Goal: Information Seeking & Learning: Check status

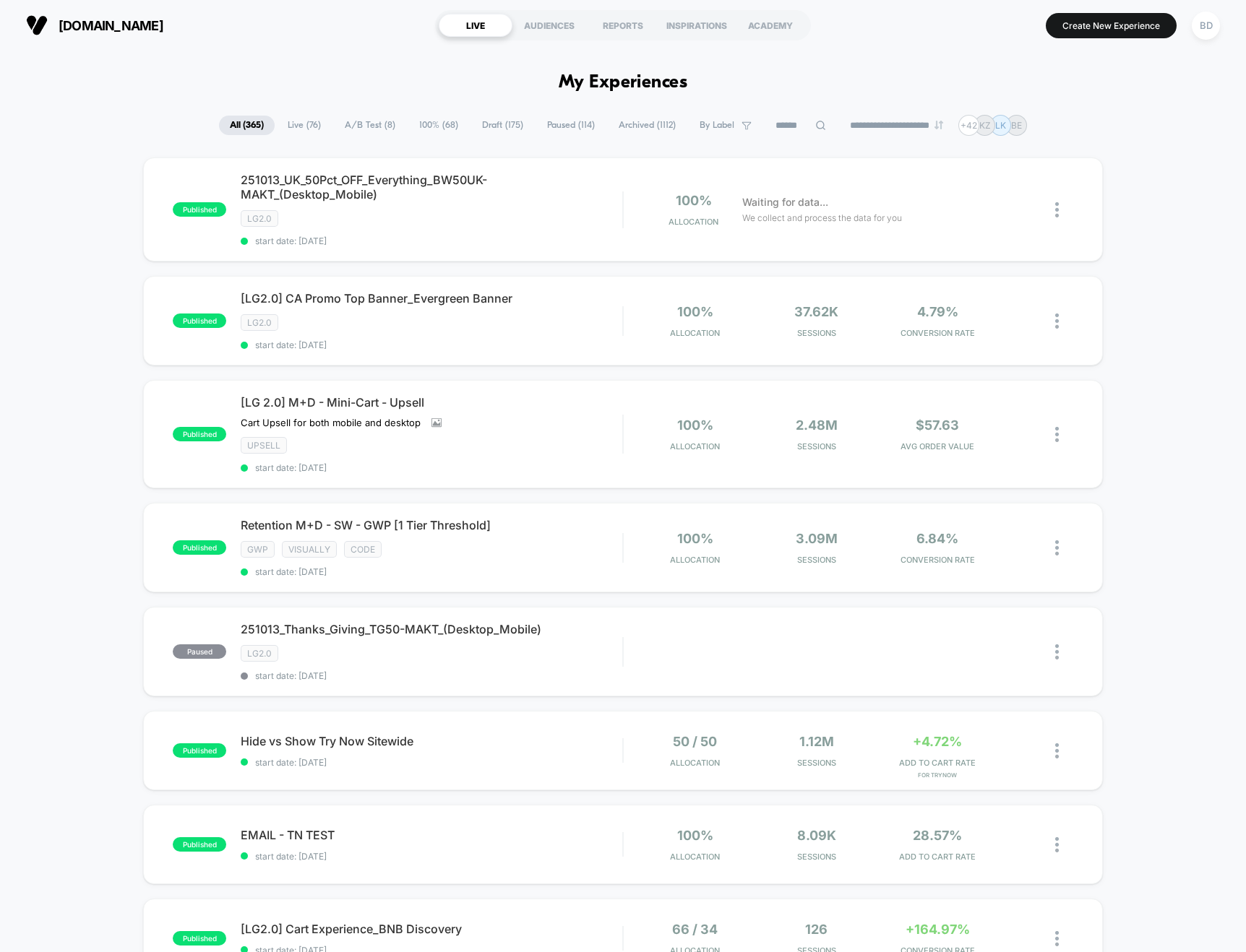
click at [341, 122] on span "A/B Test ( 8 )" at bounding box center [370, 125] width 72 height 19
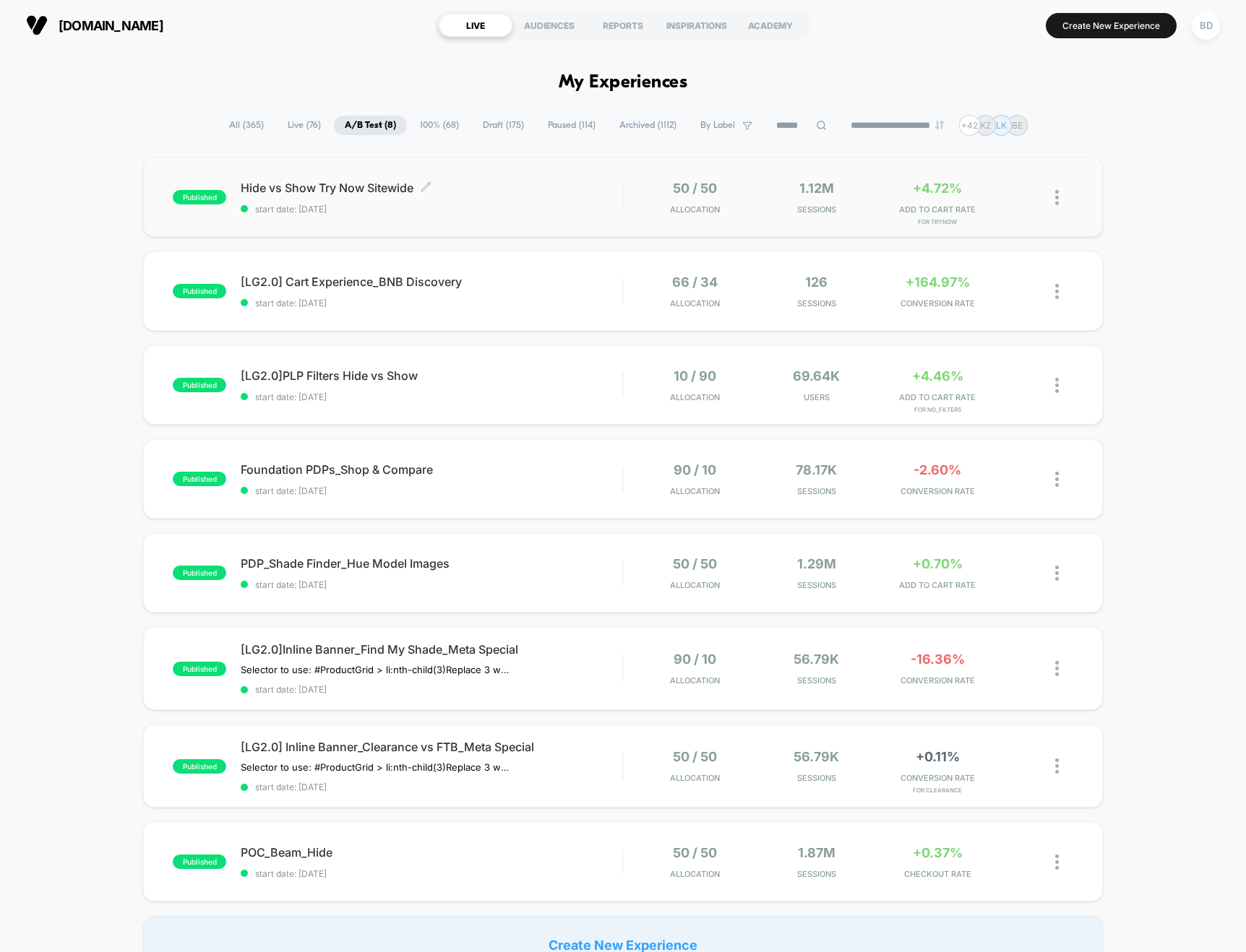
click at [325, 191] on span "Hide vs Show Try Now Sitewide Click to edit experience details" at bounding box center [431, 188] width 381 height 15
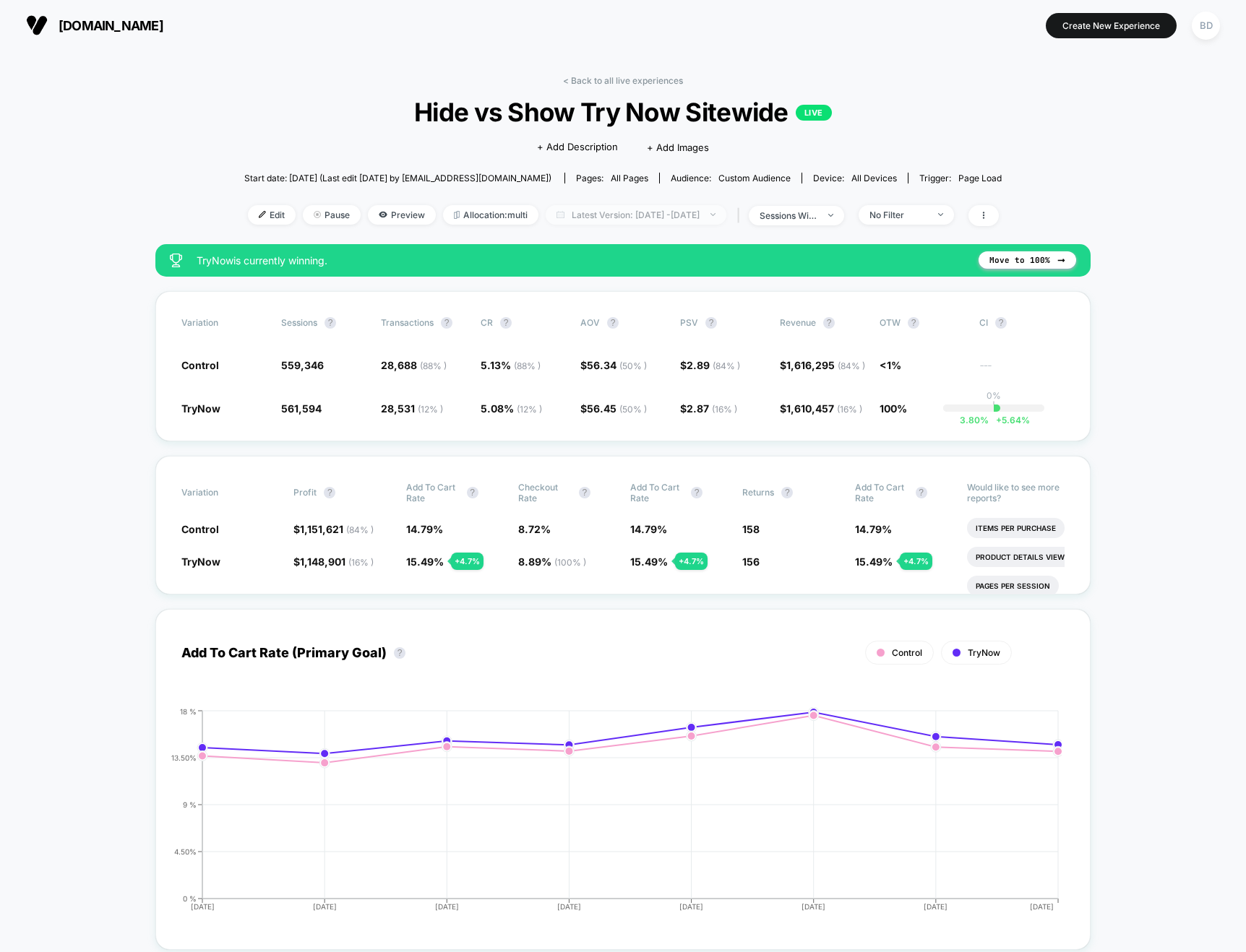
click at [648, 217] on span "Latest Version: Oct 7, 2025 - Oct 14, 2025" at bounding box center [636, 215] width 181 height 19
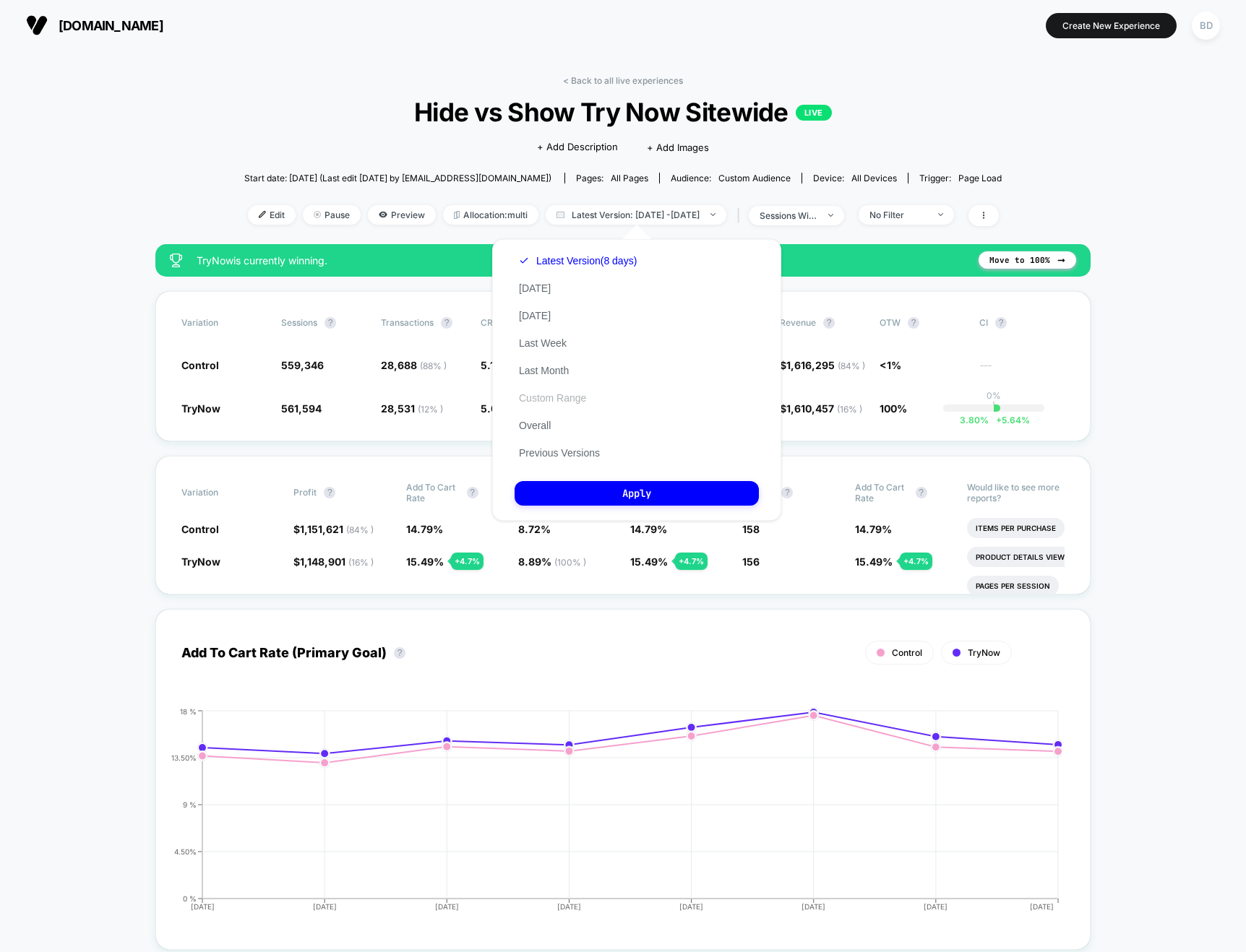
click at [544, 401] on button "Custom Range" at bounding box center [552, 398] width 76 height 13
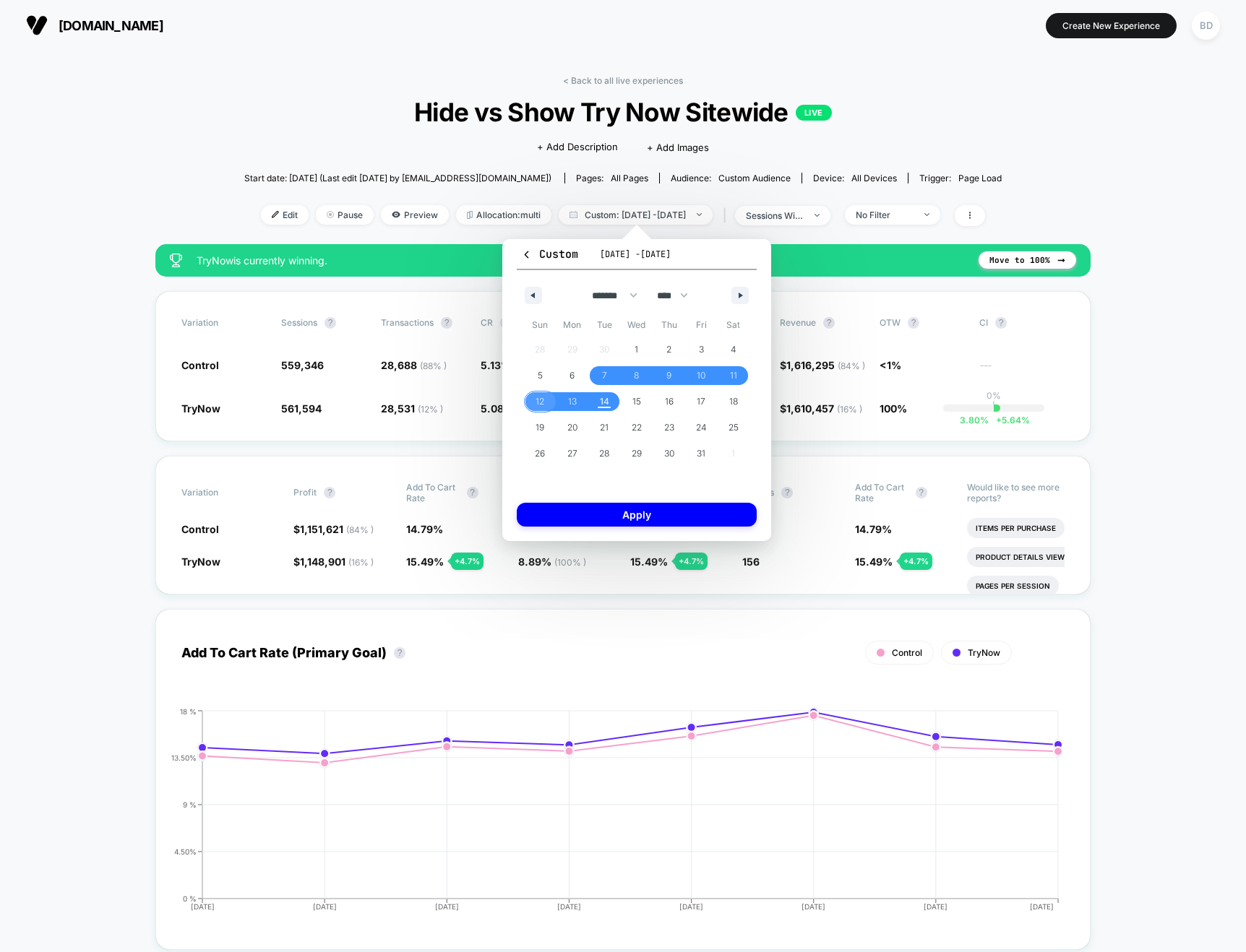
click at [537, 401] on span "12" at bounding box center [540, 402] width 9 height 26
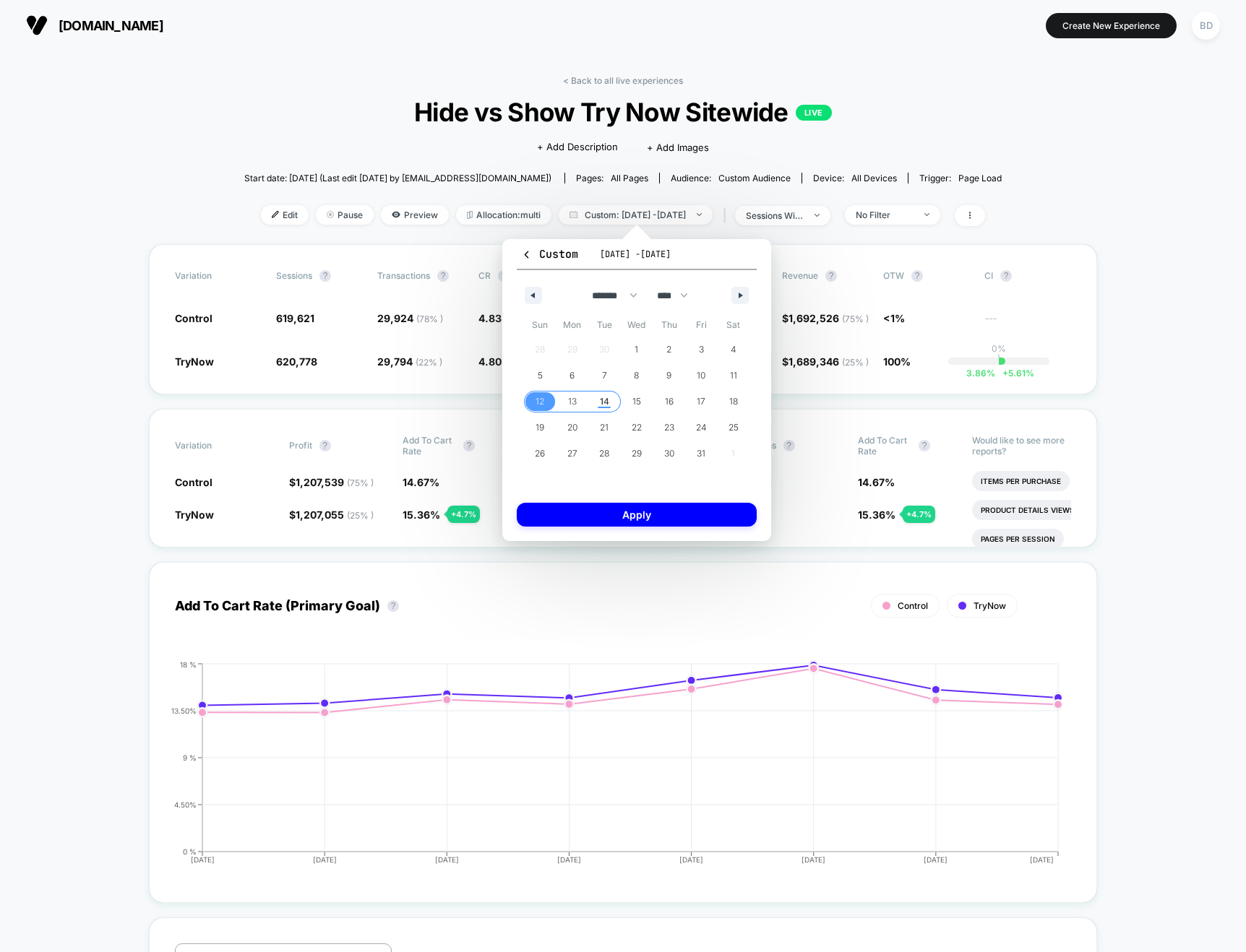
click at [602, 401] on span "14" at bounding box center [605, 402] width 10 height 26
click at [646, 516] on button "Apply" at bounding box center [636, 514] width 240 height 24
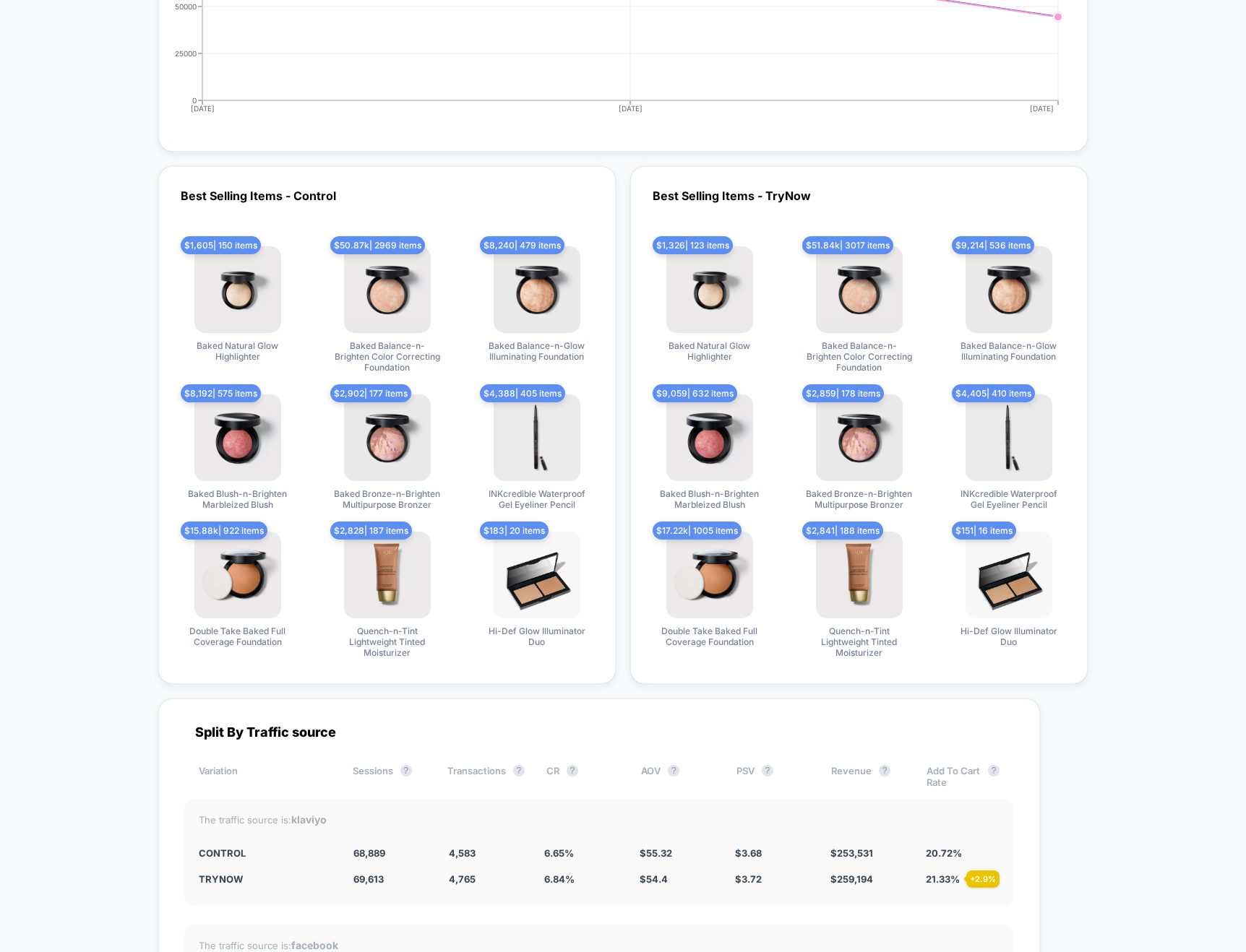
scroll to position [3721, 0]
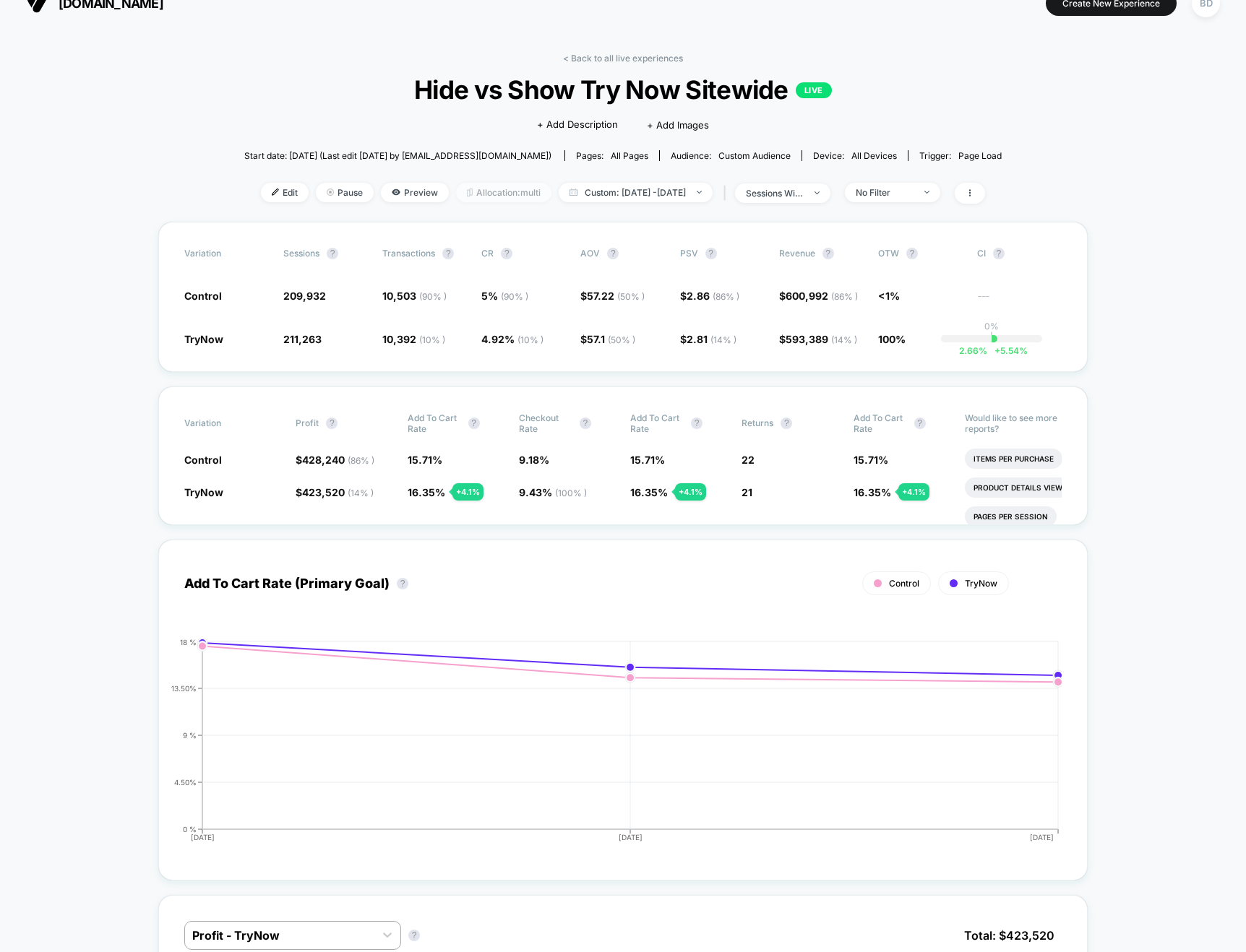
scroll to position [0, 0]
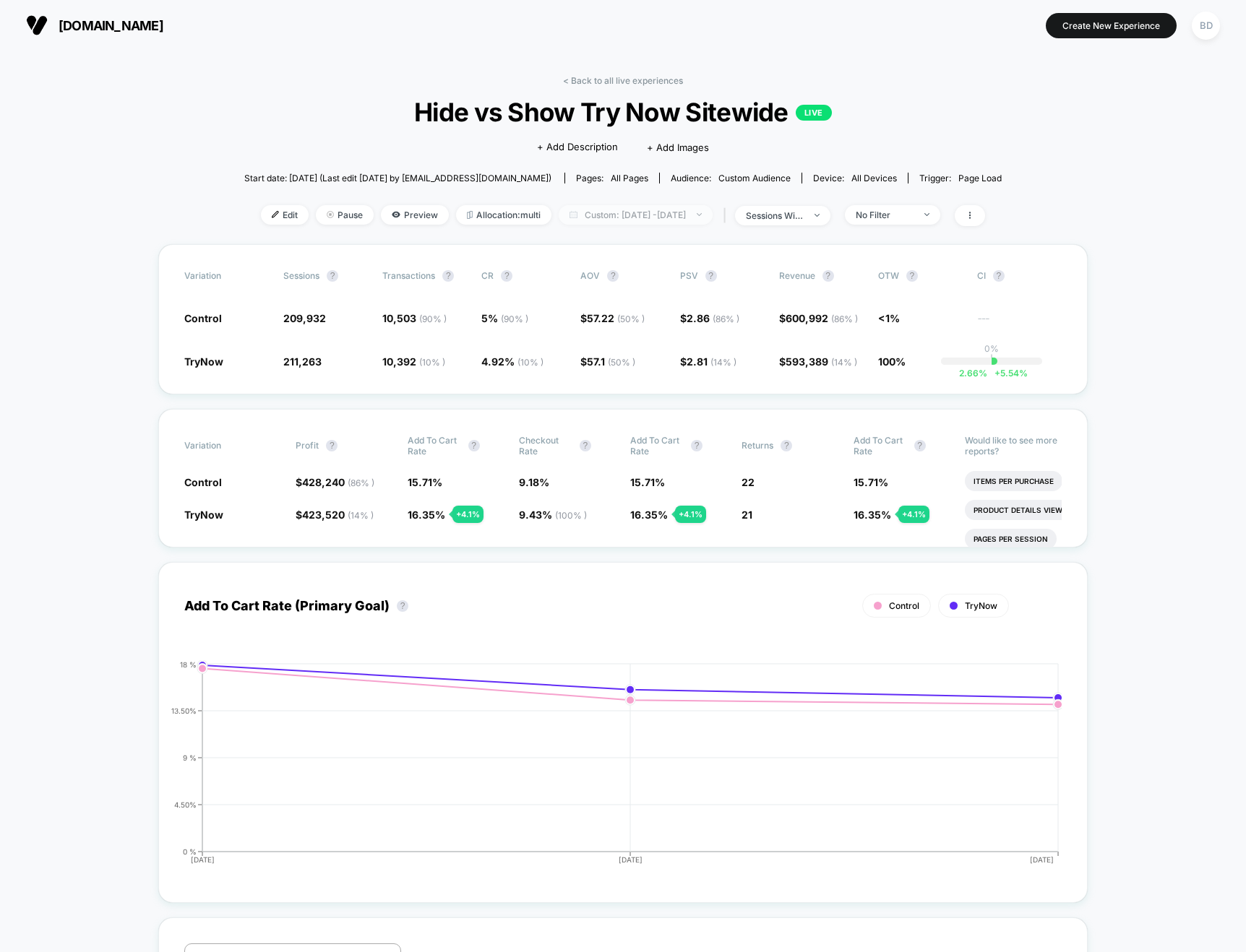
drag, startPoint x: 703, startPoint y: 213, endPoint x: 695, endPoint y: 217, distance: 8.9
click at [703, 213] on span "Custom: Oct 12, 2025 - Oct 14, 2025" at bounding box center [635, 215] width 154 height 19
select select "*"
select select "****"
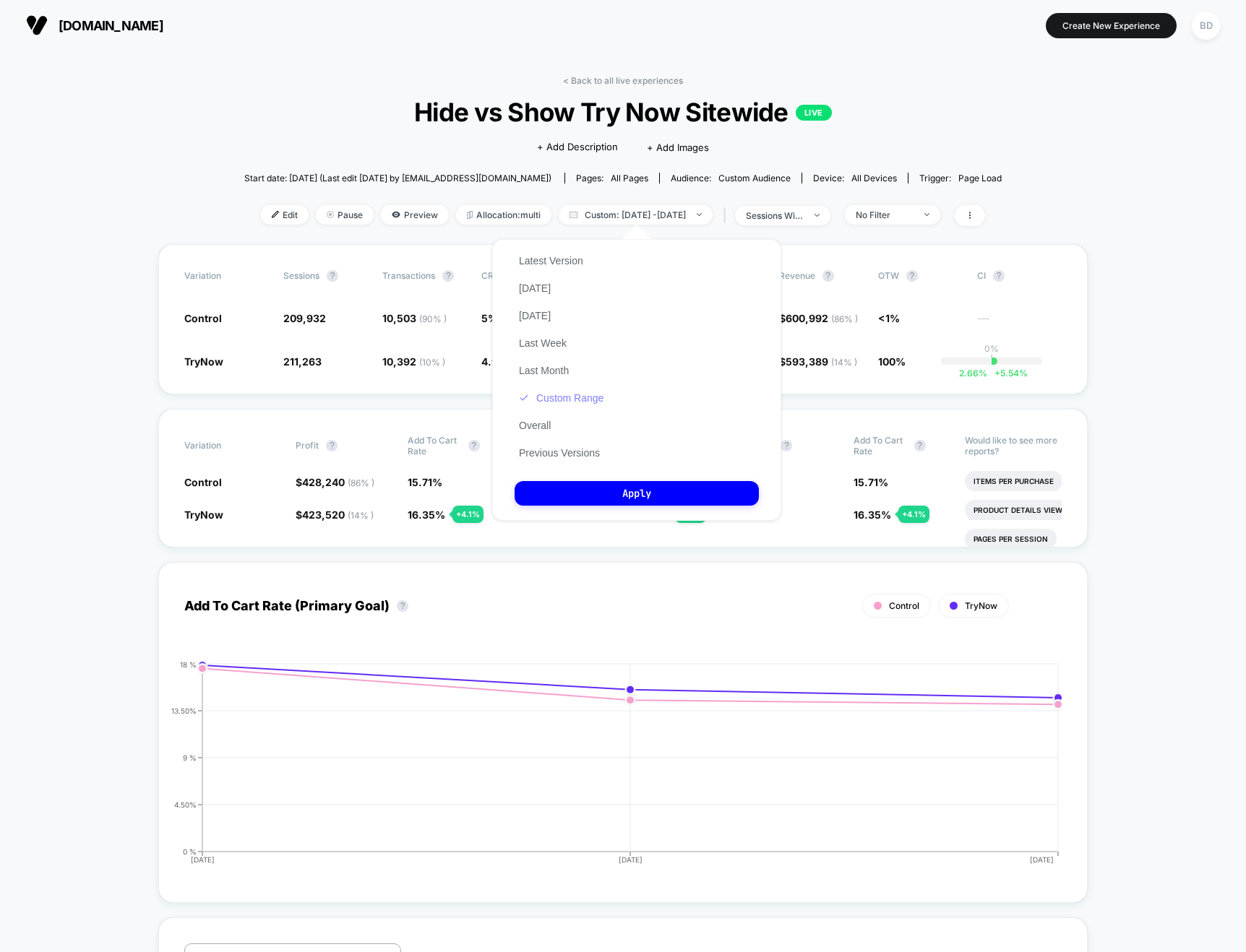
click at [569, 398] on button "Custom Range" at bounding box center [561, 398] width 93 height 13
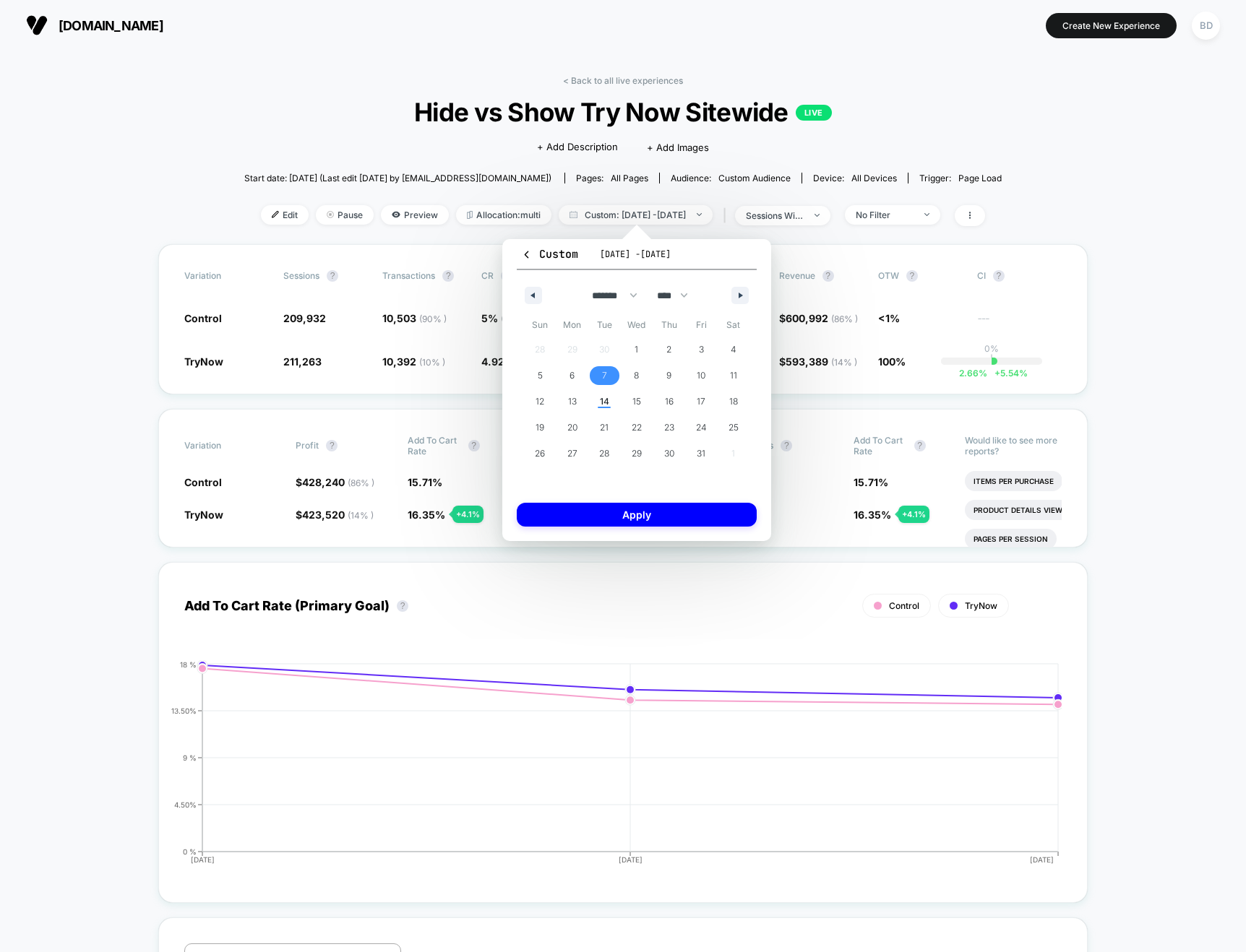
click at [600, 375] on span "7" at bounding box center [604, 375] width 32 height 18
click at [665, 375] on span "9" at bounding box center [668, 375] width 32 height 18
click at [646, 513] on button "Apply" at bounding box center [636, 514] width 240 height 24
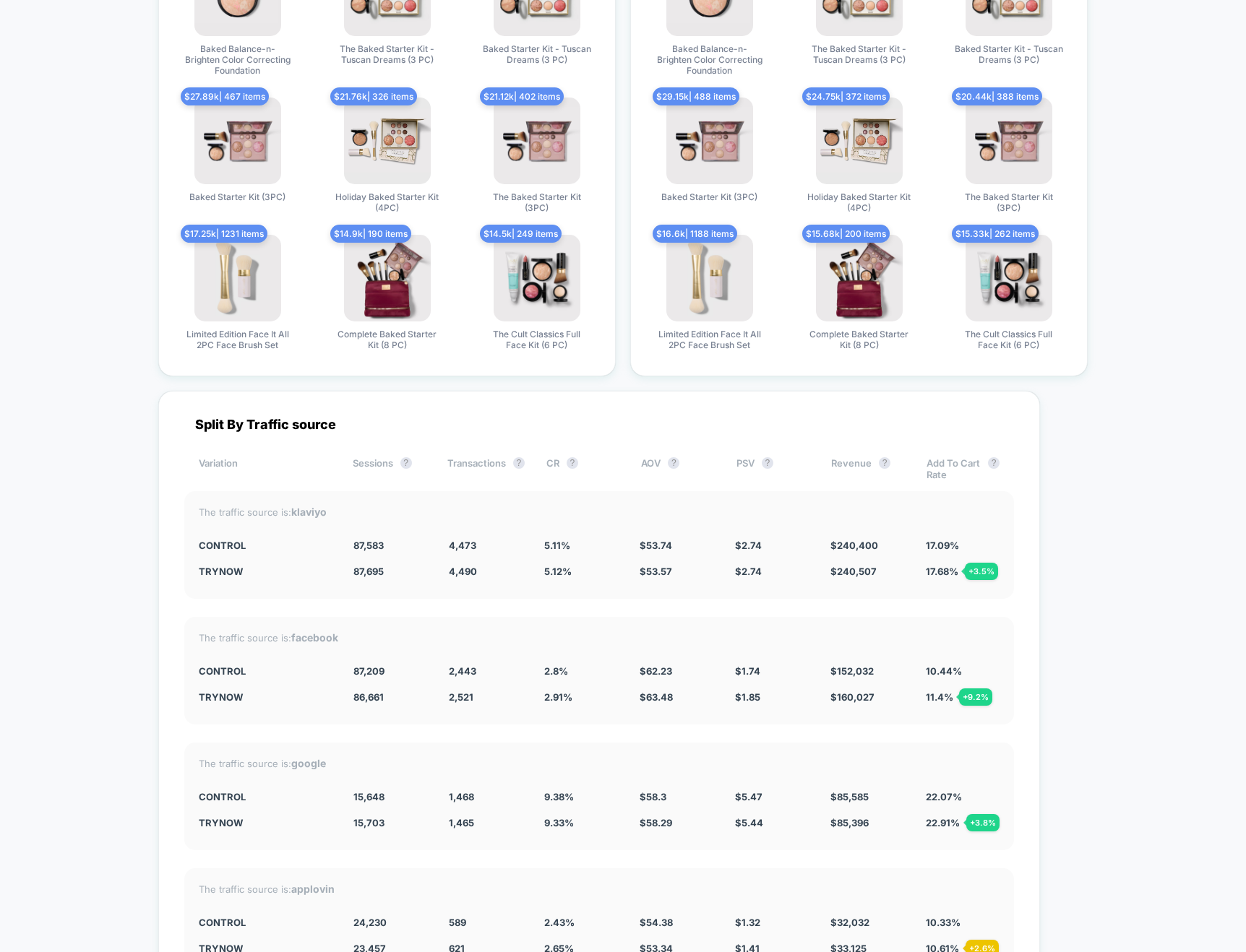
scroll to position [3894, 0]
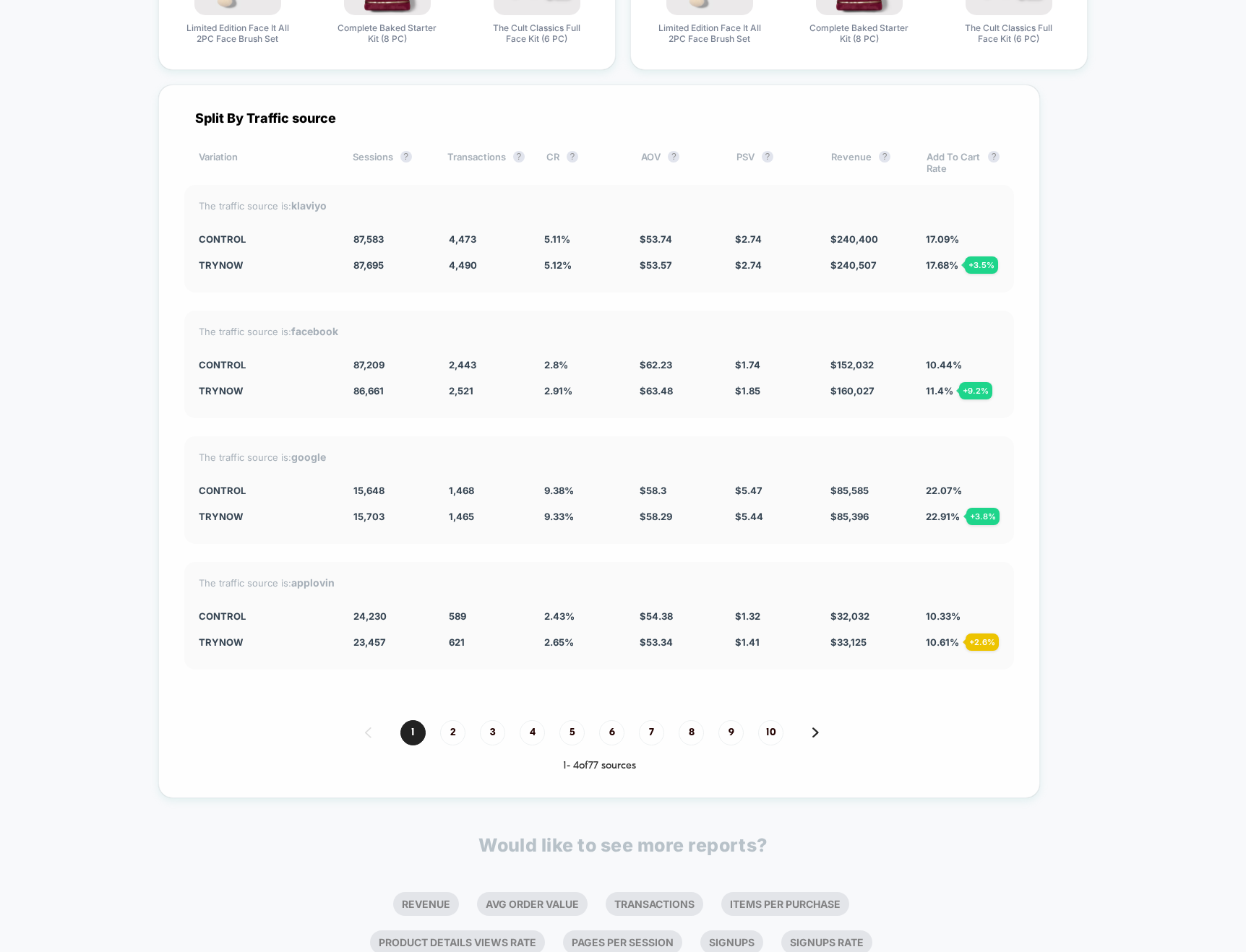
click at [562, 417] on div "The traffic source is: facebook Control 87,209 2,443 2.8 % $ 62.23 $ 1.74 $ 152…" at bounding box center [598, 365] width 830 height 108
click at [547, 552] on div "Split By Traffic source Variation Sessions ? Transactions ? CR ? AOV ? PSV ? Re…" at bounding box center [599, 441] width 881 height 714
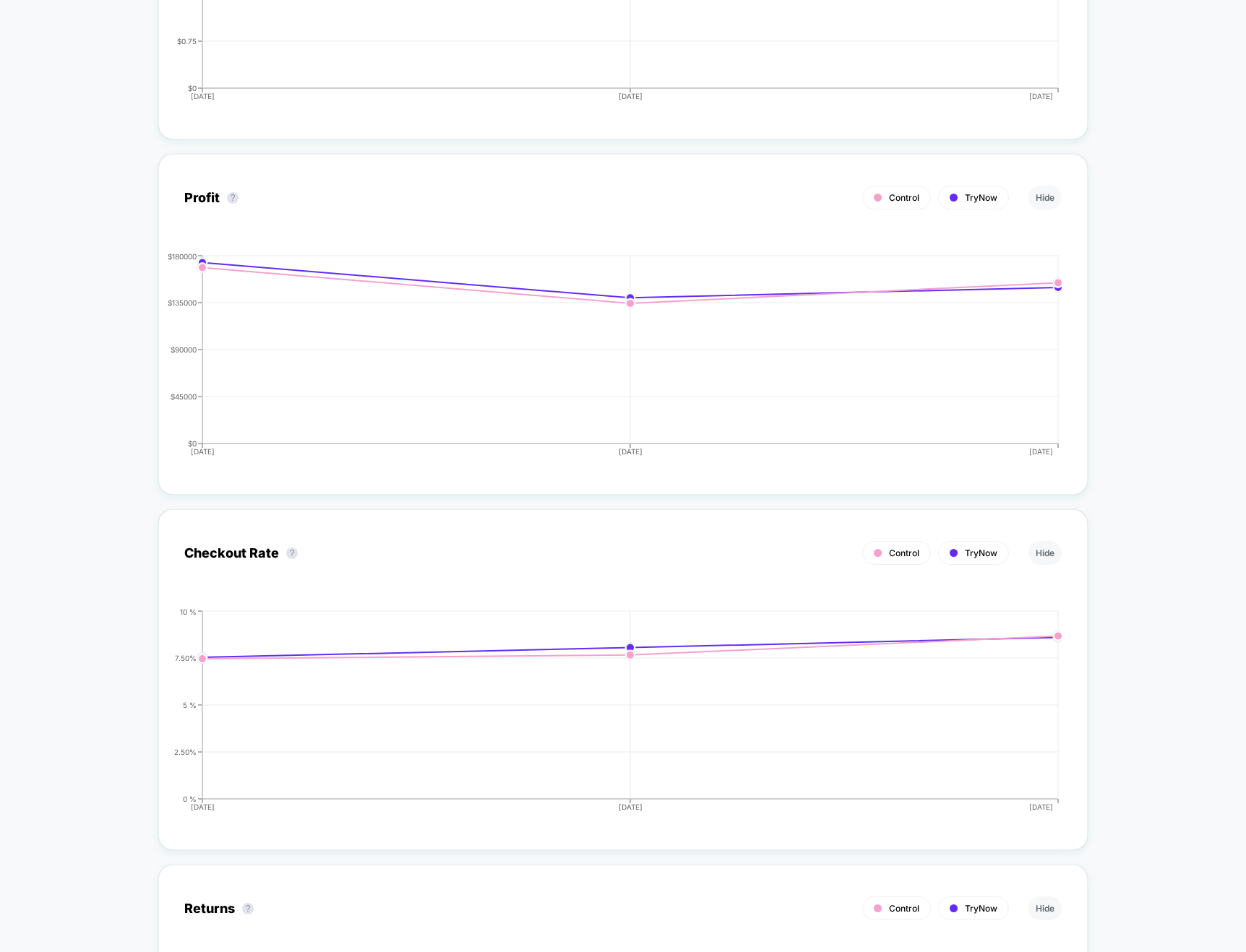
scroll to position [0, 0]
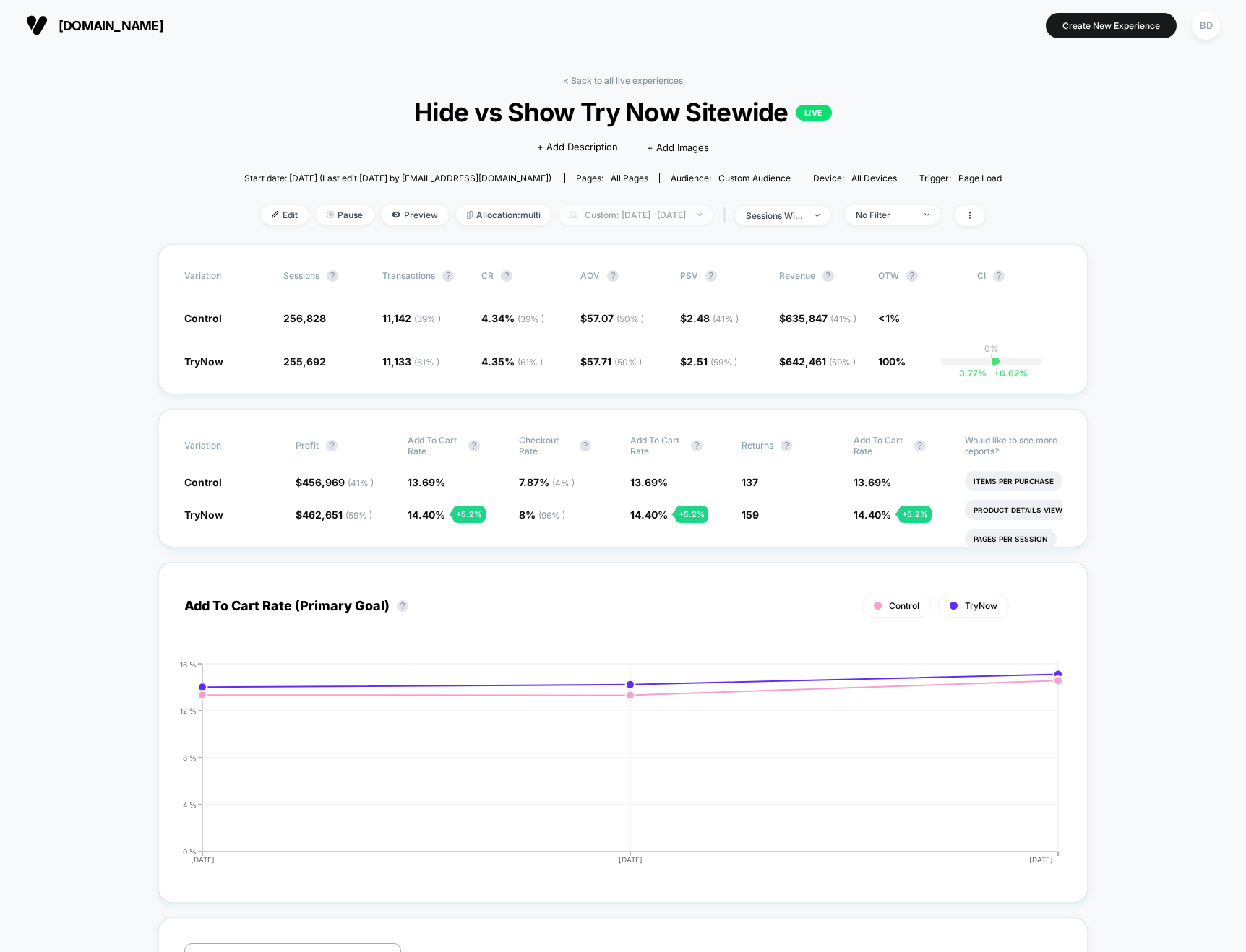
click at [665, 222] on span "Custom: [DATE] - [DATE]" at bounding box center [635, 215] width 154 height 19
select select "*"
select select "****"
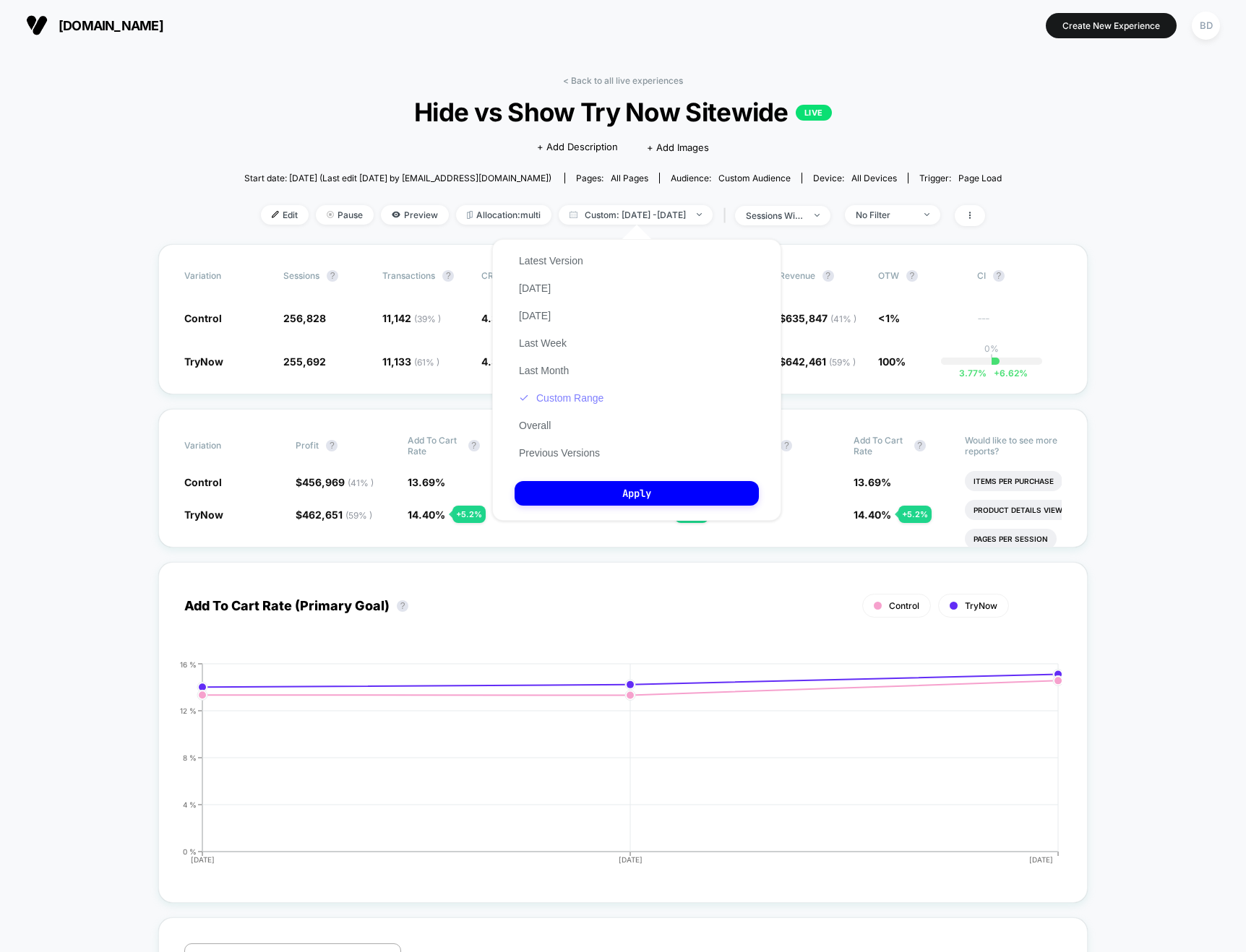
click at [572, 396] on button "Custom Range" at bounding box center [561, 398] width 93 height 13
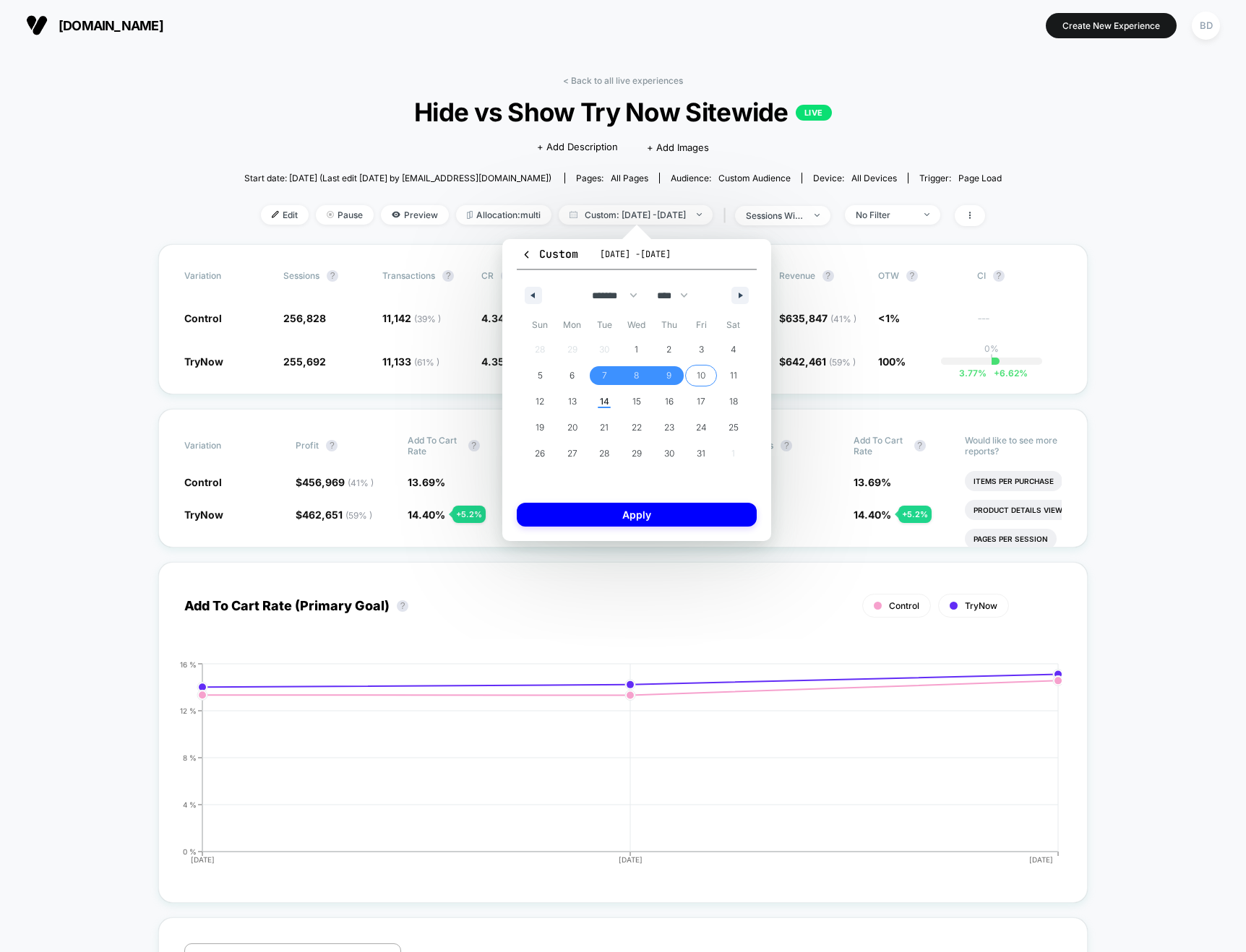
click at [701, 377] on span "10" at bounding box center [700, 375] width 9 height 26
click at [603, 401] on span "14" at bounding box center [605, 402] width 10 height 26
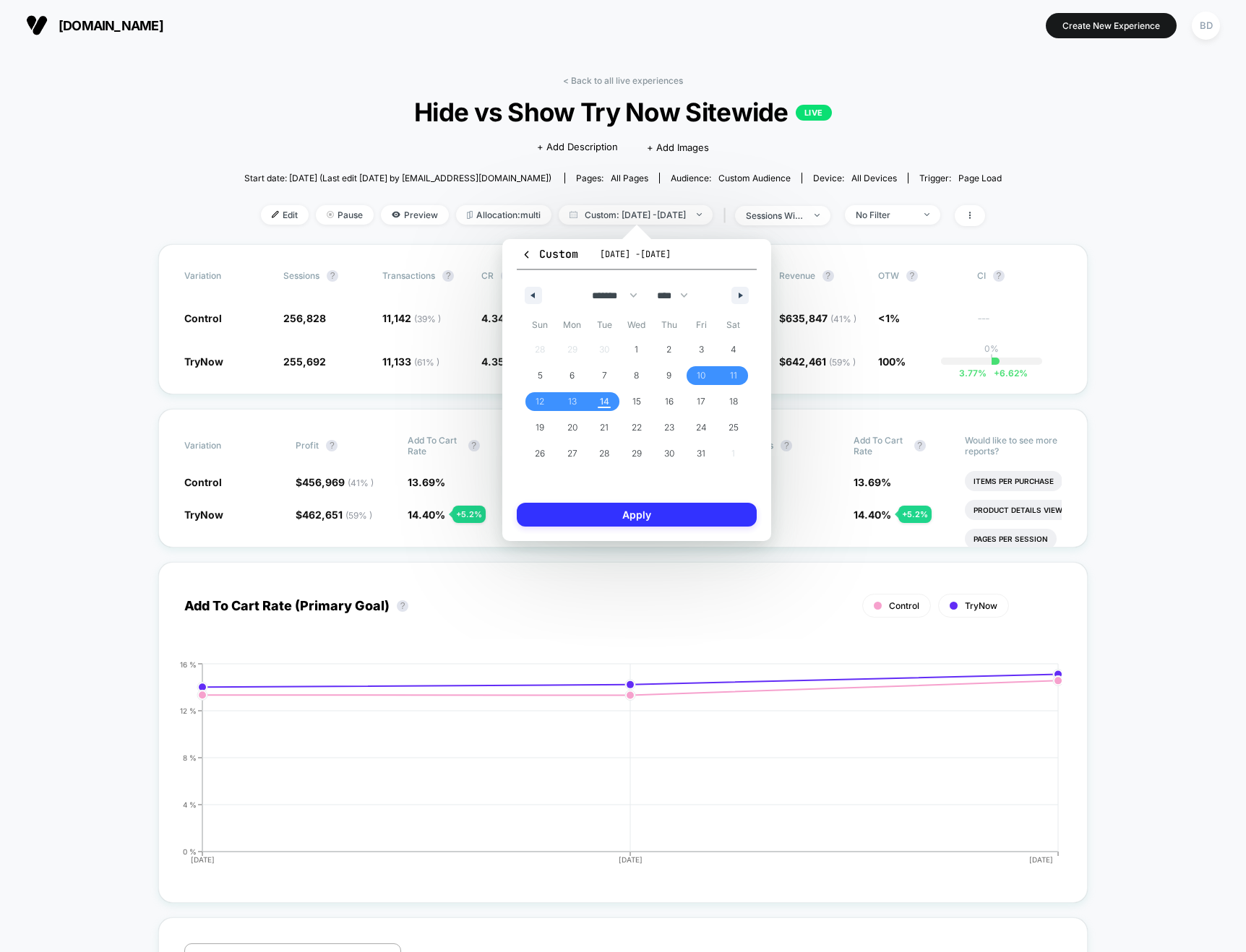
click at [628, 510] on button "Apply" at bounding box center [636, 514] width 240 height 24
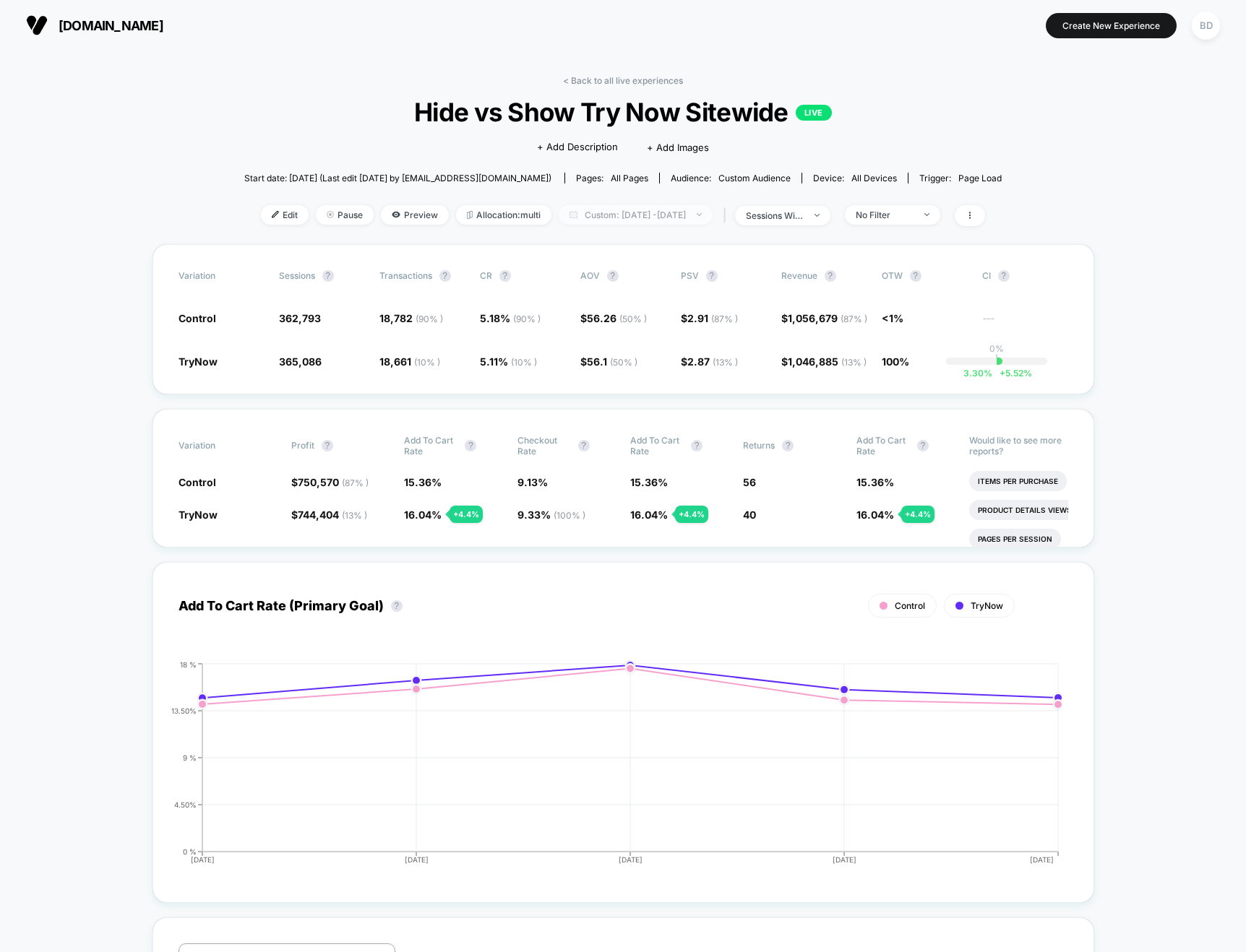
click at [701, 214] on span "Custom: [DATE] - [DATE]" at bounding box center [635, 215] width 154 height 19
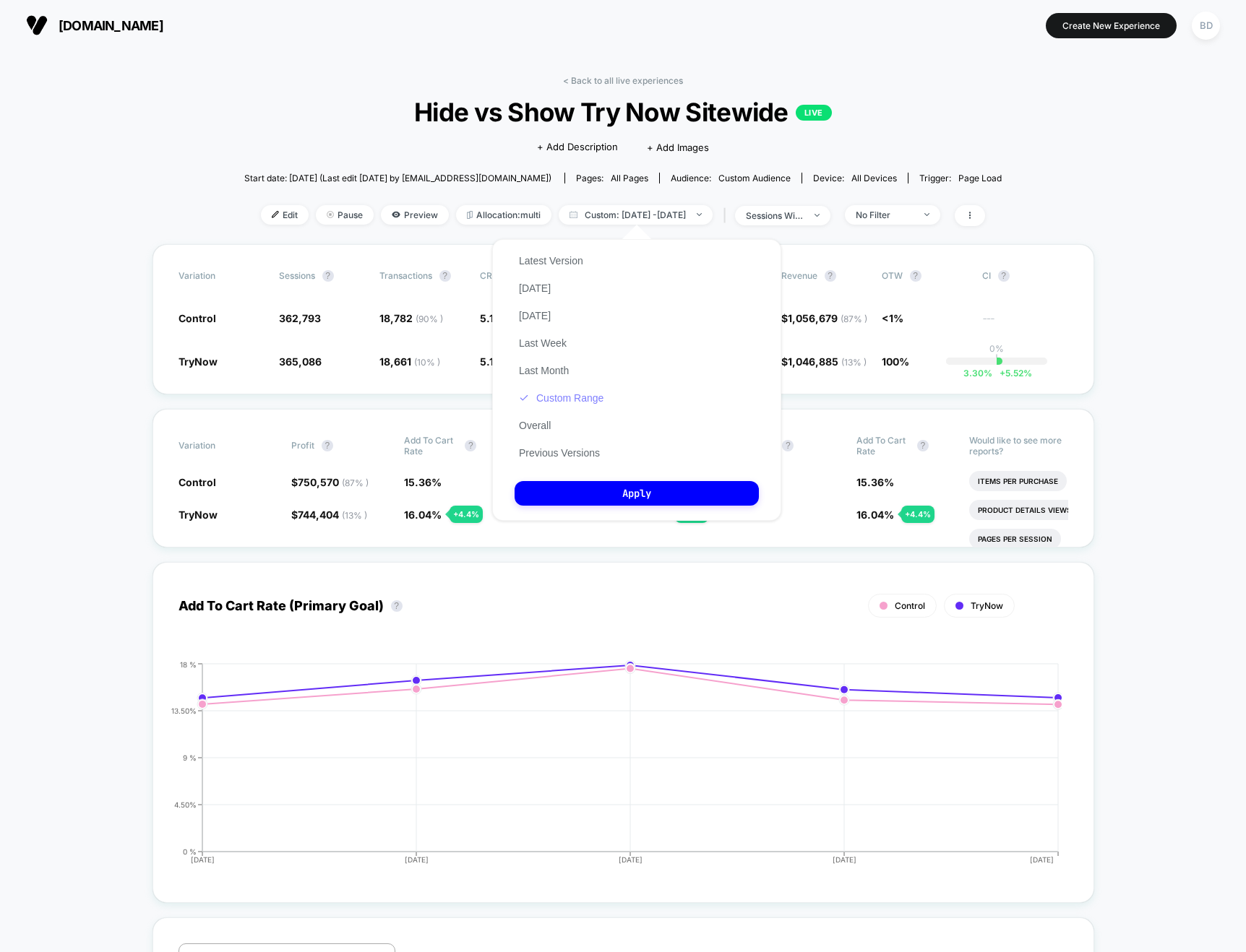
click at [563, 402] on button "Custom Range" at bounding box center [561, 398] width 93 height 13
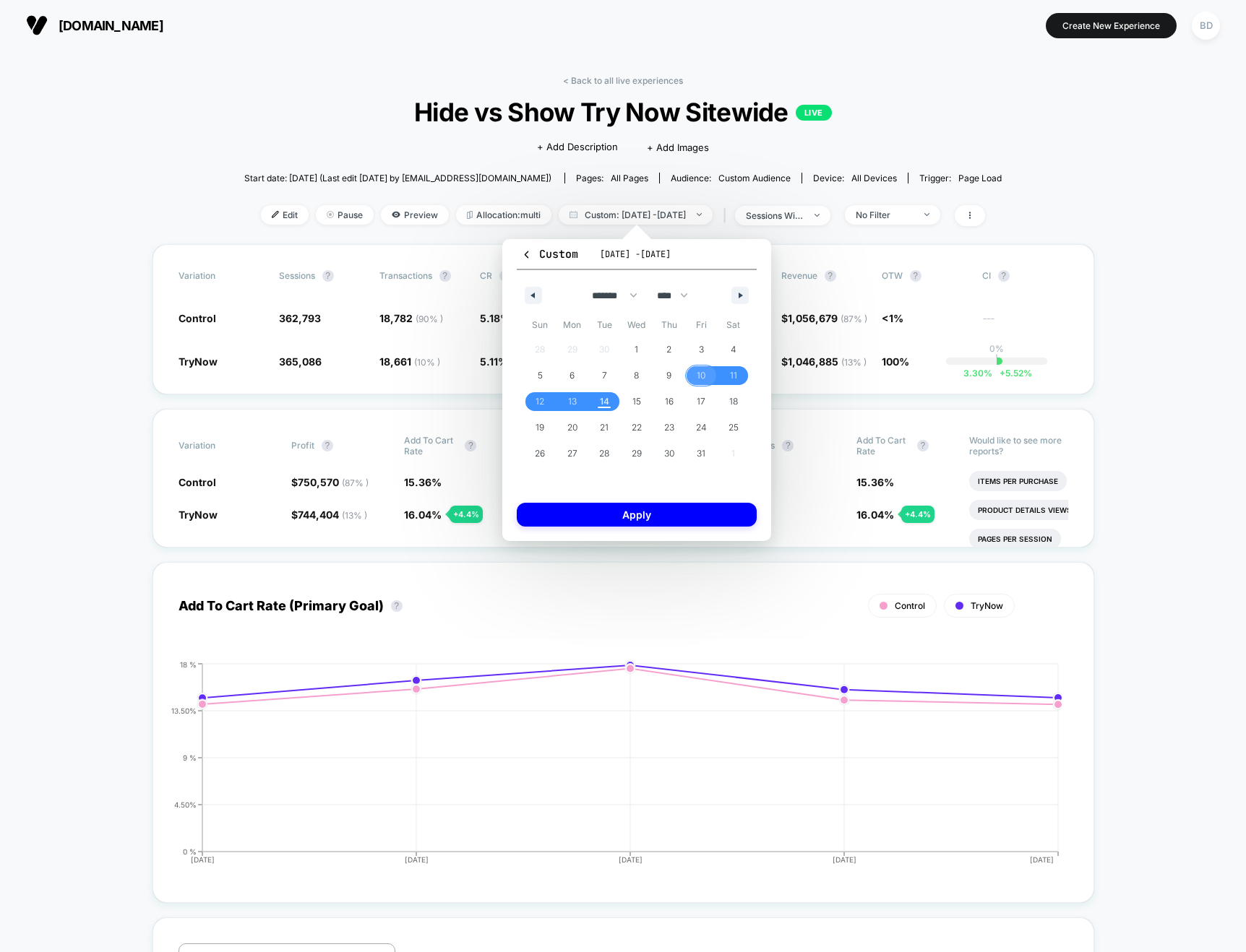
click at [699, 371] on span "10" at bounding box center [700, 375] width 9 height 26
click at [607, 401] on span "14" at bounding box center [605, 402] width 10 height 26
click at [641, 513] on button "Apply" at bounding box center [636, 514] width 240 height 24
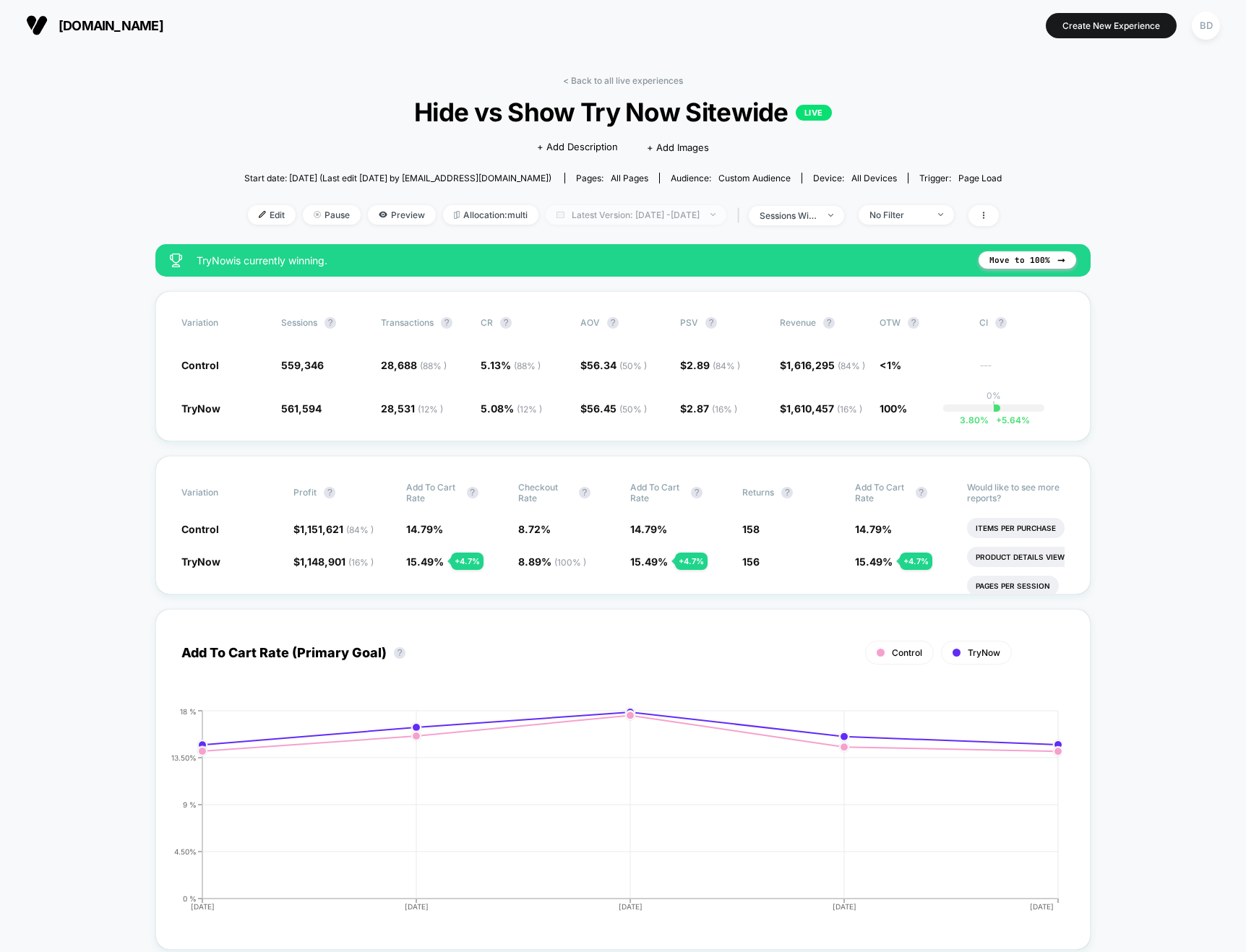
click at [694, 215] on span "Latest Version: [DATE] - [DATE]" at bounding box center [636, 215] width 181 height 19
select select "*"
select select "****"
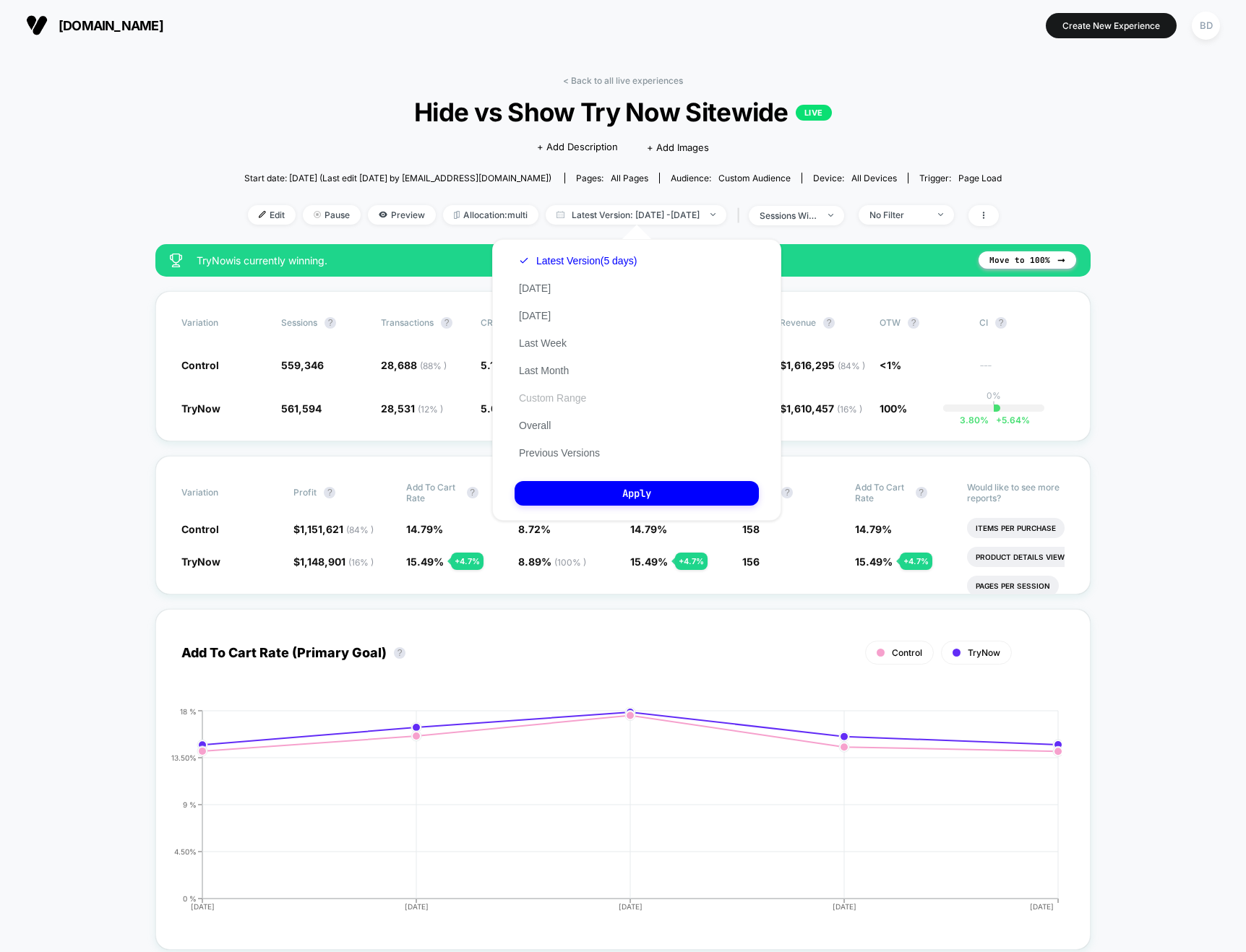
click at [549, 400] on button "Custom Range" at bounding box center [552, 398] width 76 height 13
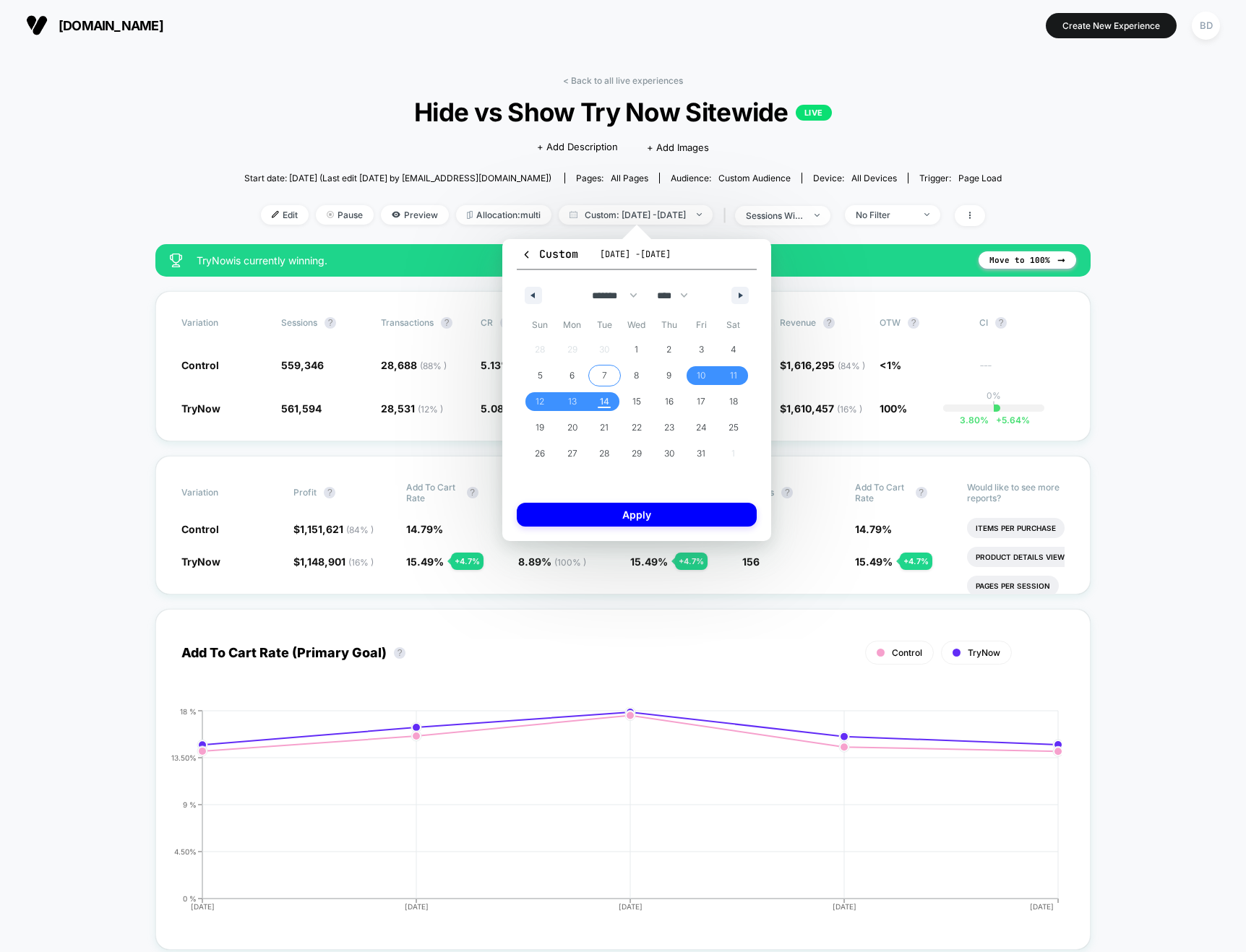
click at [600, 374] on span "7" at bounding box center [604, 375] width 32 height 18
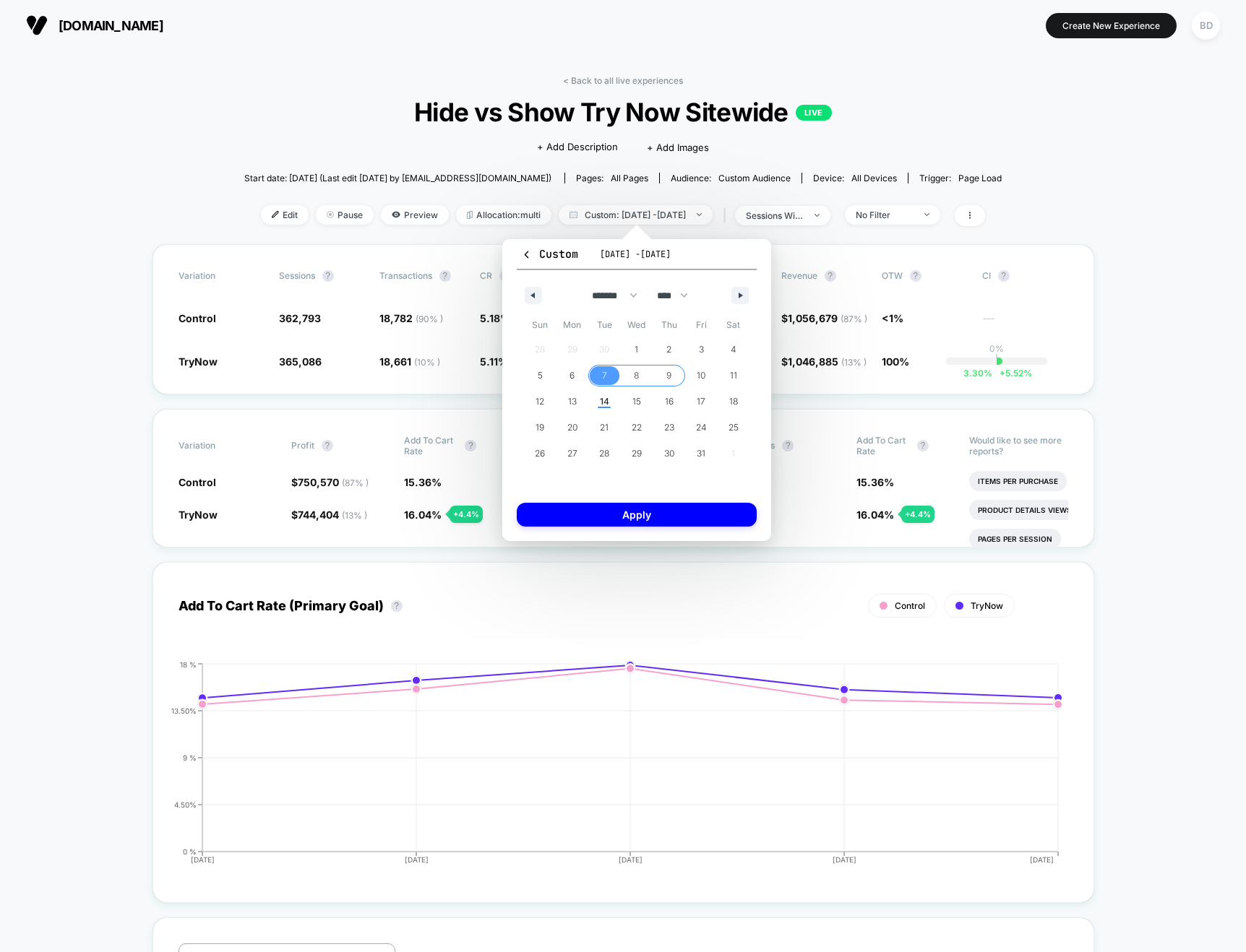
click at [669, 375] on span "9" at bounding box center [668, 375] width 5 height 26
click at [658, 509] on button "Apply" at bounding box center [636, 514] width 240 height 24
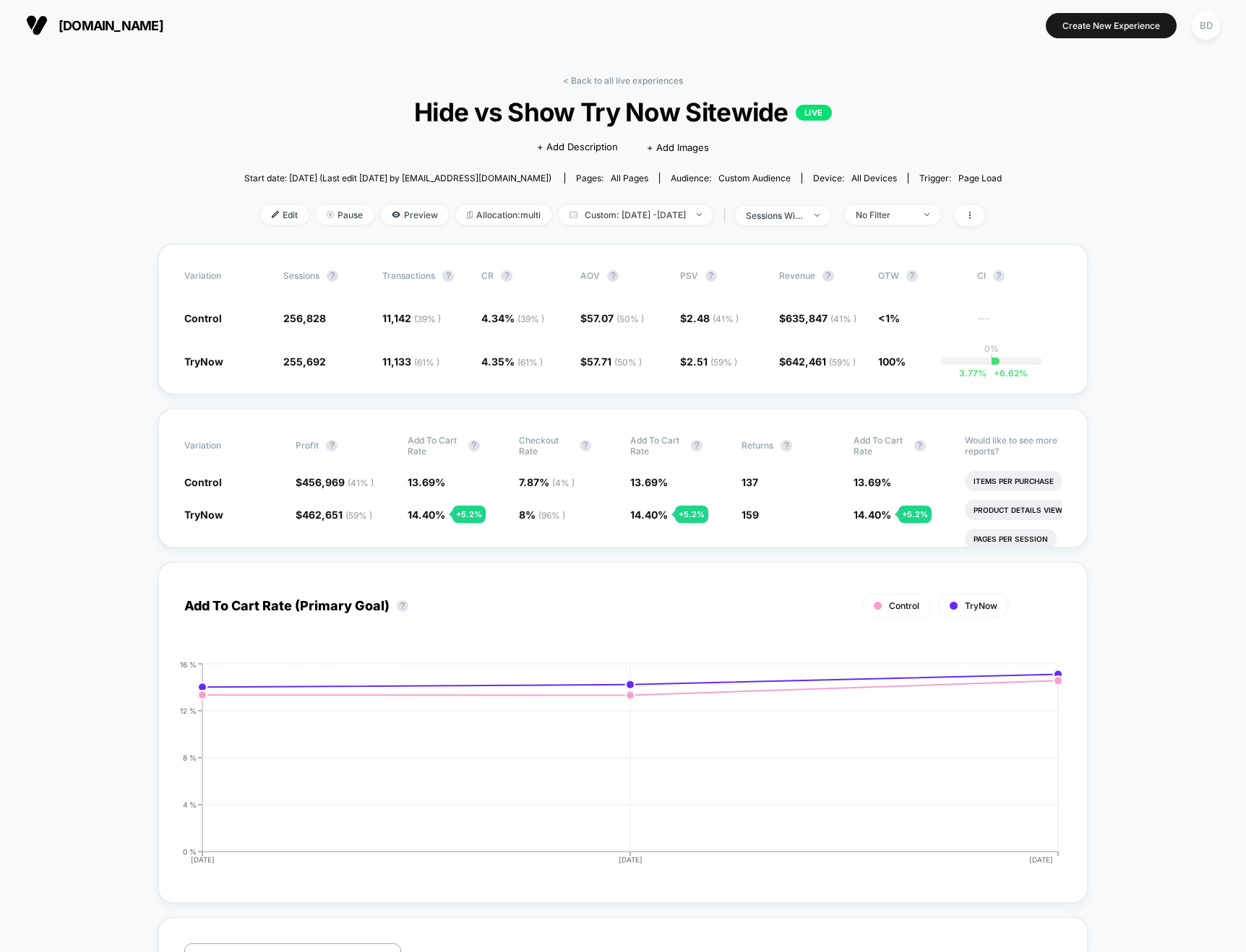
click at [634, 218] on span "Custom: [DATE] - [DATE]" at bounding box center [635, 215] width 154 height 19
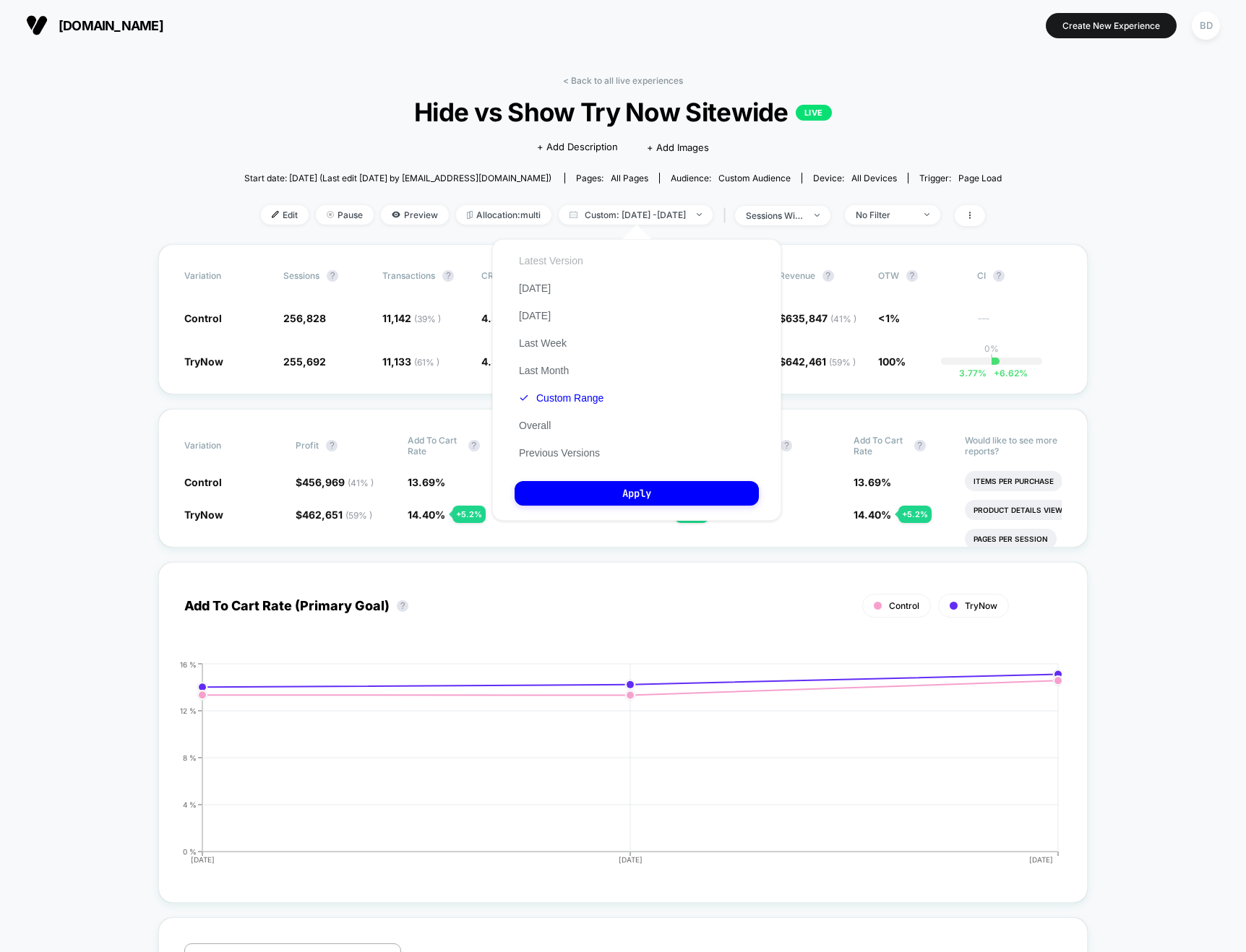
click at [555, 264] on button "Latest Version" at bounding box center [551, 261] width 73 height 13
click at [643, 486] on button "Apply" at bounding box center [636, 493] width 244 height 24
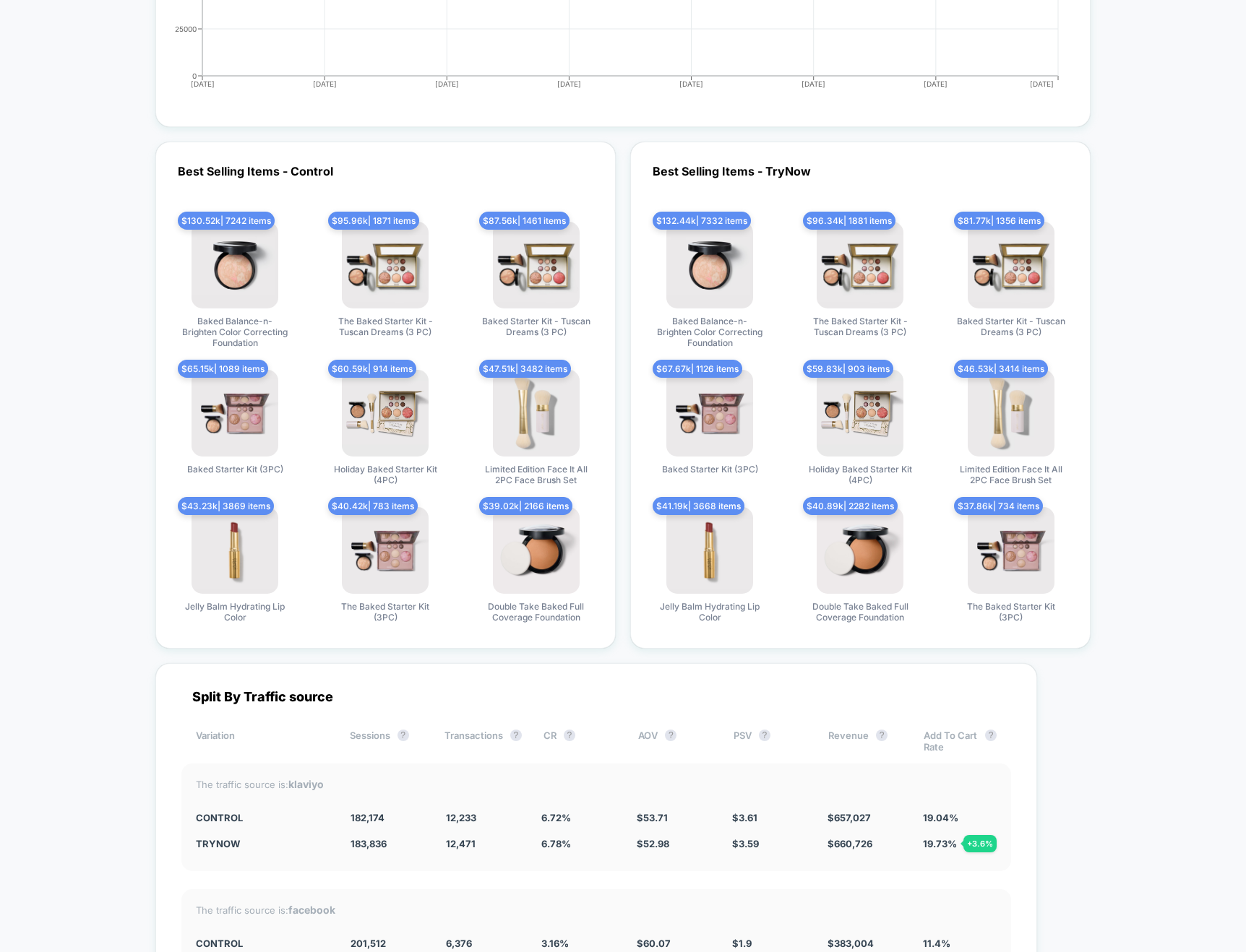
scroll to position [3867, 0]
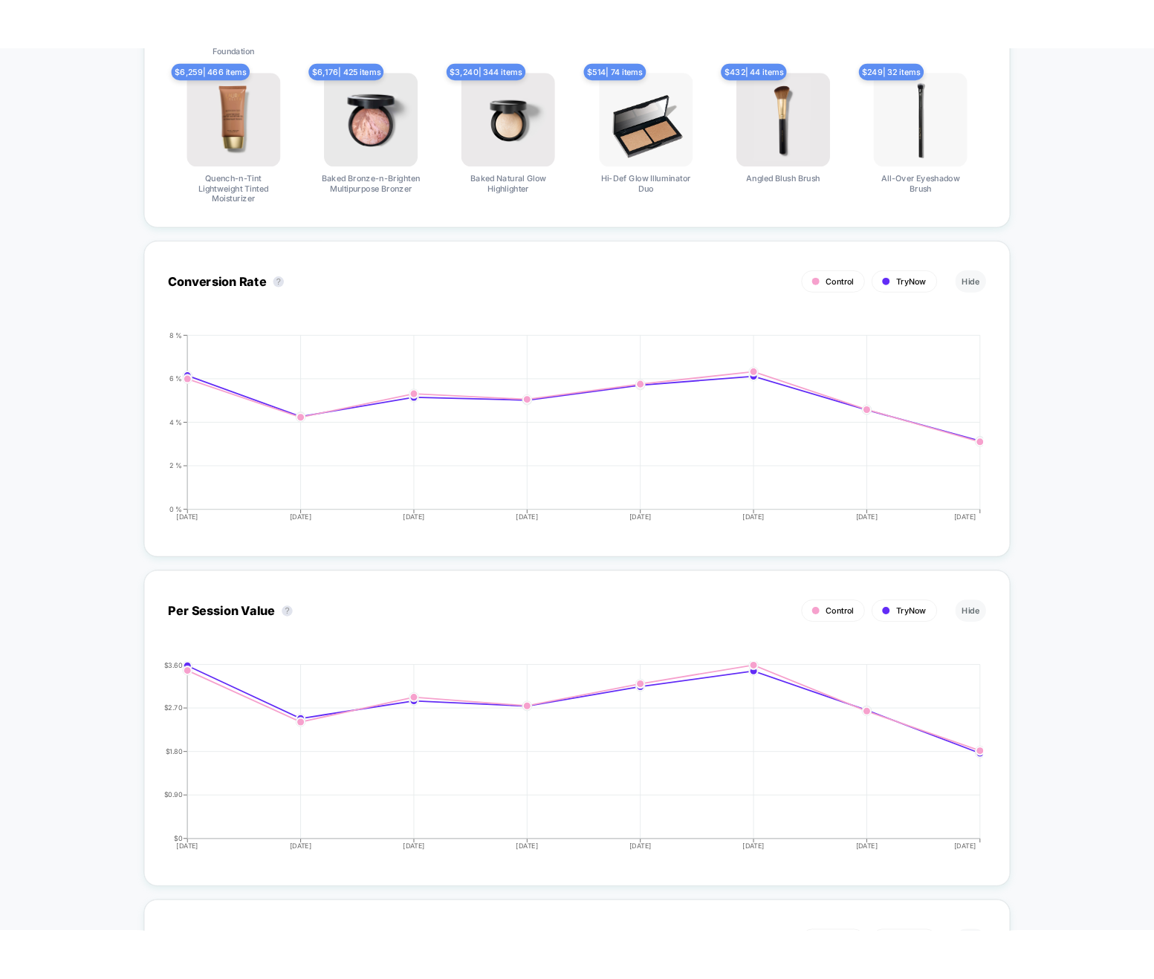
scroll to position [0, 0]
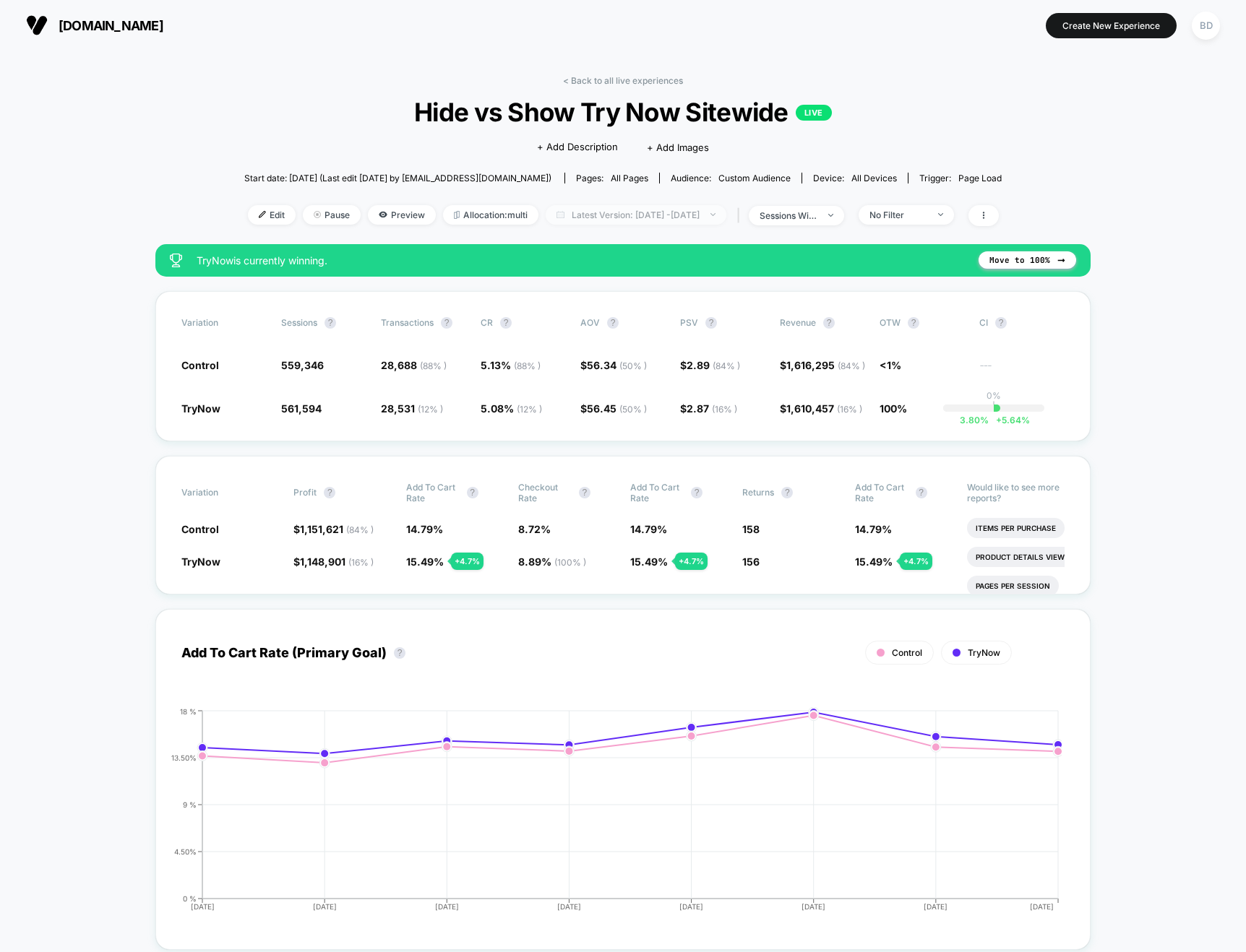
click at [615, 220] on span "Latest Version: [DATE] - [DATE]" at bounding box center [636, 215] width 181 height 19
select select "*"
select select "****"
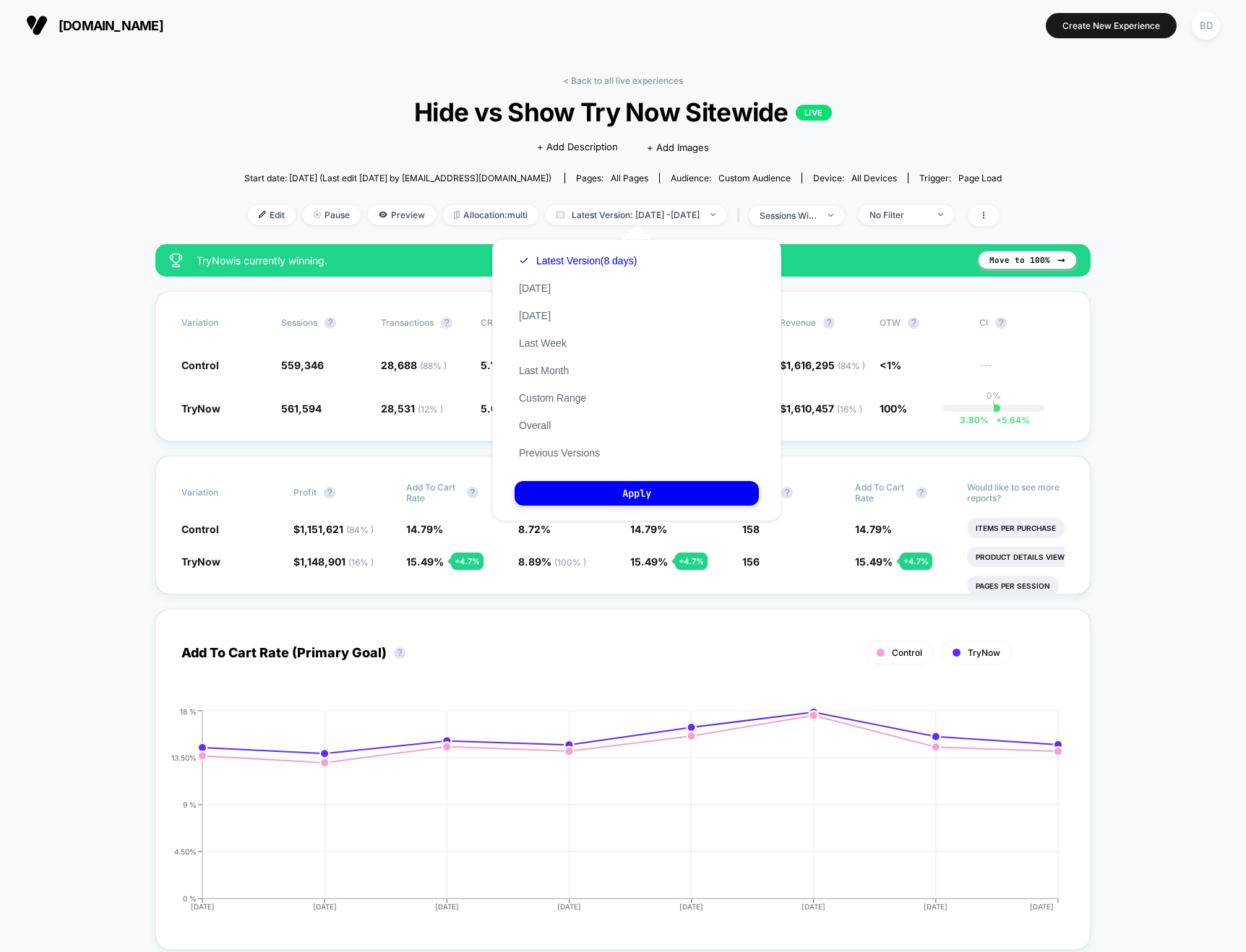
click at [545, 405] on div "Latest Version (8 days) [DATE] [DATE] Last Week Last Month Custom Range Overall…" at bounding box center [578, 357] width 126 height 220
click at [545, 398] on button "Custom Range" at bounding box center [552, 398] width 76 height 13
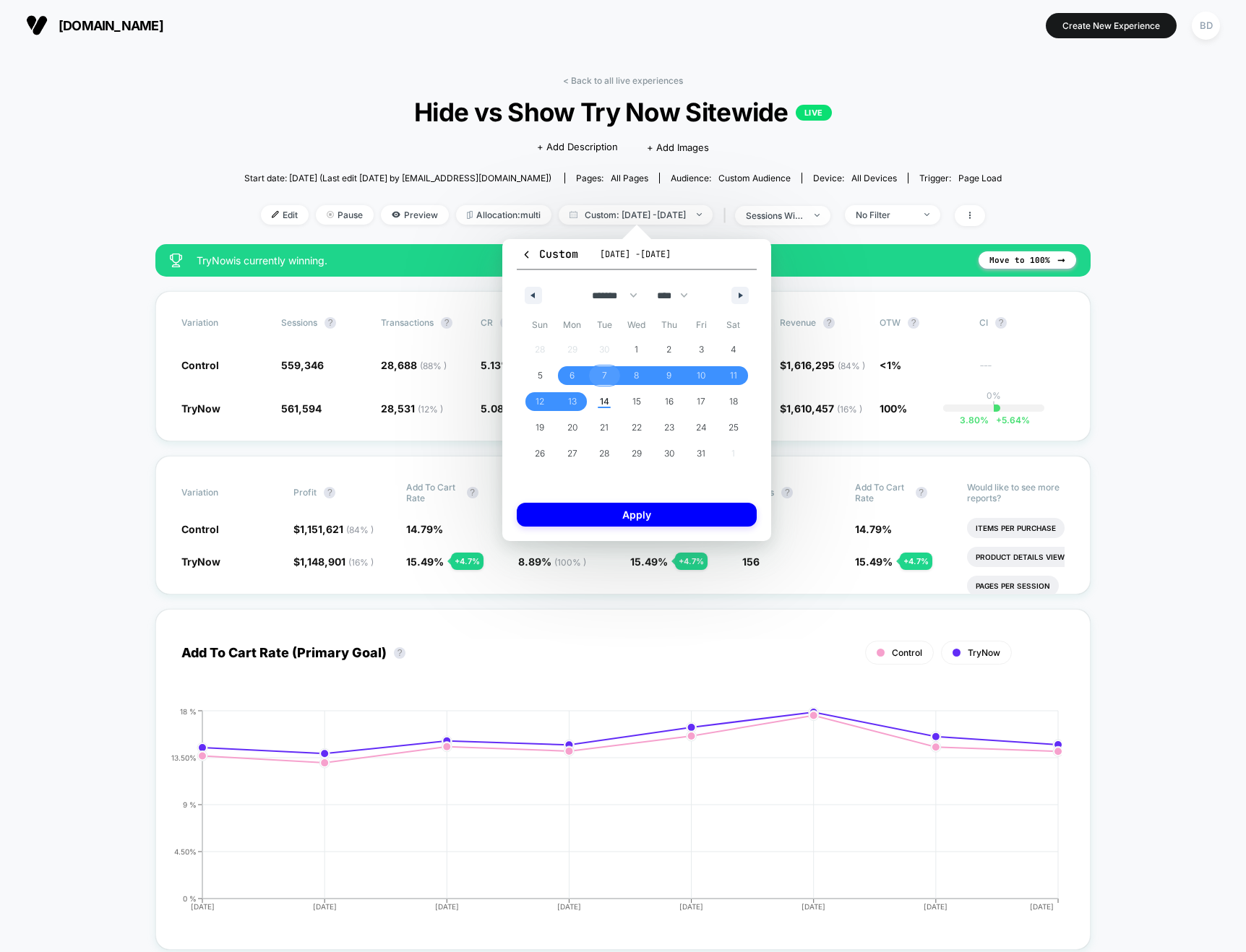
click at [600, 378] on span "7" at bounding box center [604, 375] width 32 height 18
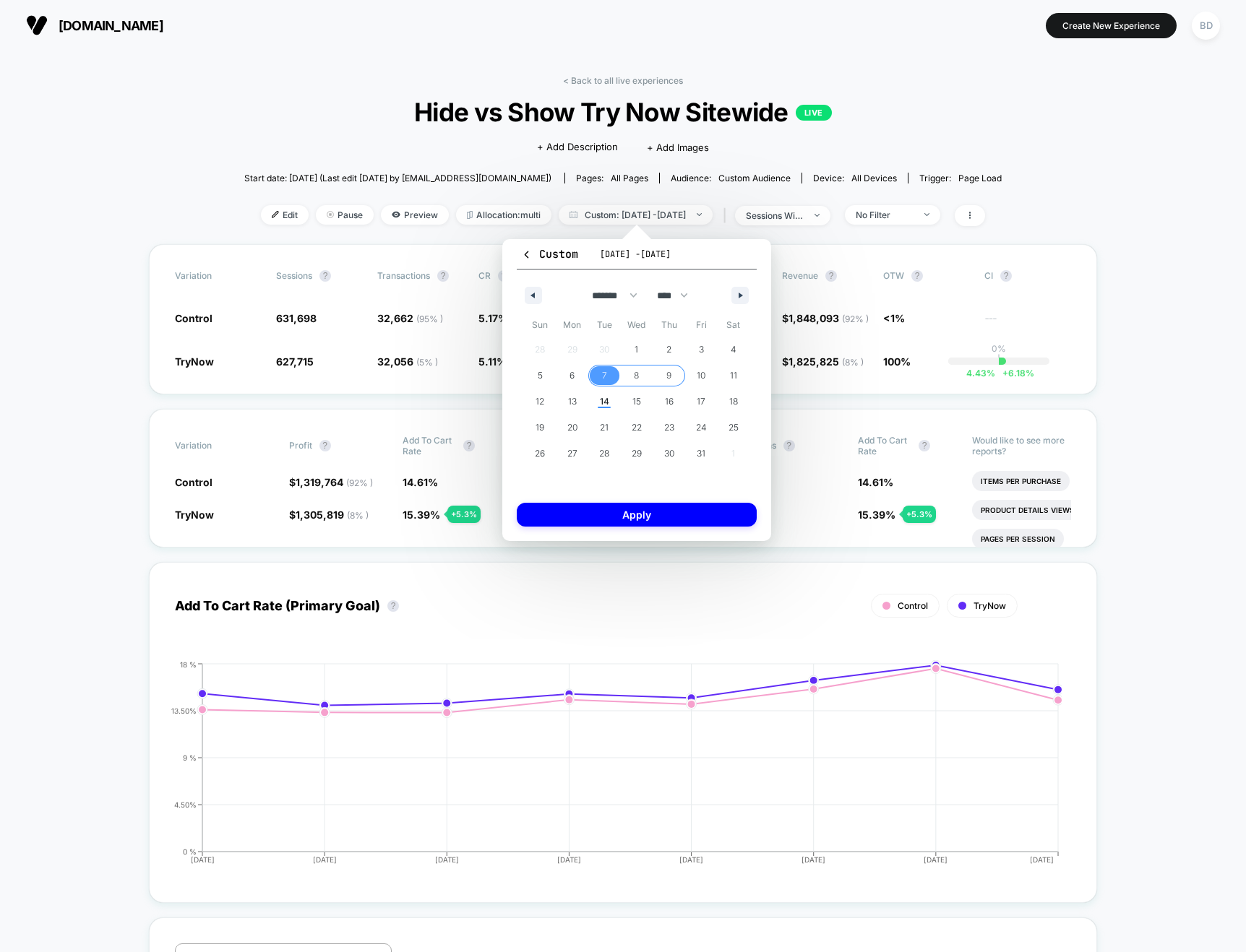
click at [662, 376] on span "9" at bounding box center [668, 375] width 32 height 18
click at [648, 516] on button "Apply" at bounding box center [636, 514] width 240 height 24
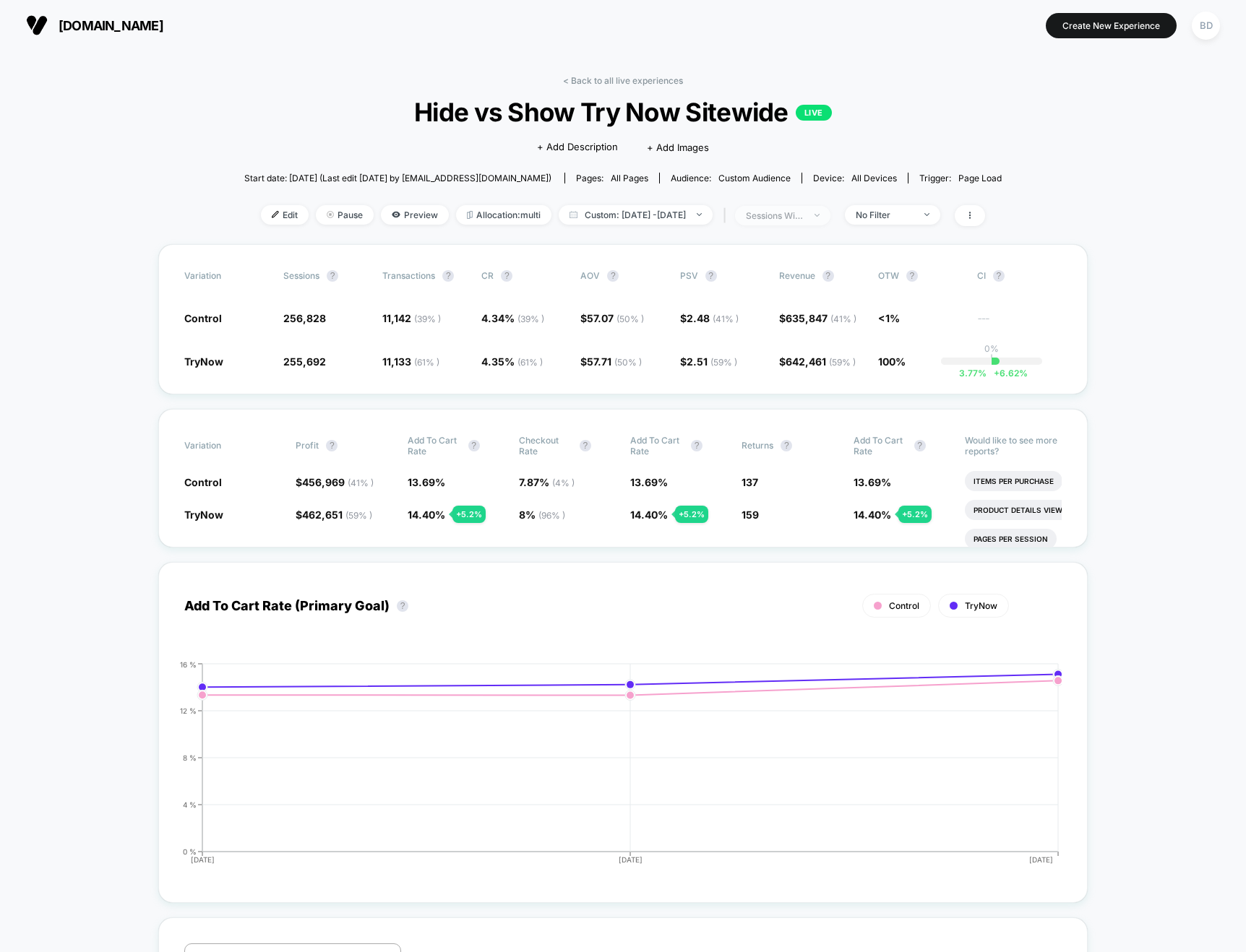
click at [814, 215] on div at bounding box center [808, 215] width 11 height 1
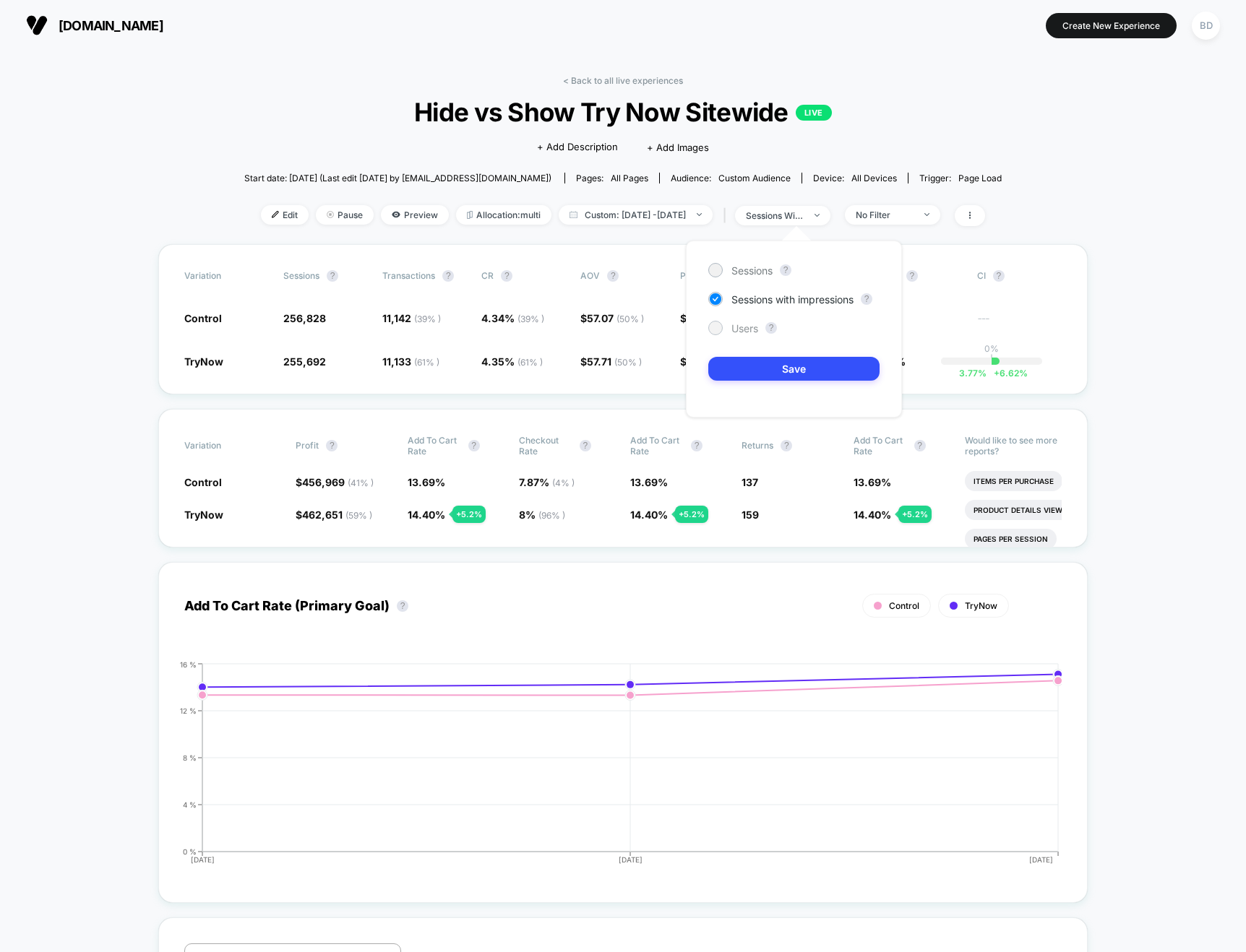
click at [716, 328] on div at bounding box center [715, 327] width 11 height 11
click at [595, 394] on div "Variation Sessions ? Transactions ? CR ? AOV ? PSV ? Revenue ? OTW ? CI ? Contr…" at bounding box center [623, 319] width 930 height 151
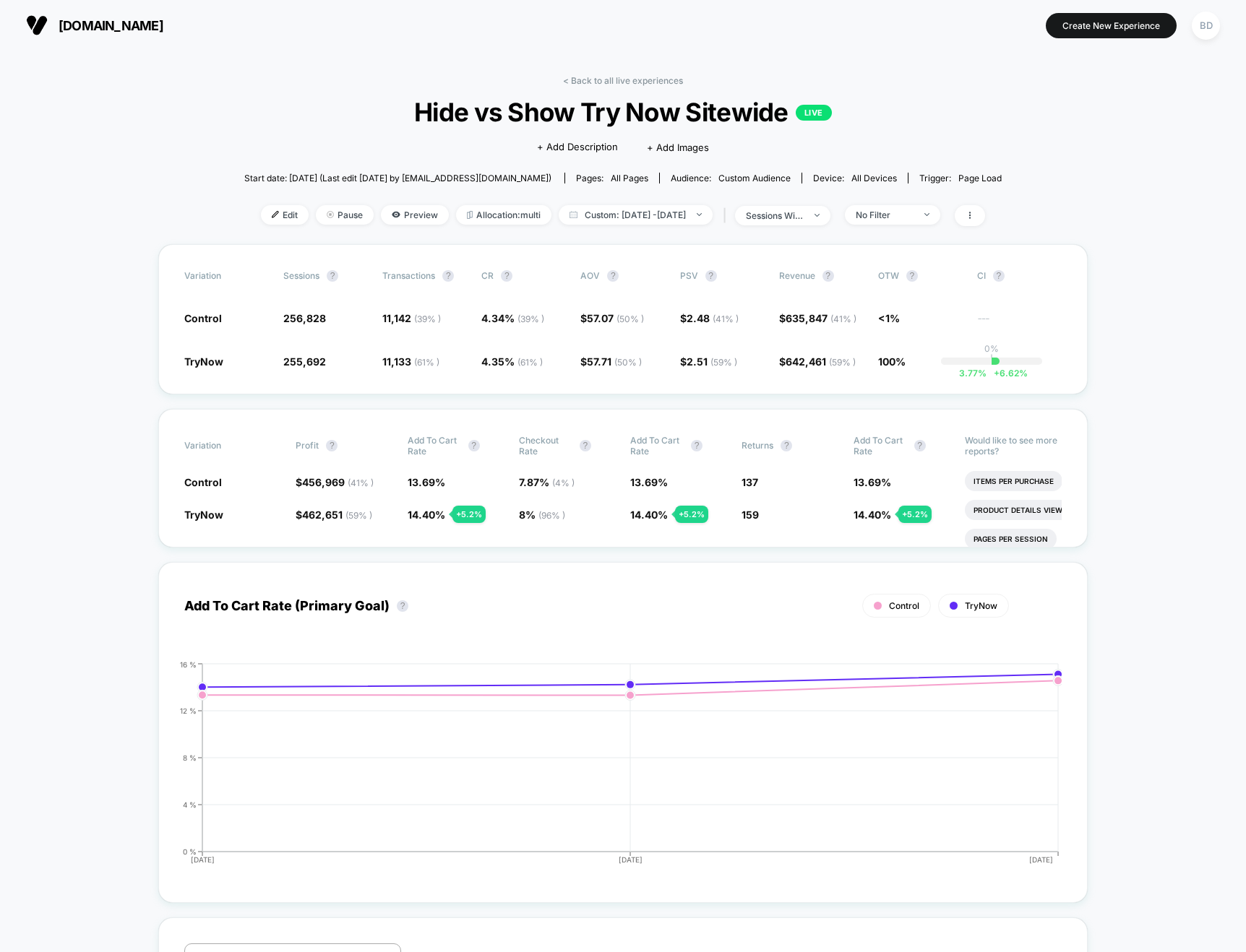
click at [939, 99] on span "Hide vs Show Try Now Sitewide LIVE" at bounding box center [623, 112] width 682 height 30
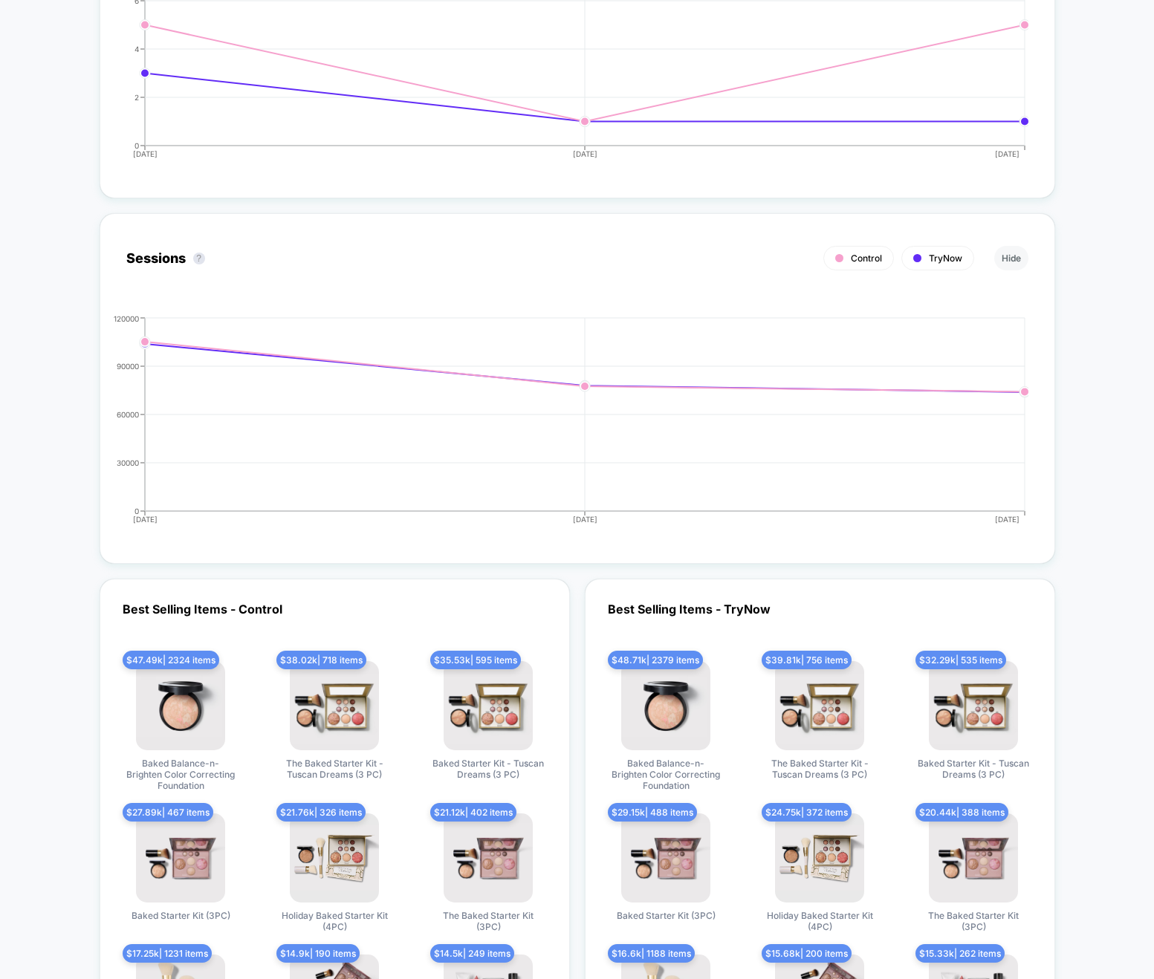
scroll to position [3531, 0]
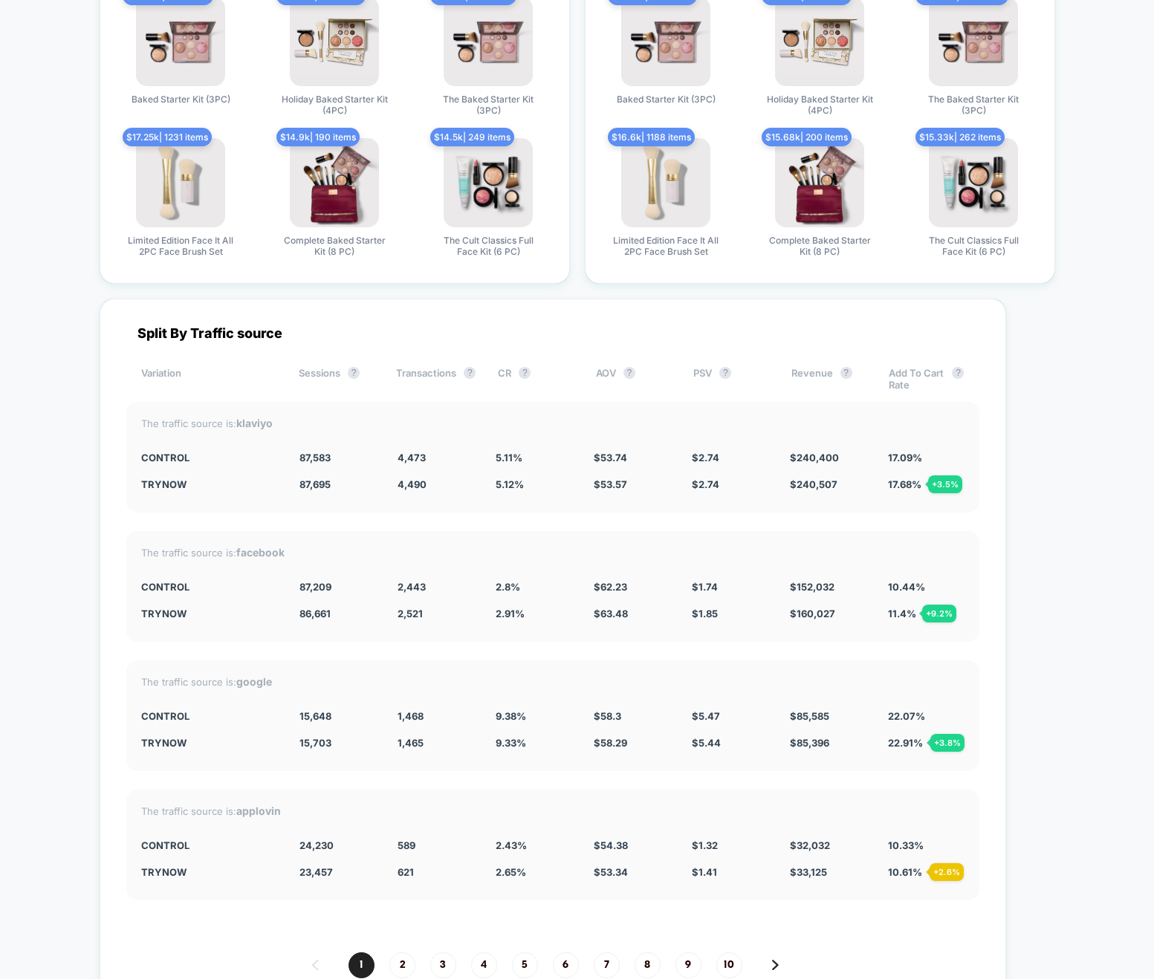
scroll to position [3813, 0]
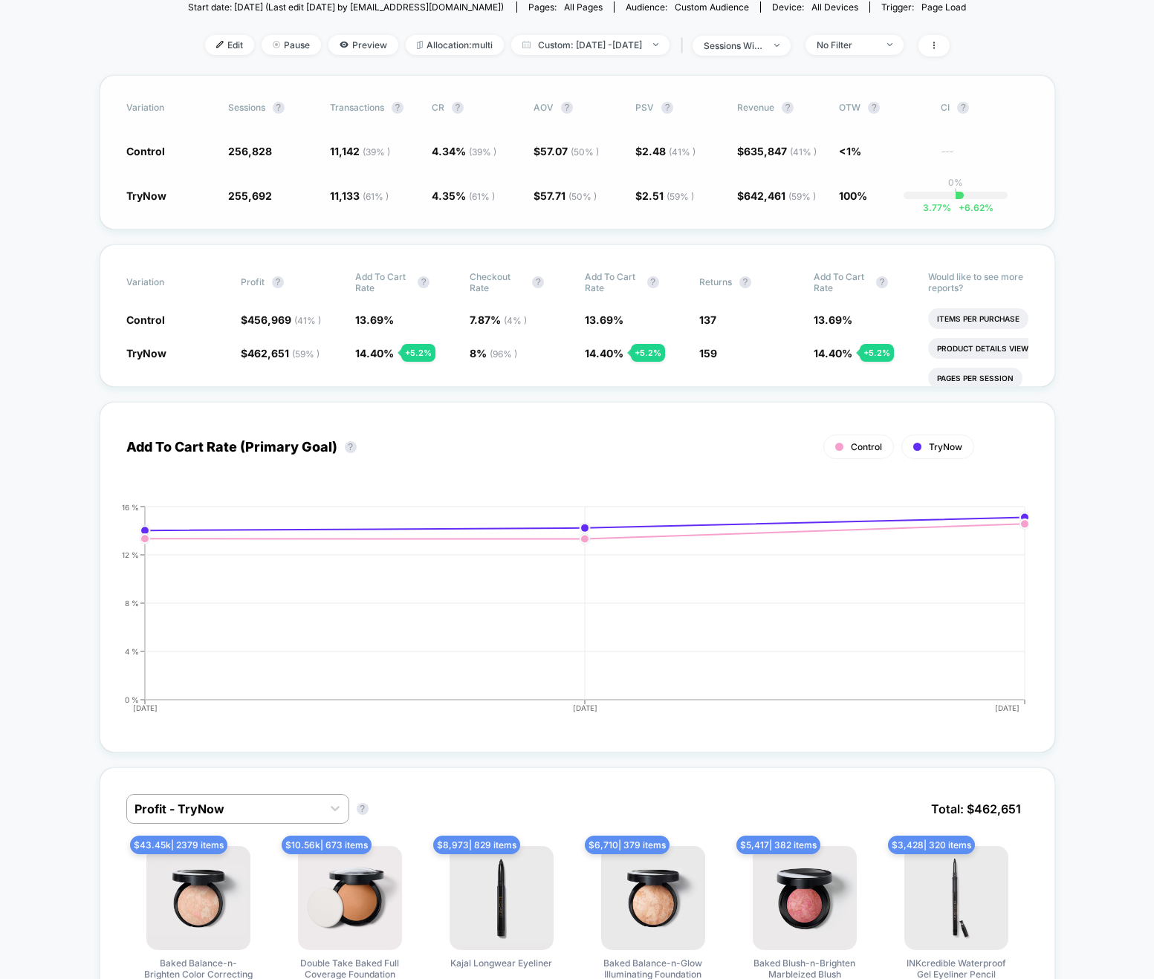
scroll to position [0, 0]
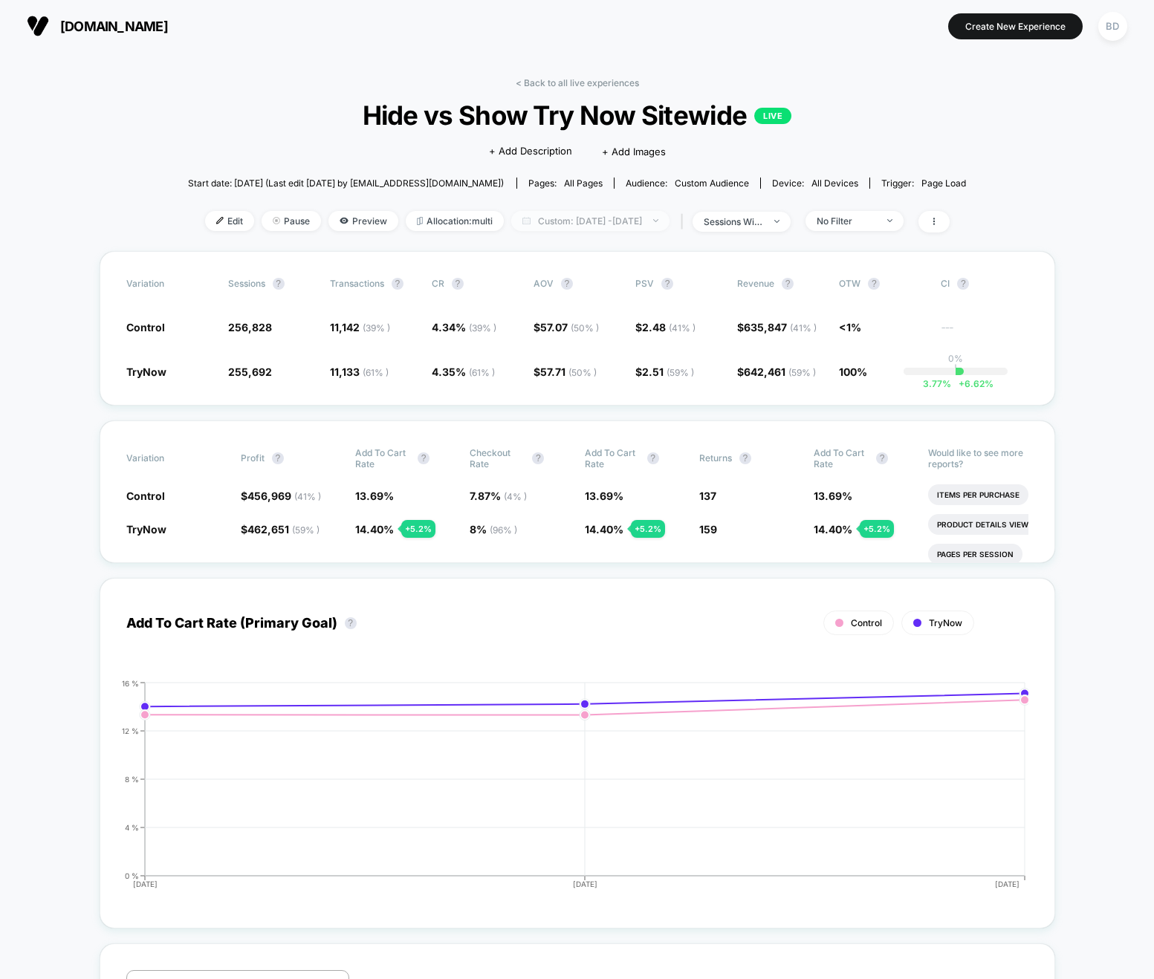
click at [551, 228] on span "Custom: [DATE] - [DATE]" at bounding box center [590, 221] width 158 height 20
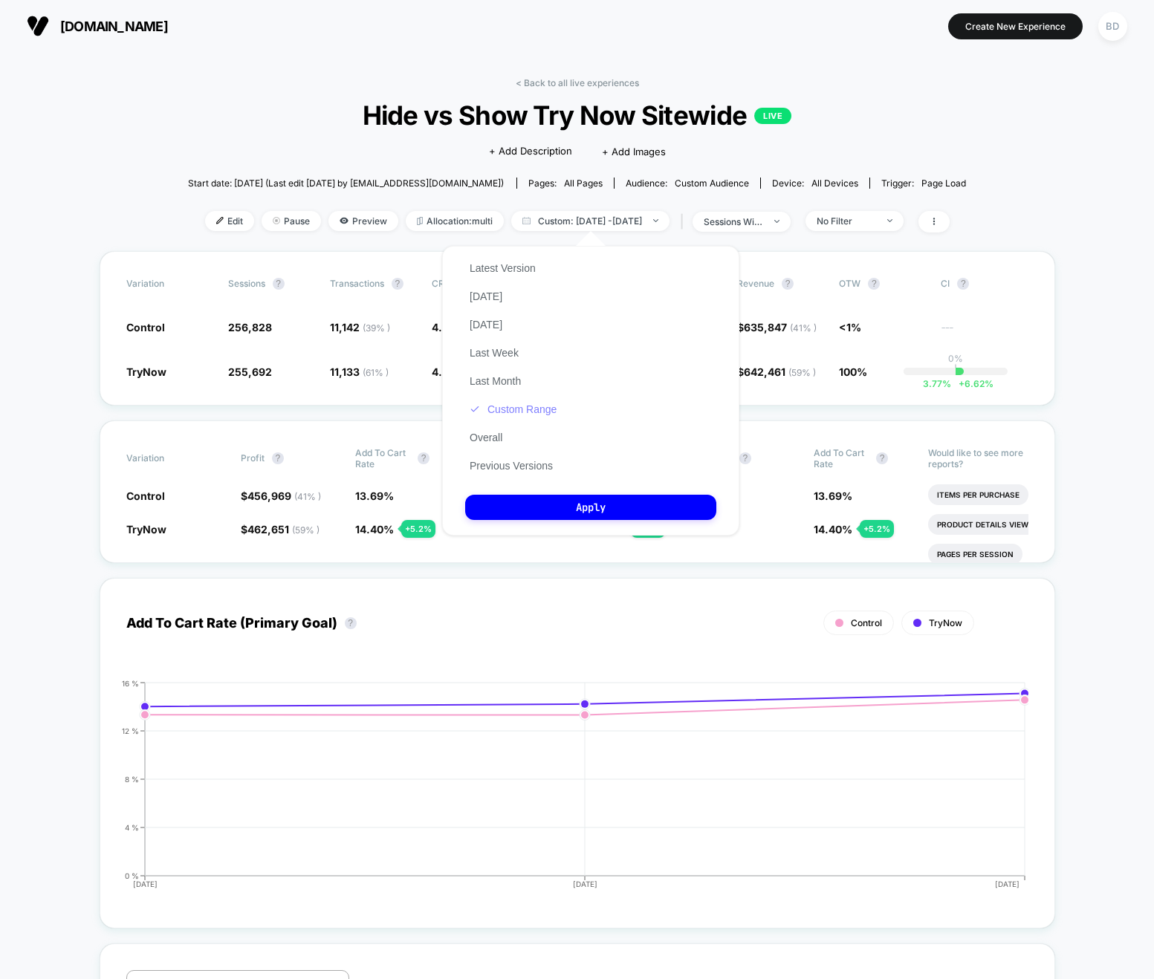
click at [505, 409] on button "Custom Range" at bounding box center [513, 409] width 96 height 13
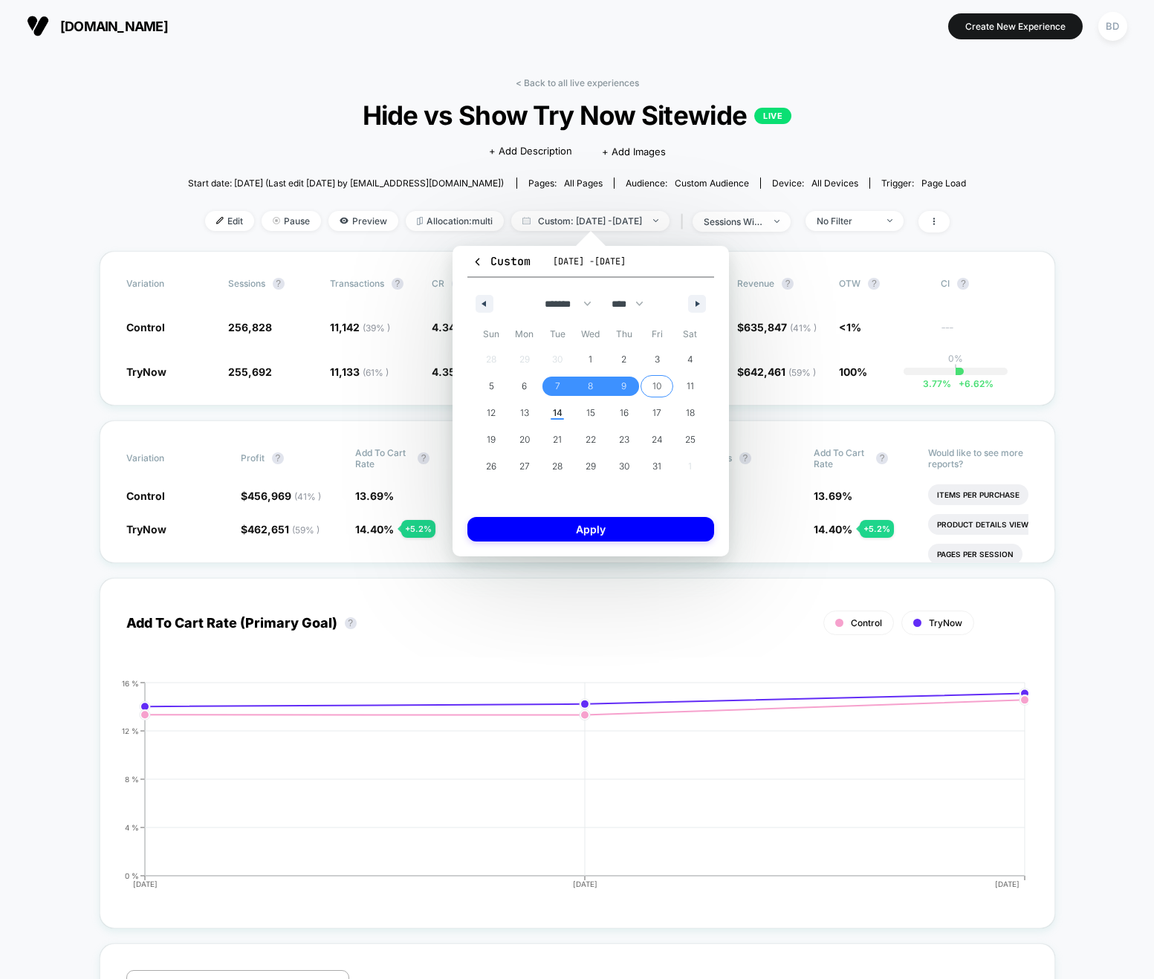
drag, startPoint x: 649, startPoint y: 386, endPoint x: 623, endPoint y: 395, distance: 27.7
click at [649, 386] on span "10" at bounding box center [656, 386] width 33 height 19
click at [556, 415] on span "14" at bounding box center [558, 413] width 10 height 27
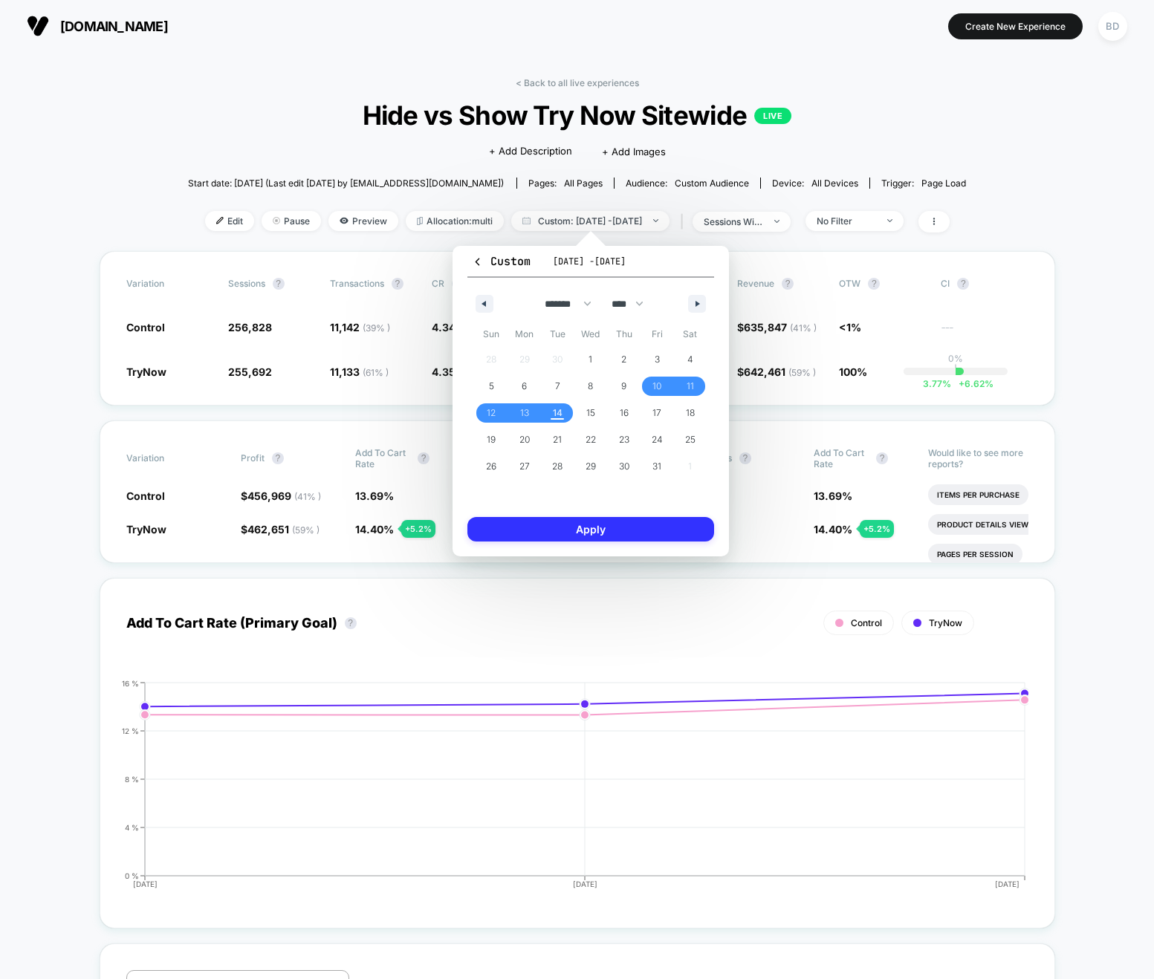
click at [603, 528] on button "Apply" at bounding box center [590, 529] width 247 height 25
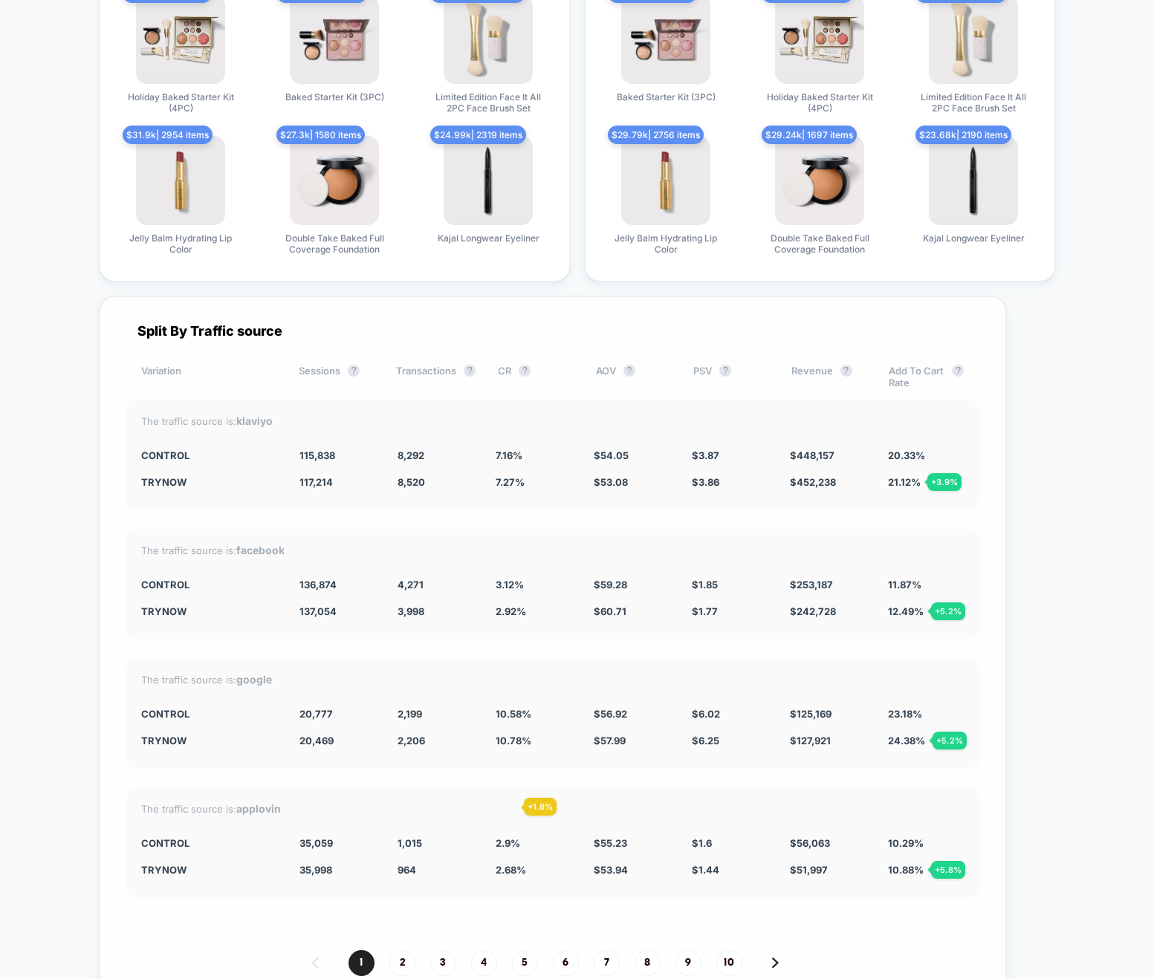
scroll to position [3818, 0]
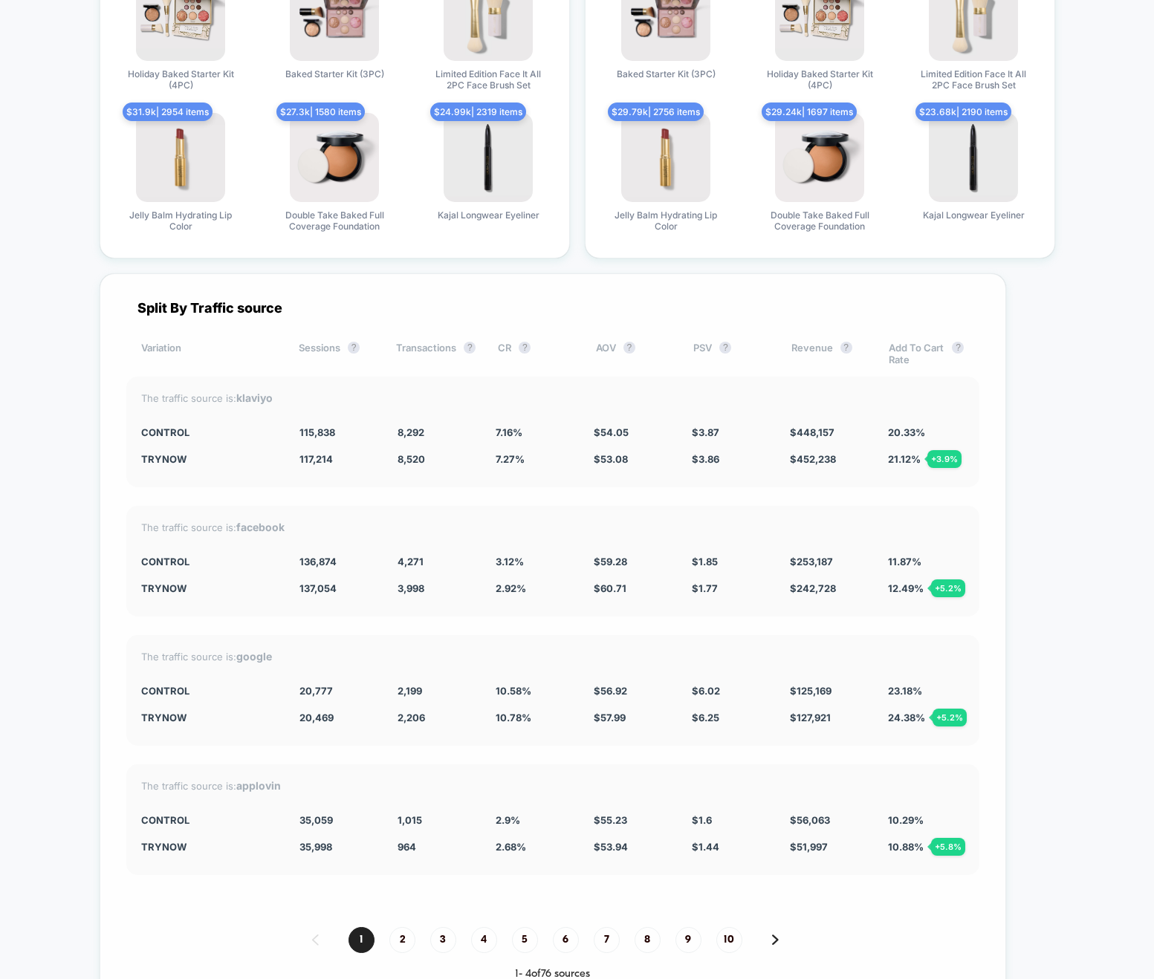
click at [450, 901] on div "Split By Traffic source Variation Sessions ? Transactions ? CR ? AOV ? PSV ? Re…" at bounding box center [553, 640] width 906 height 734
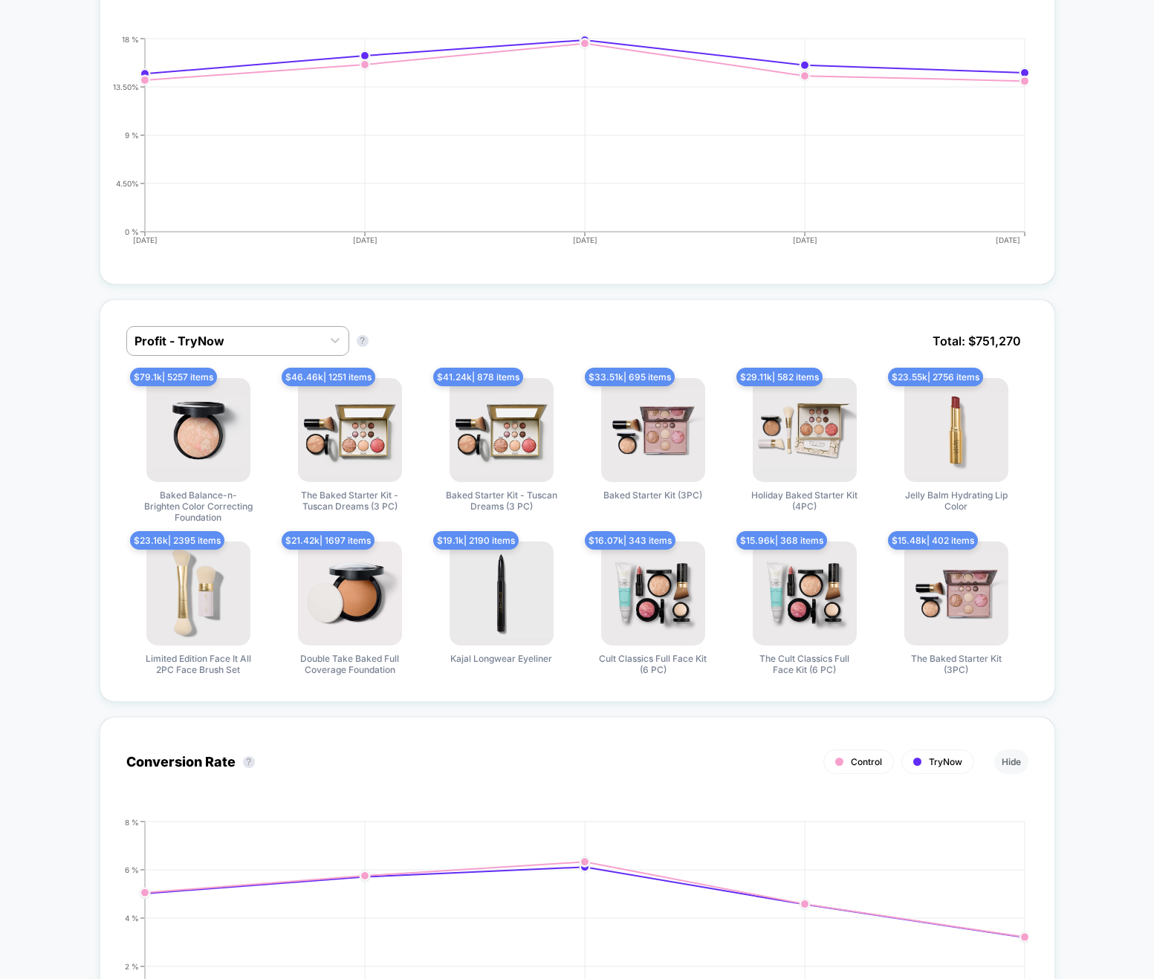
scroll to position [0, 0]
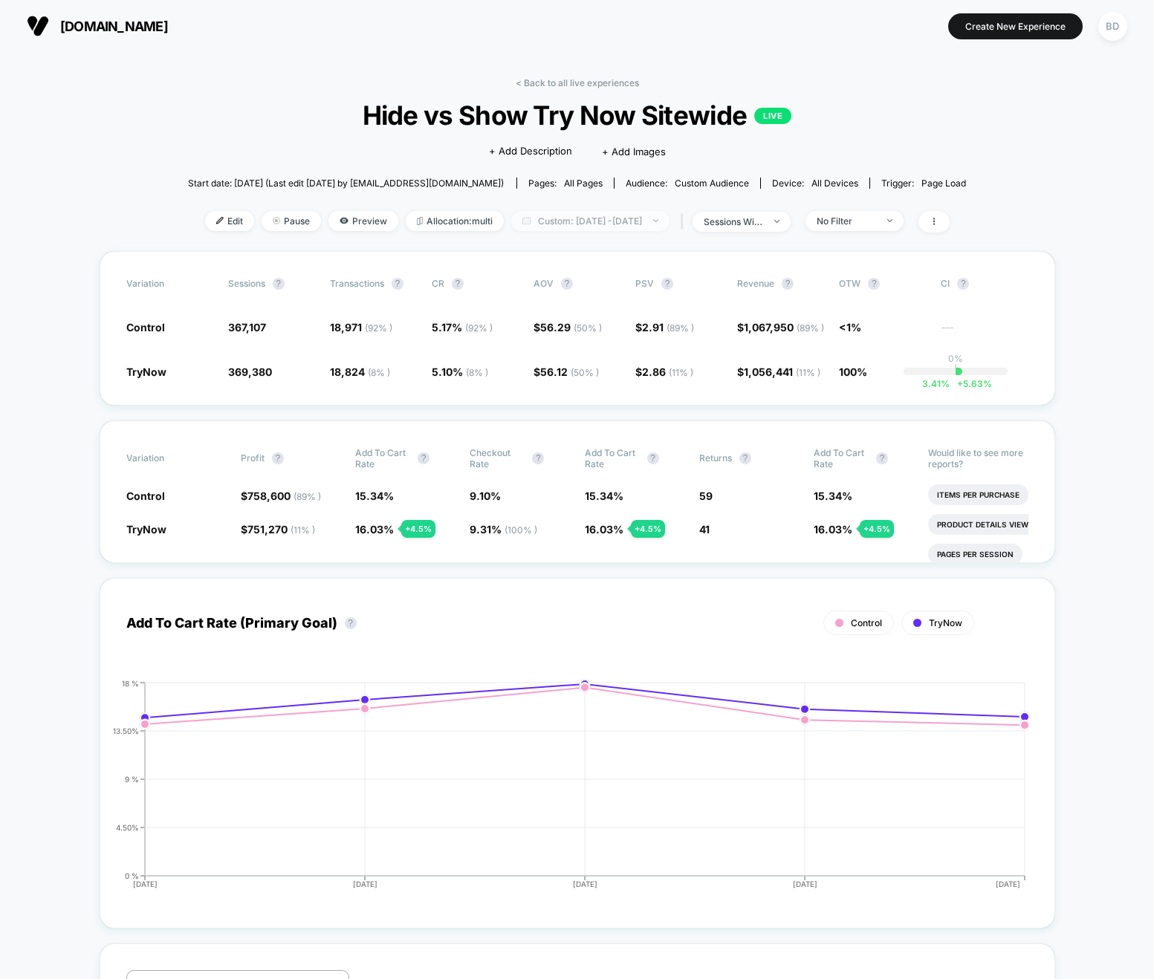
click at [669, 217] on span "Custom: [DATE] - [DATE]" at bounding box center [590, 221] width 158 height 20
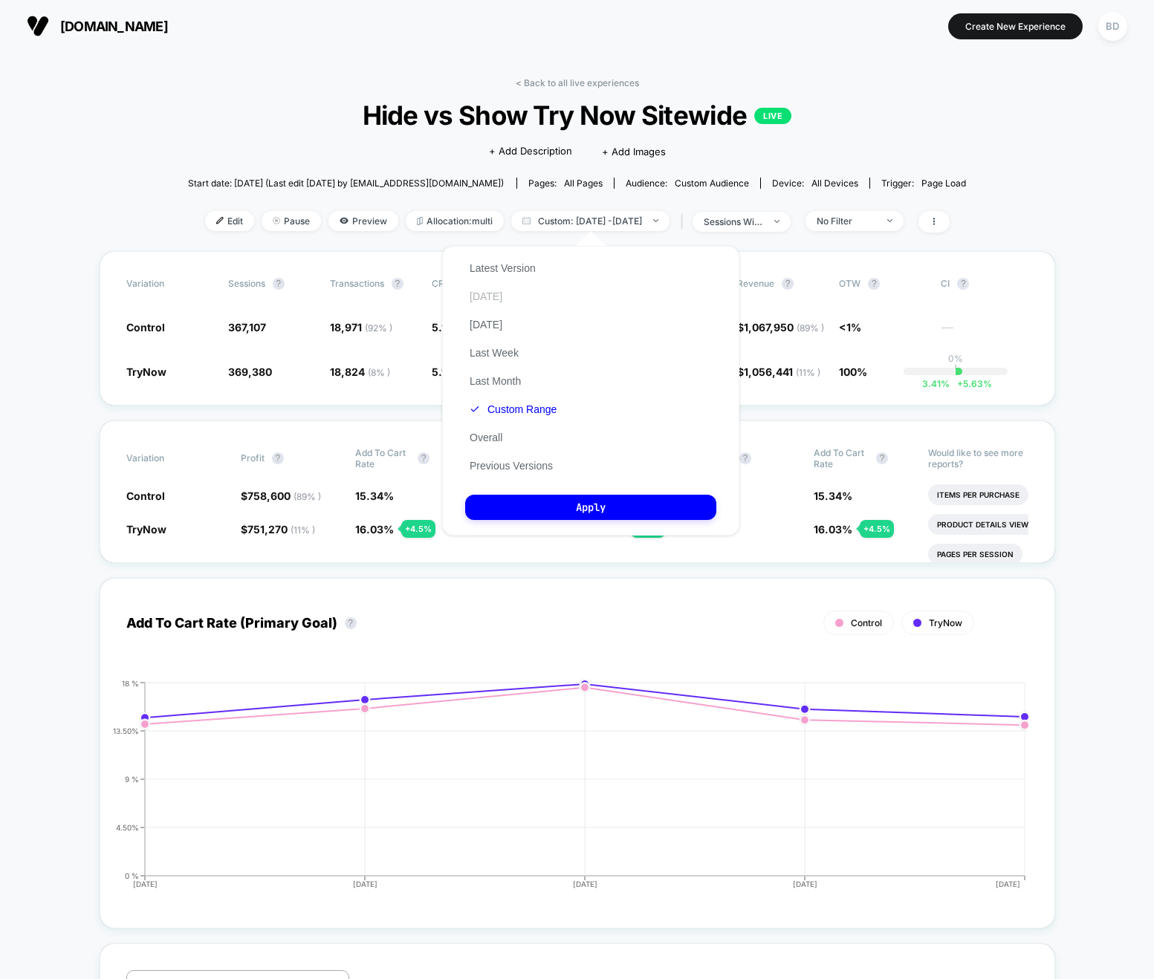
click at [483, 299] on button "[DATE]" at bounding box center [486, 296] width 42 height 13
click at [569, 503] on button "Apply" at bounding box center [590, 507] width 251 height 25
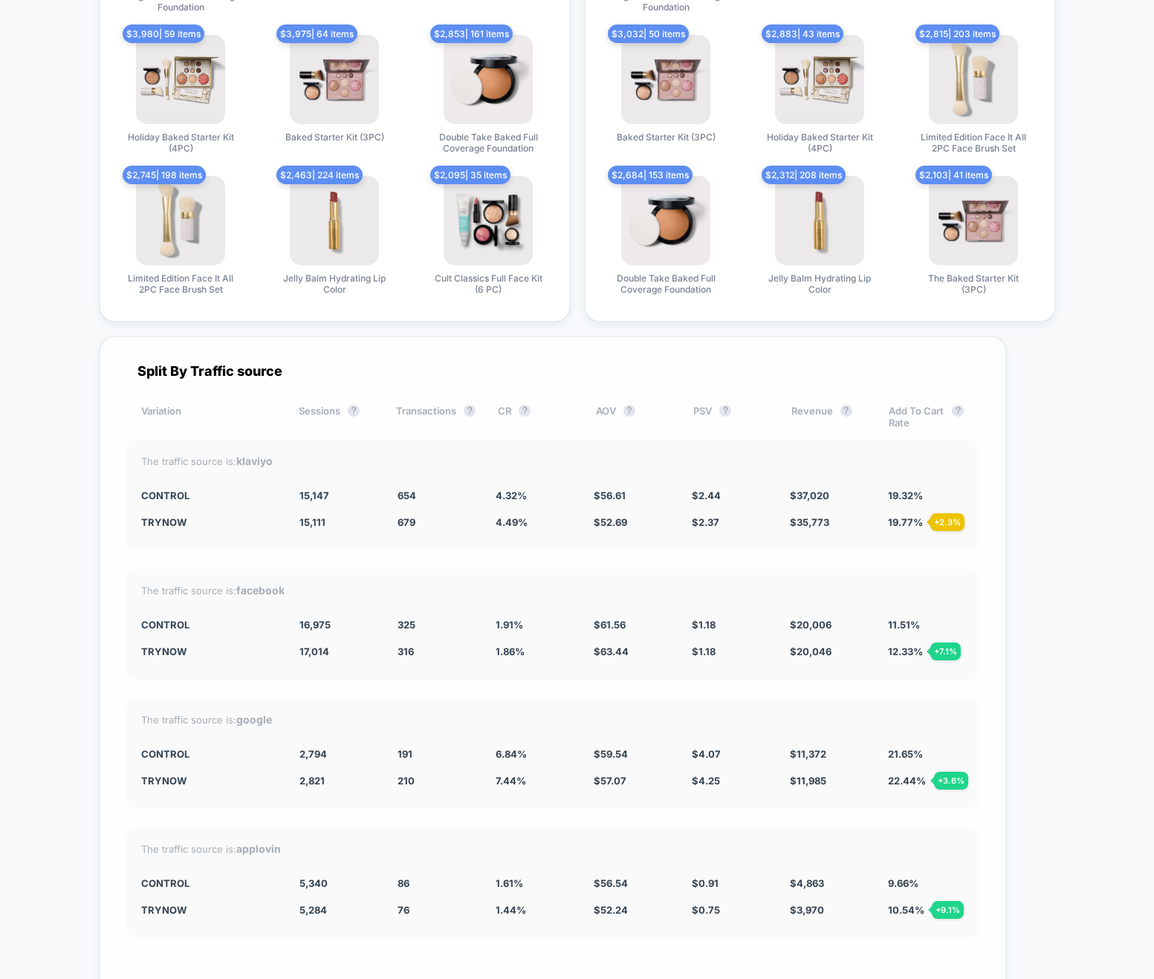
scroll to position [3792, 0]
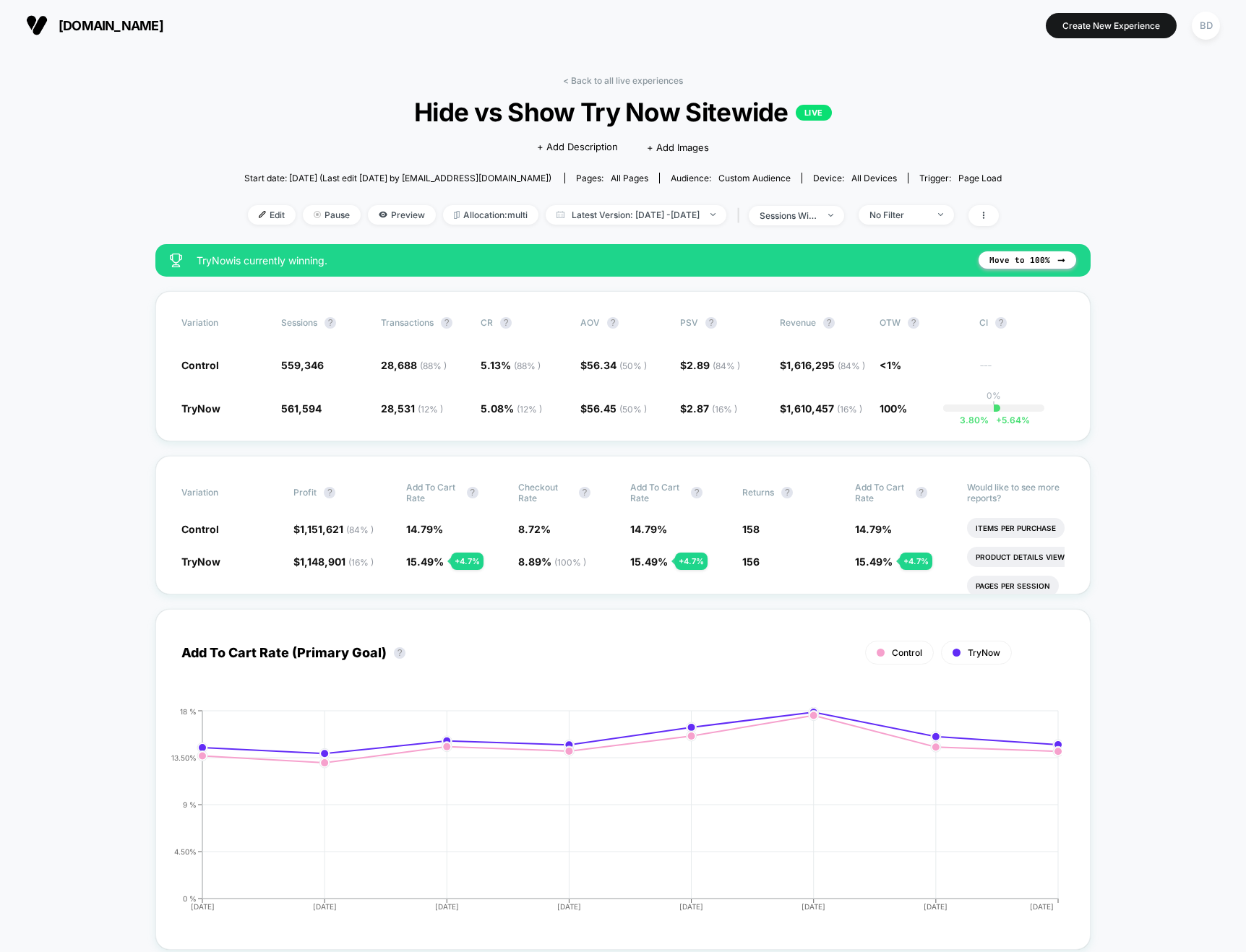
click at [266, 90] on div "< Back to all live experiences Hide vs Show Try Now Sitewide LIVE Click to edit…" at bounding box center [623, 159] width 758 height 169
click at [670, 214] on span "Latest Version: [DATE] - [DATE]" at bounding box center [636, 215] width 181 height 19
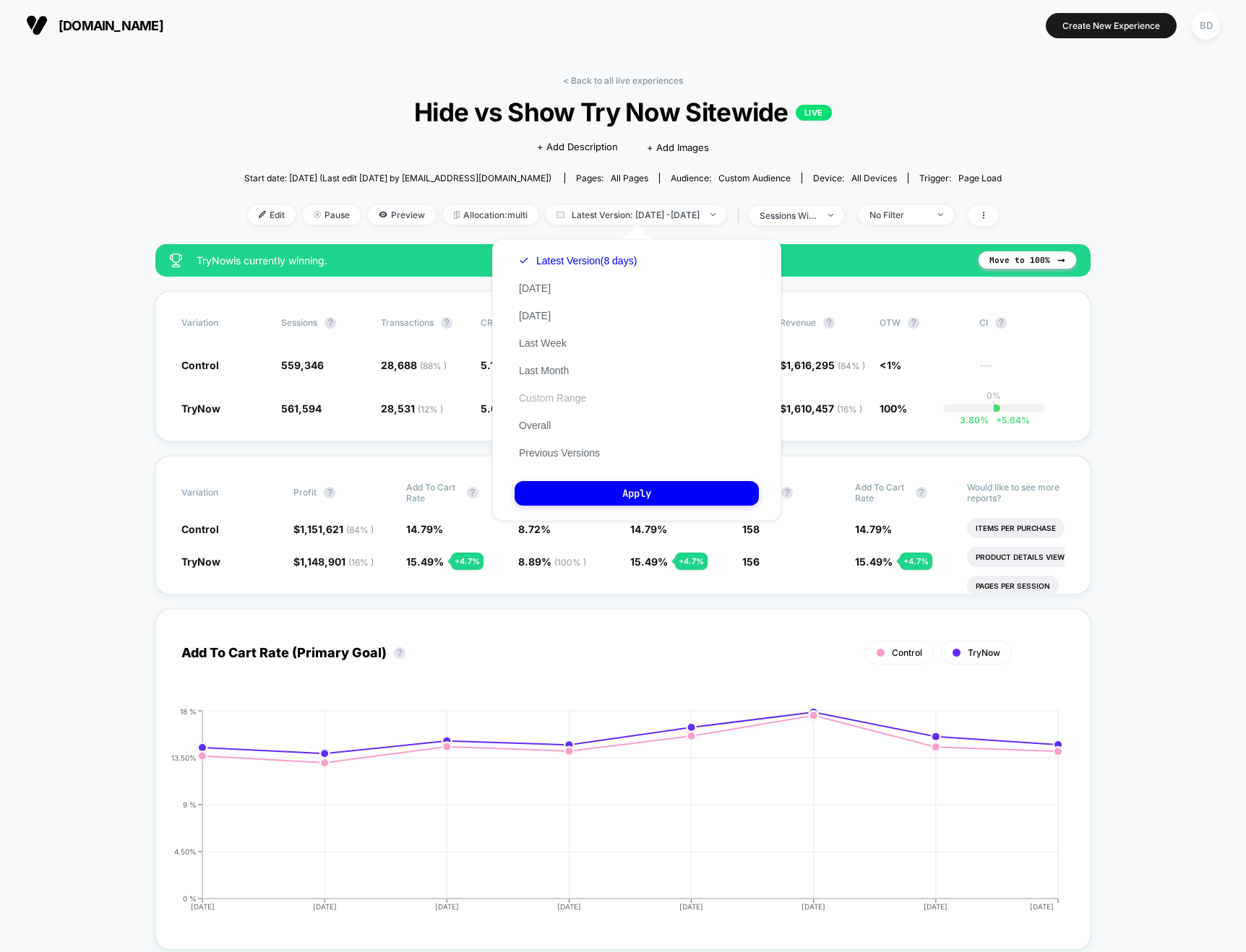
click at [552, 397] on button "Custom Range" at bounding box center [552, 398] width 76 height 13
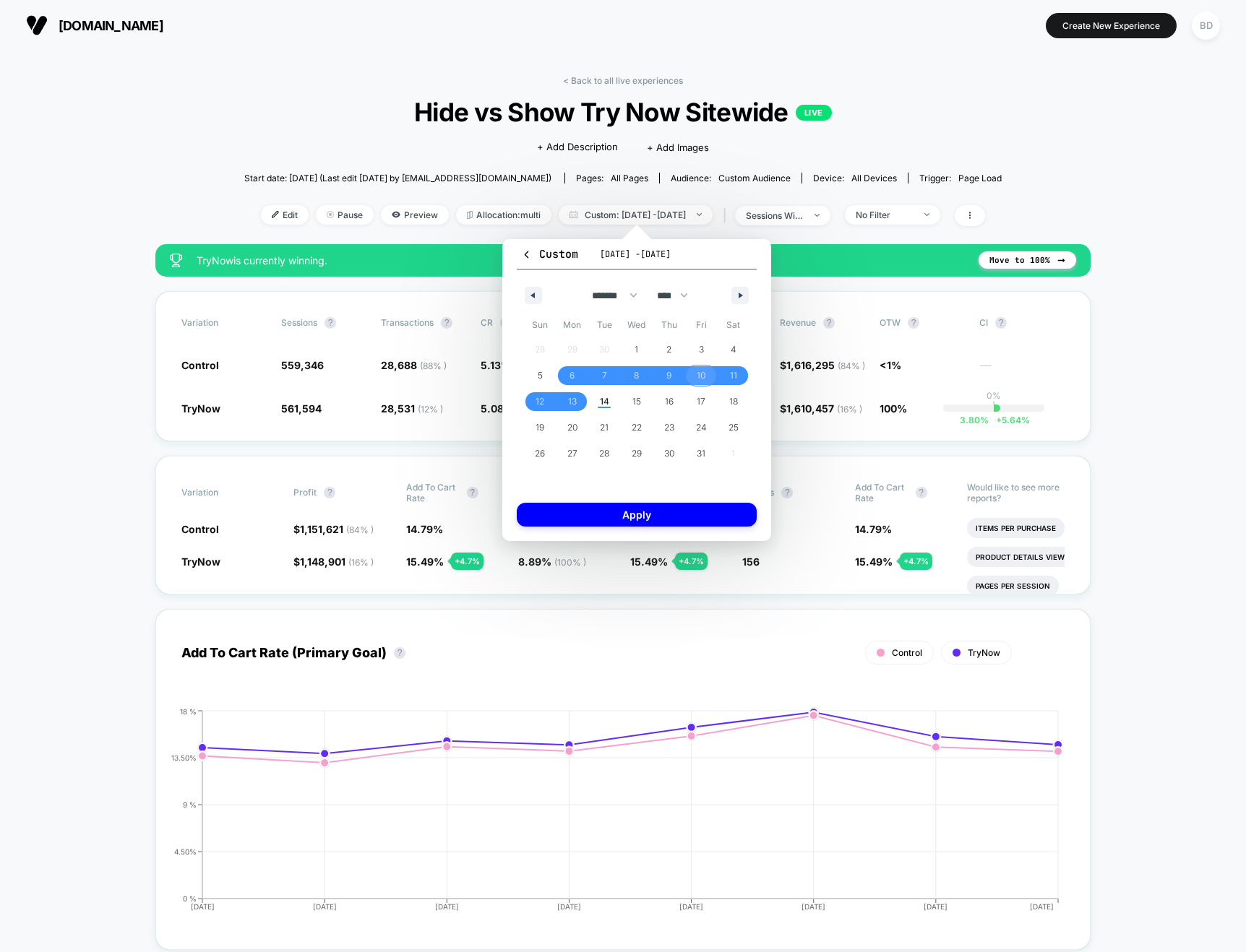
drag, startPoint x: 699, startPoint y: 374, endPoint x: 623, endPoint y: 400, distance: 80.3
click at [699, 374] on span "10" at bounding box center [700, 375] width 9 height 26
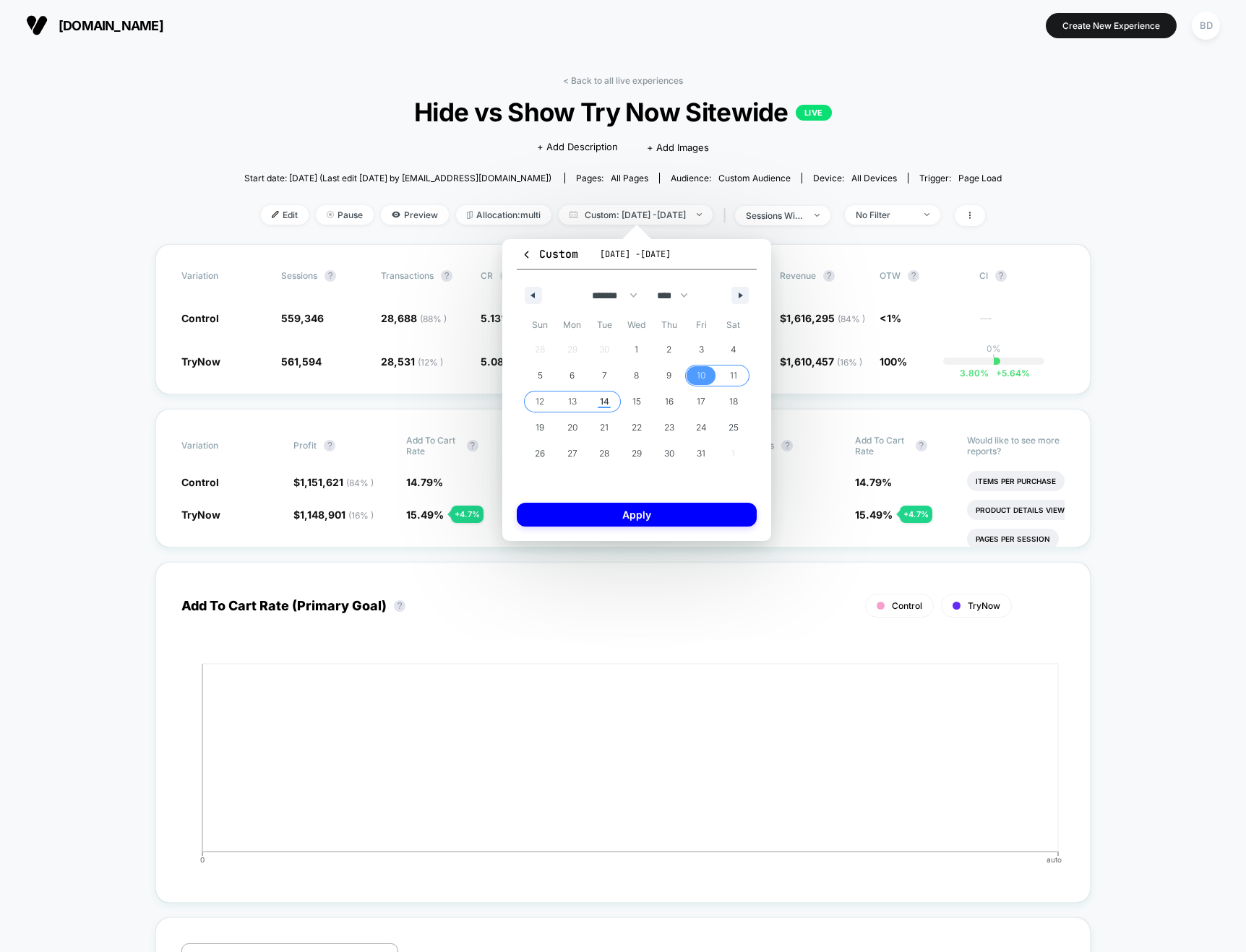
click at [605, 405] on span "14" at bounding box center [605, 402] width 10 height 26
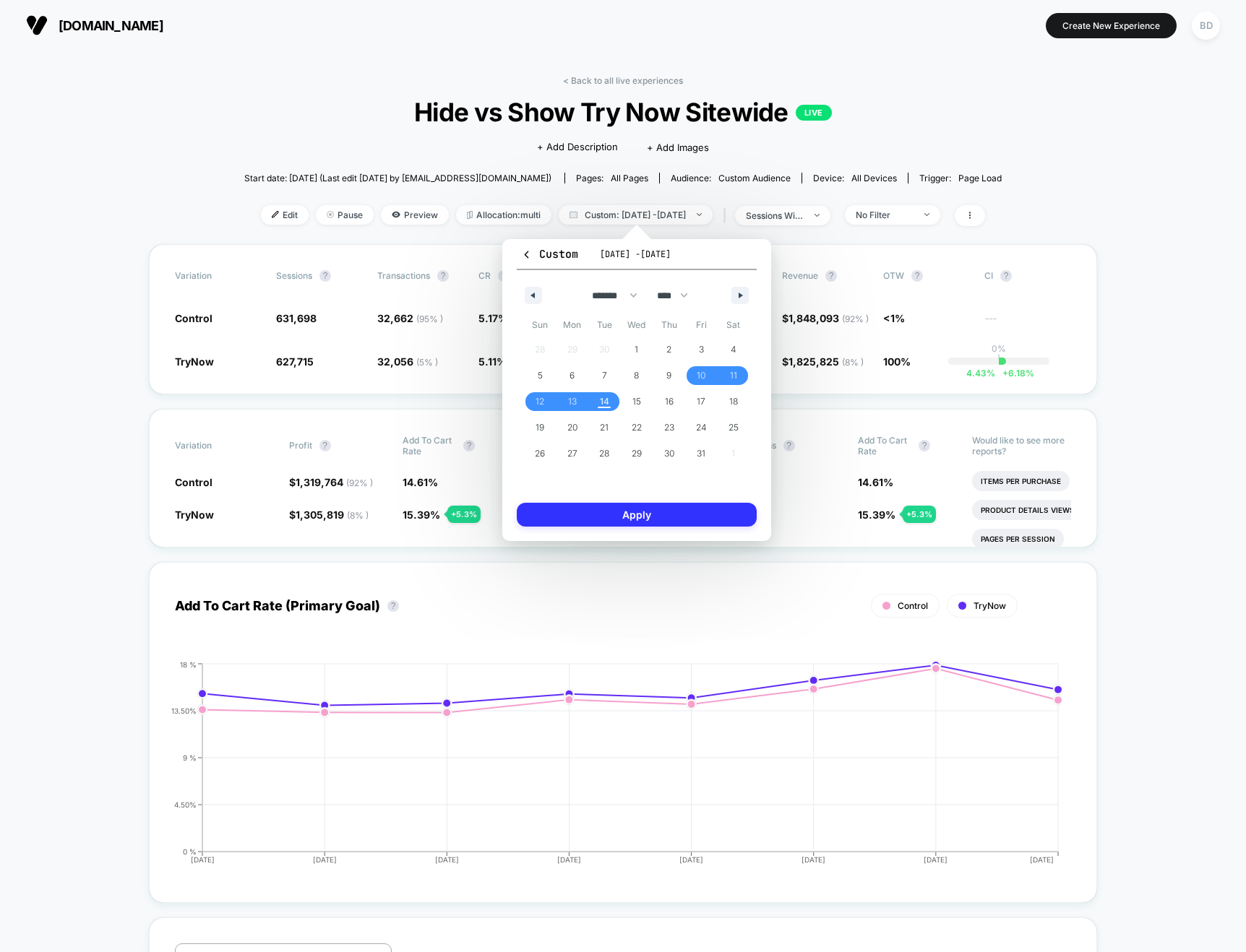
click at [634, 515] on button "Apply" at bounding box center [636, 514] width 240 height 24
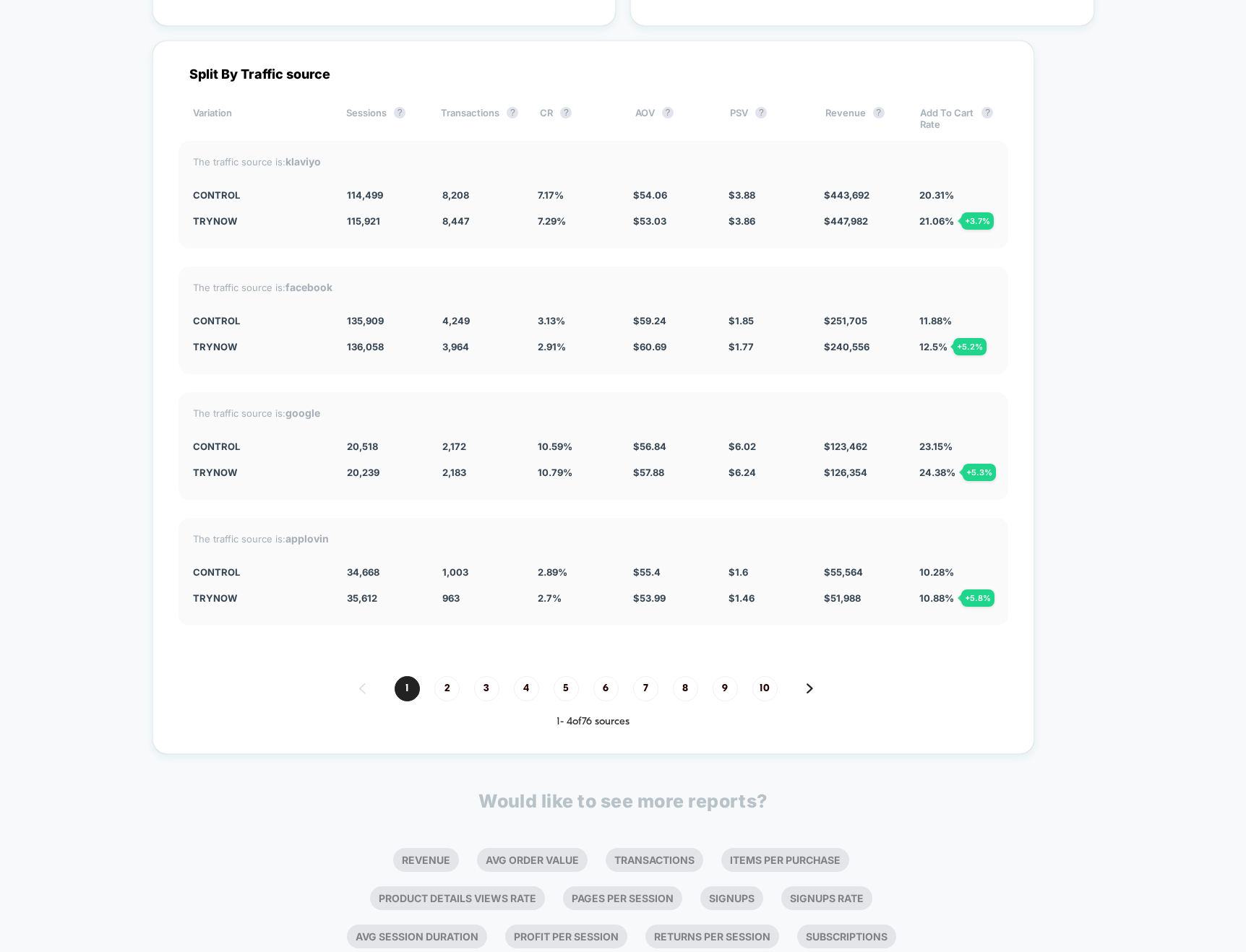
scroll to position [3929, 0]
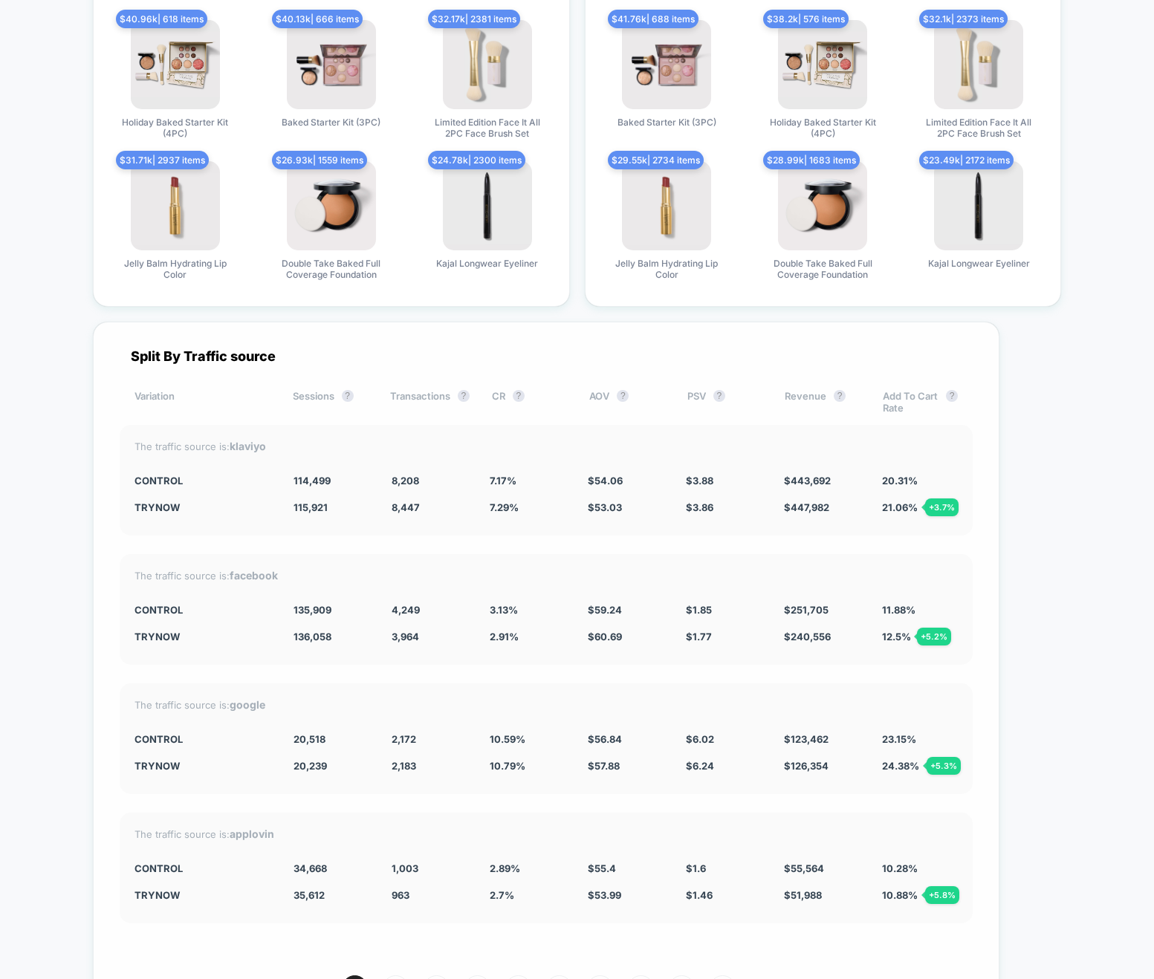
scroll to position [3804, 0]
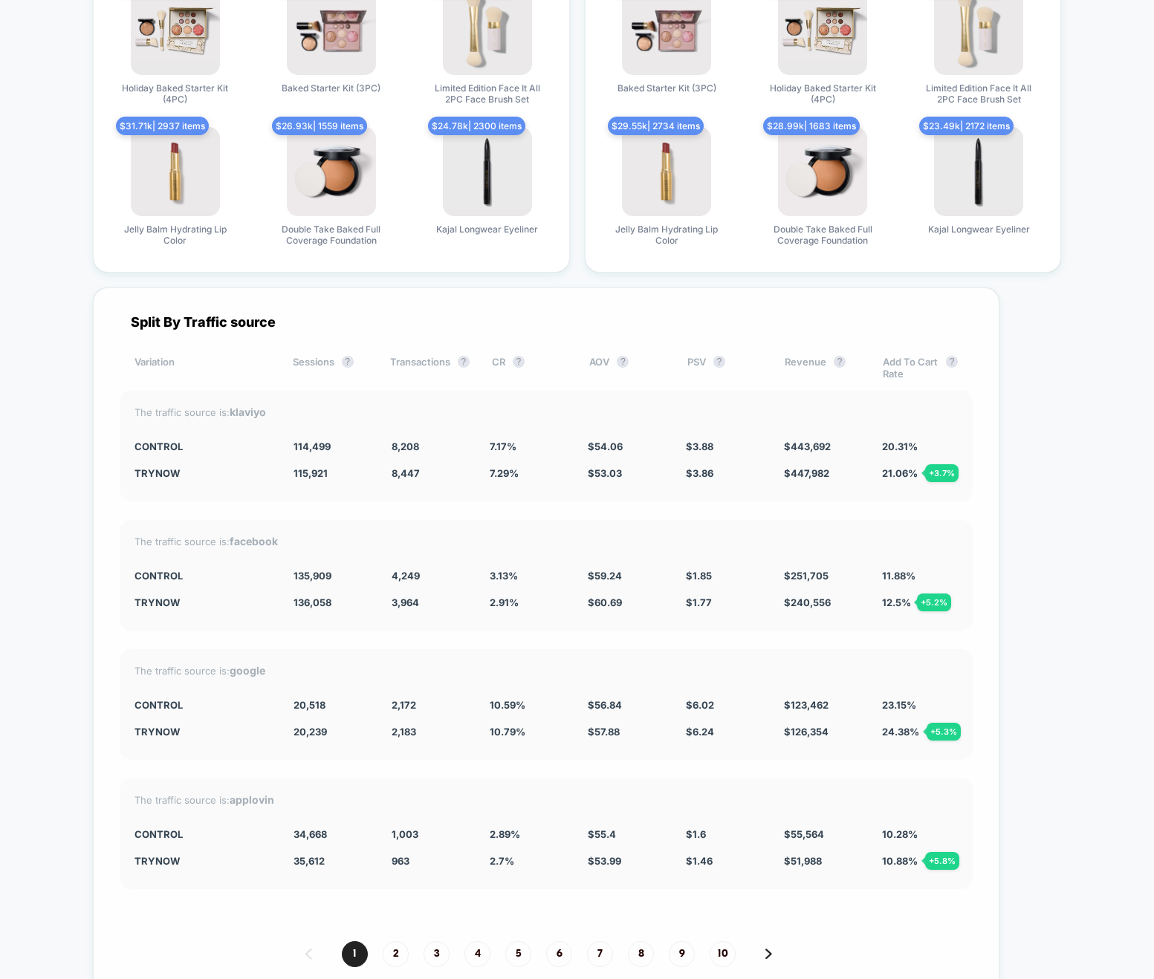
click at [490, 806] on div "Split By Traffic source Variation Sessions ? Transactions ? CR ? AOV ? PSV ? Re…" at bounding box center [546, 655] width 906 height 734
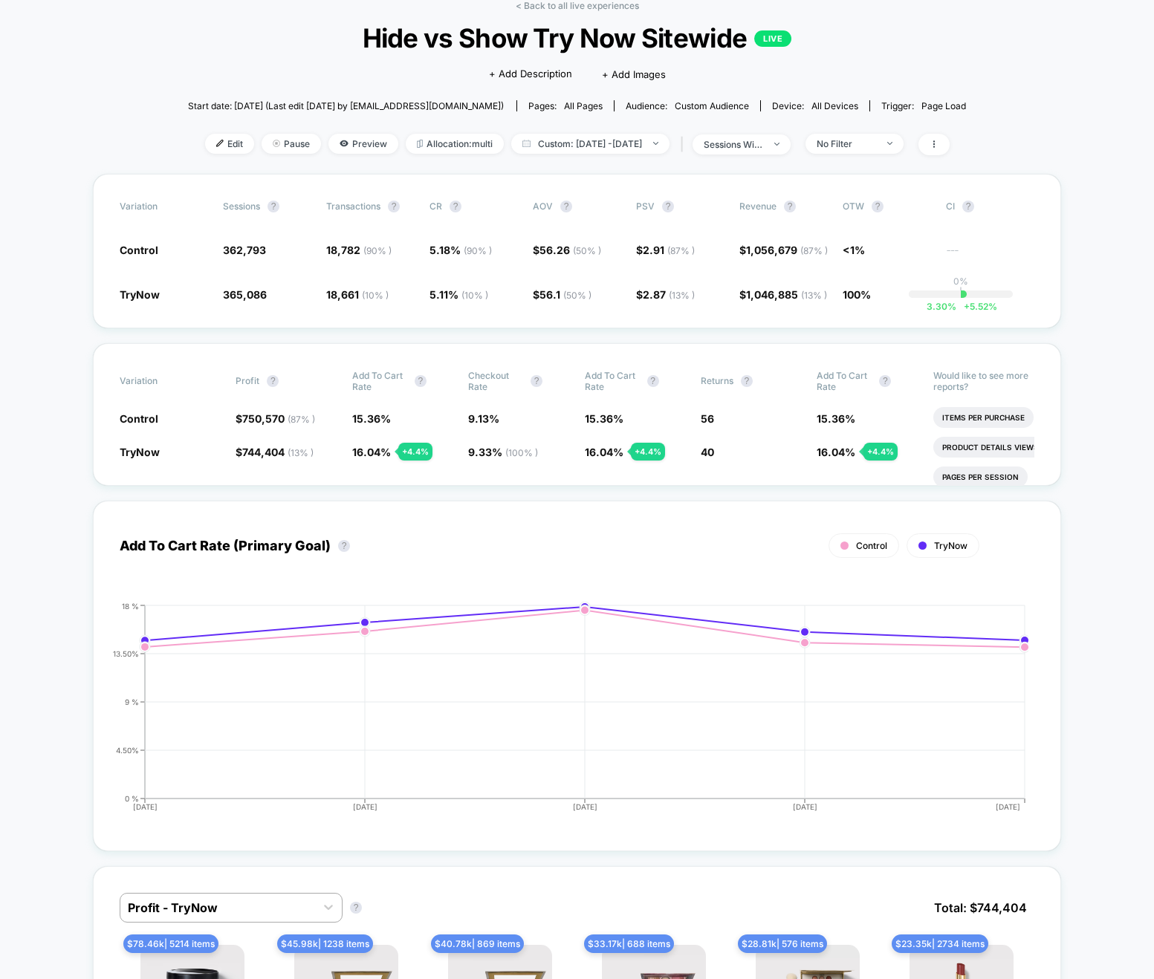
scroll to position [0, 0]
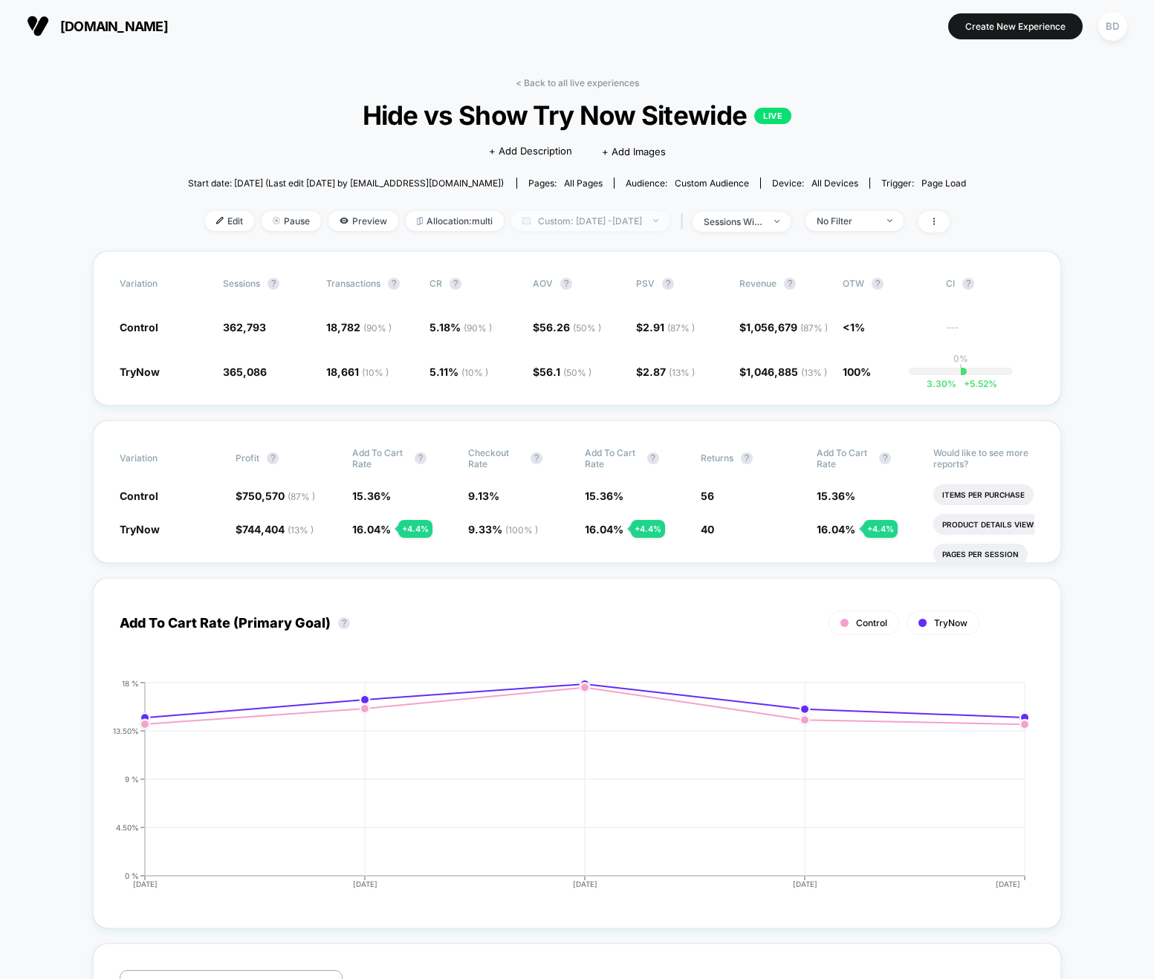
click at [614, 227] on span "Custom: [DATE] - [DATE]" at bounding box center [590, 221] width 158 height 20
select select "*"
select select "****"
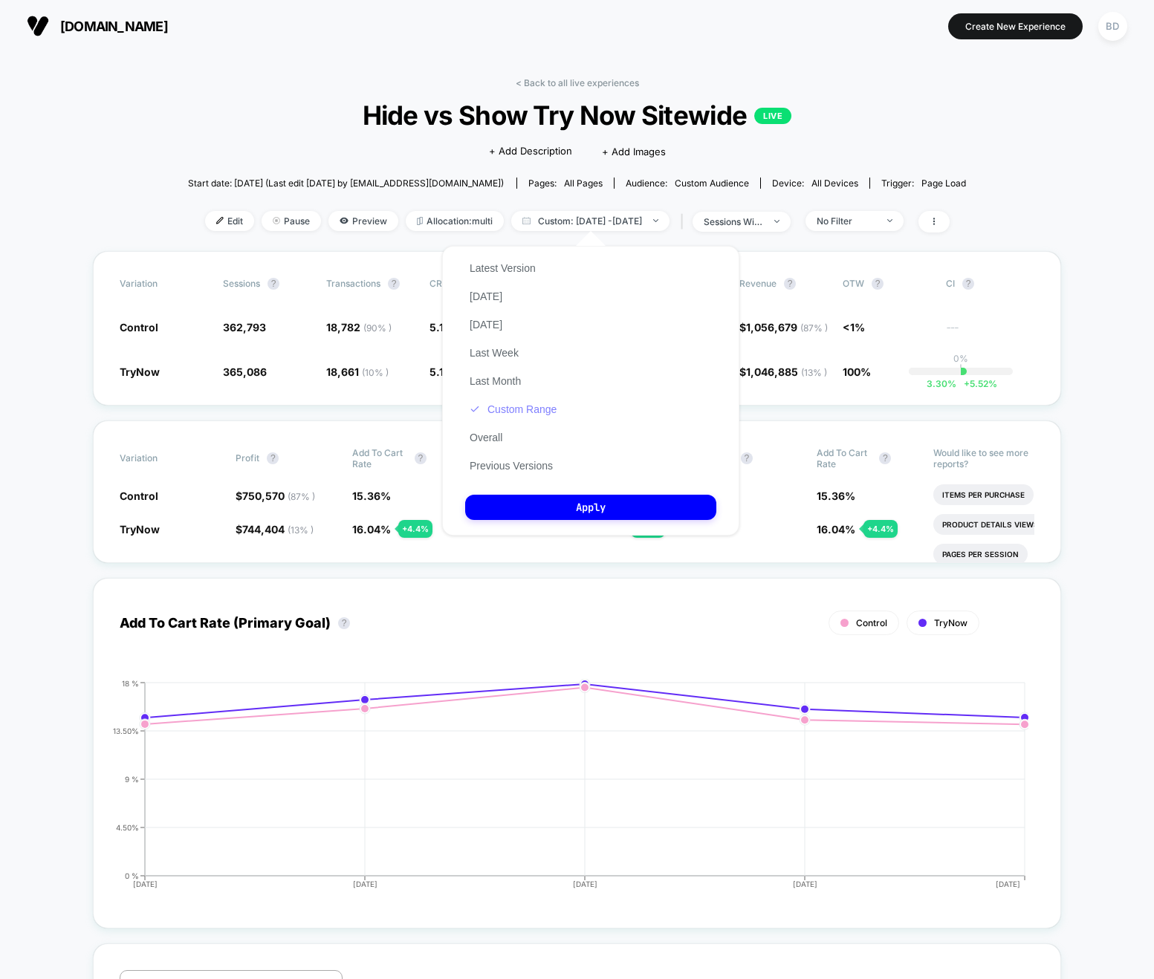
click at [508, 409] on button "Custom Range" at bounding box center [513, 409] width 96 height 13
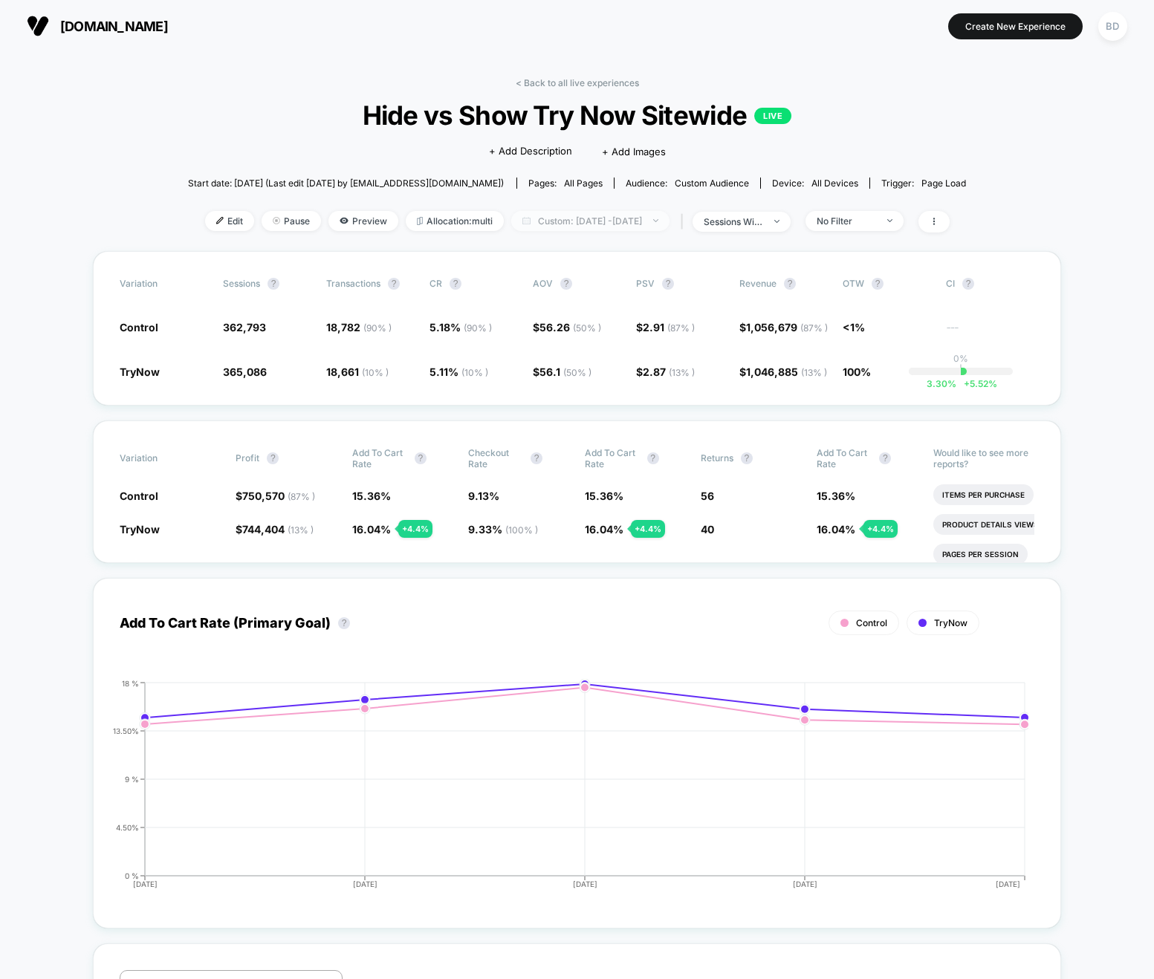
click at [603, 217] on span "Custom: [DATE] - [DATE]" at bounding box center [590, 221] width 158 height 20
select select "*"
select select "****"
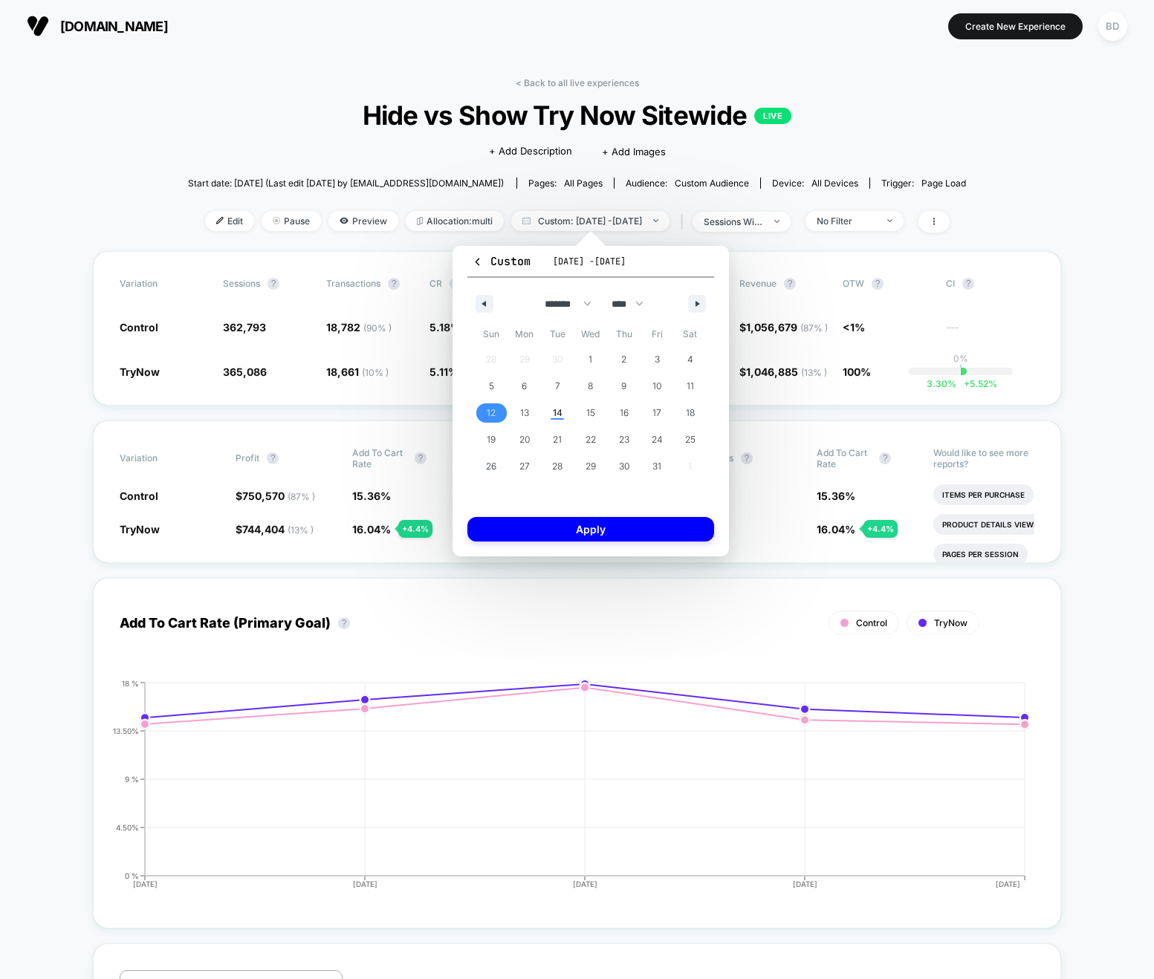
click at [485, 405] on span "12" at bounding box center [491, 412] width 33 height 19
click at [557, 414] on span "14" at bounding box center [558, 413] width 10 height 27
click at [587, 533] on button "Apply" at bounding box center [590, 529] width 247 height 25
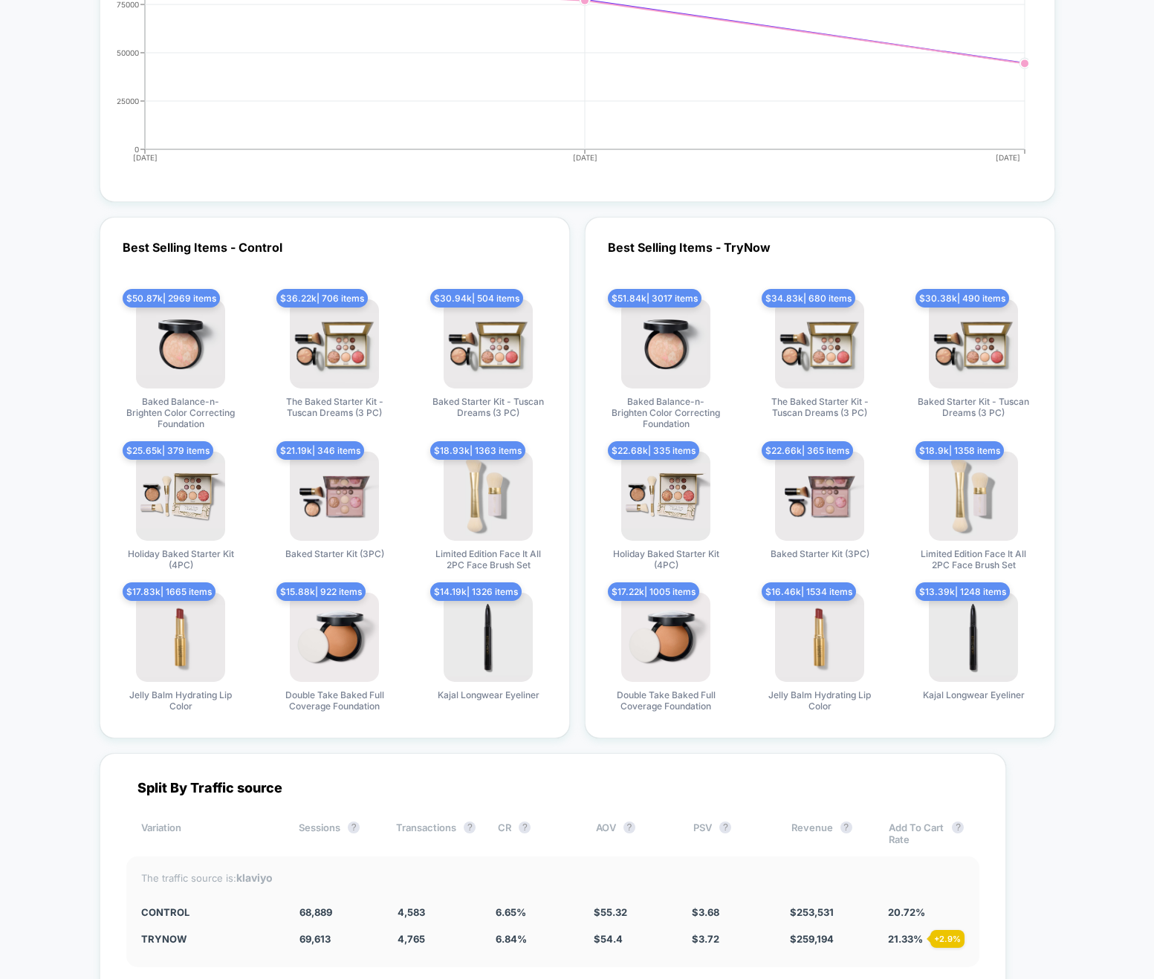
scroll to position [3781, 0]
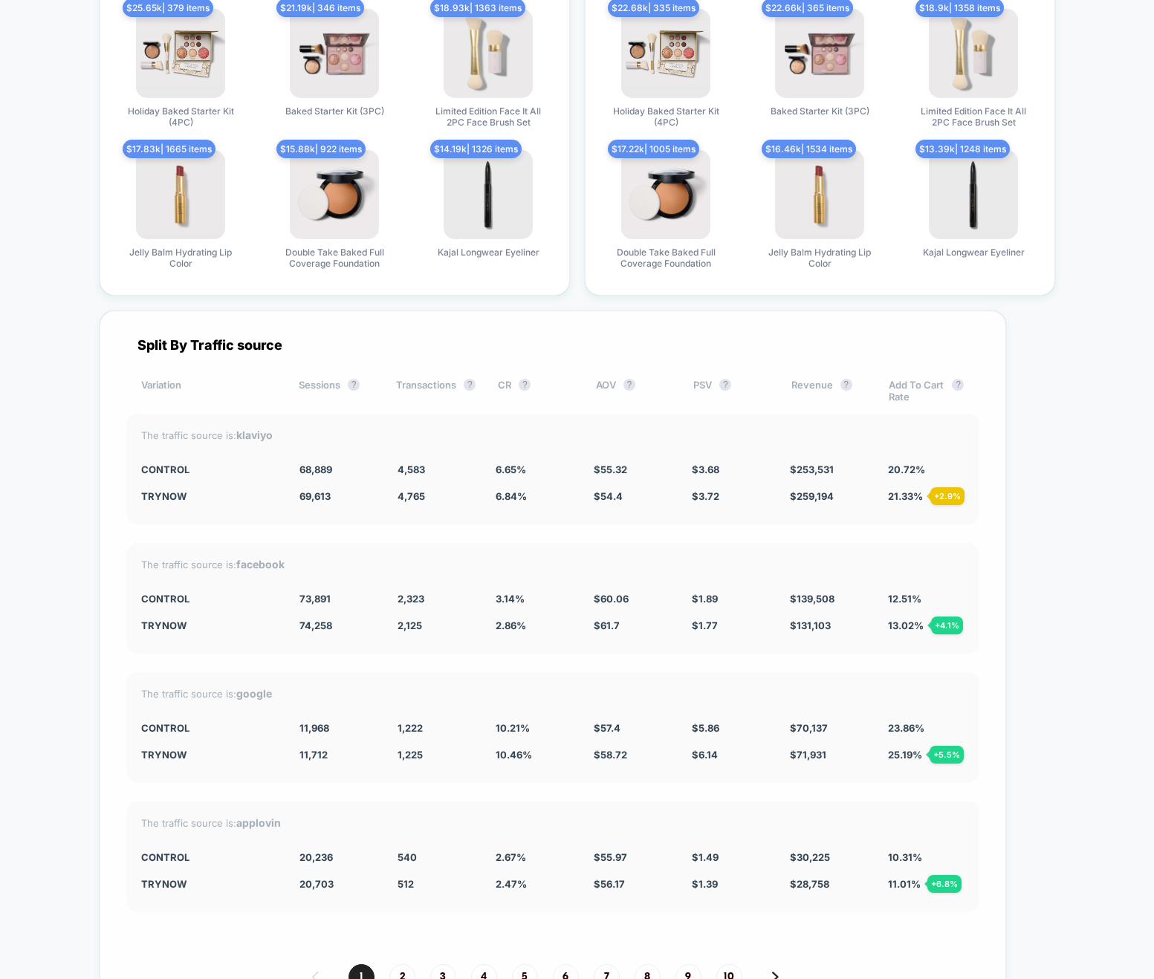
click at [542, 783] on div "Split By Traffic source Variation Sessions ? Transactions ? CR ? AOV ? PSV ? Re…" at bounding box center [553, 678] width 906 height 734
click at [513, 658] on div "Split By Traffic source Variation Sessions ? Transactions ? CR ? AOV ? PSV ? Re…" at bounding box center [553, 678] width 906 height 734
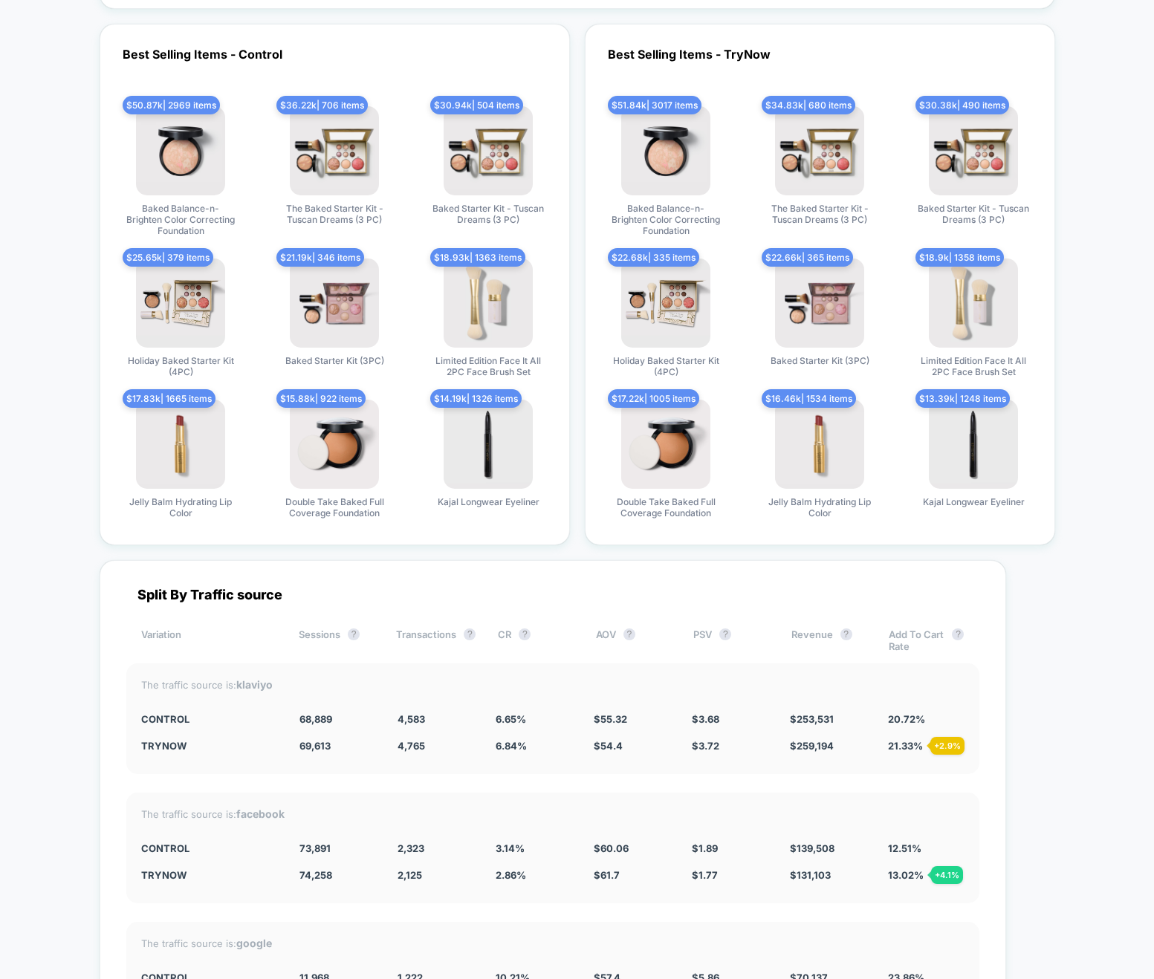
scroll to position [3863, 0]
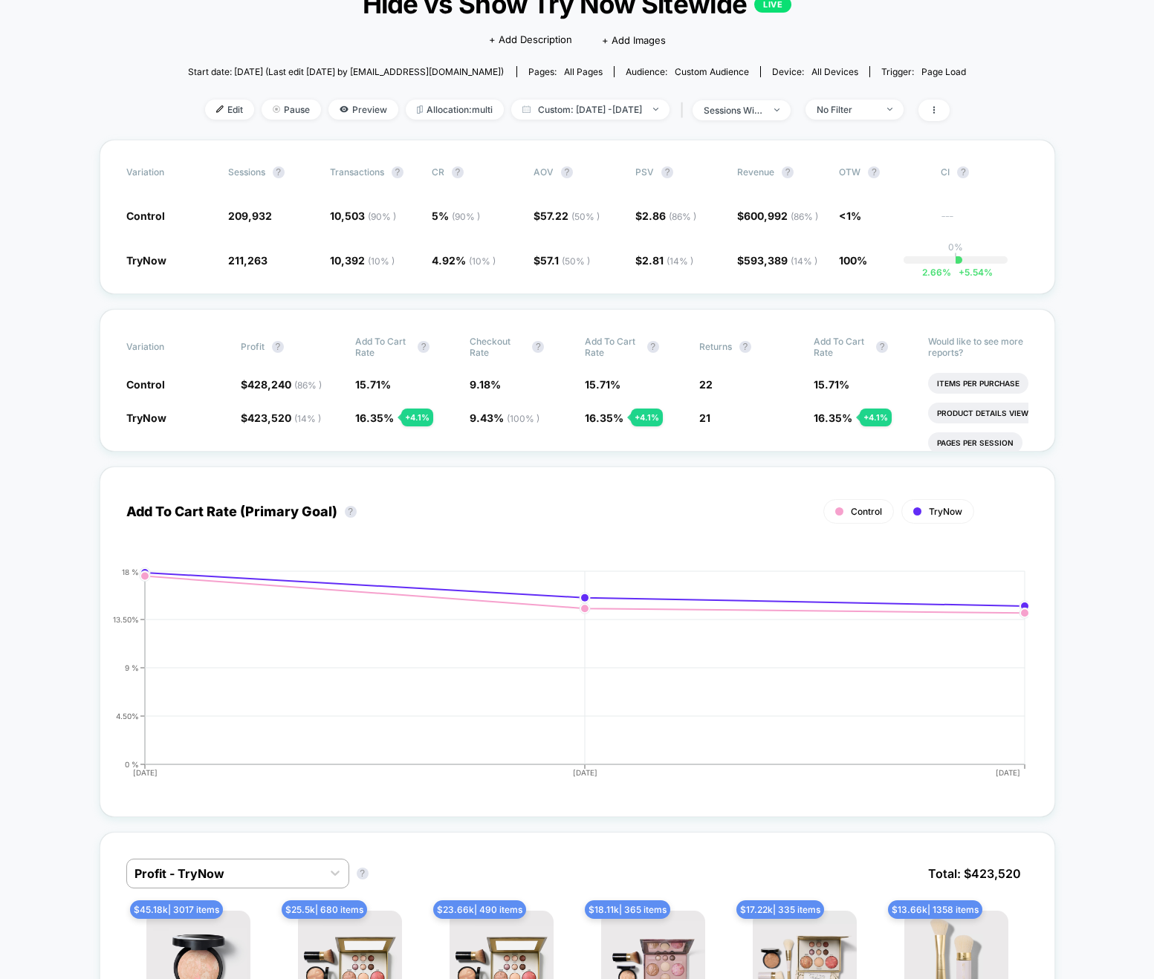
scroll to position [0, 0]
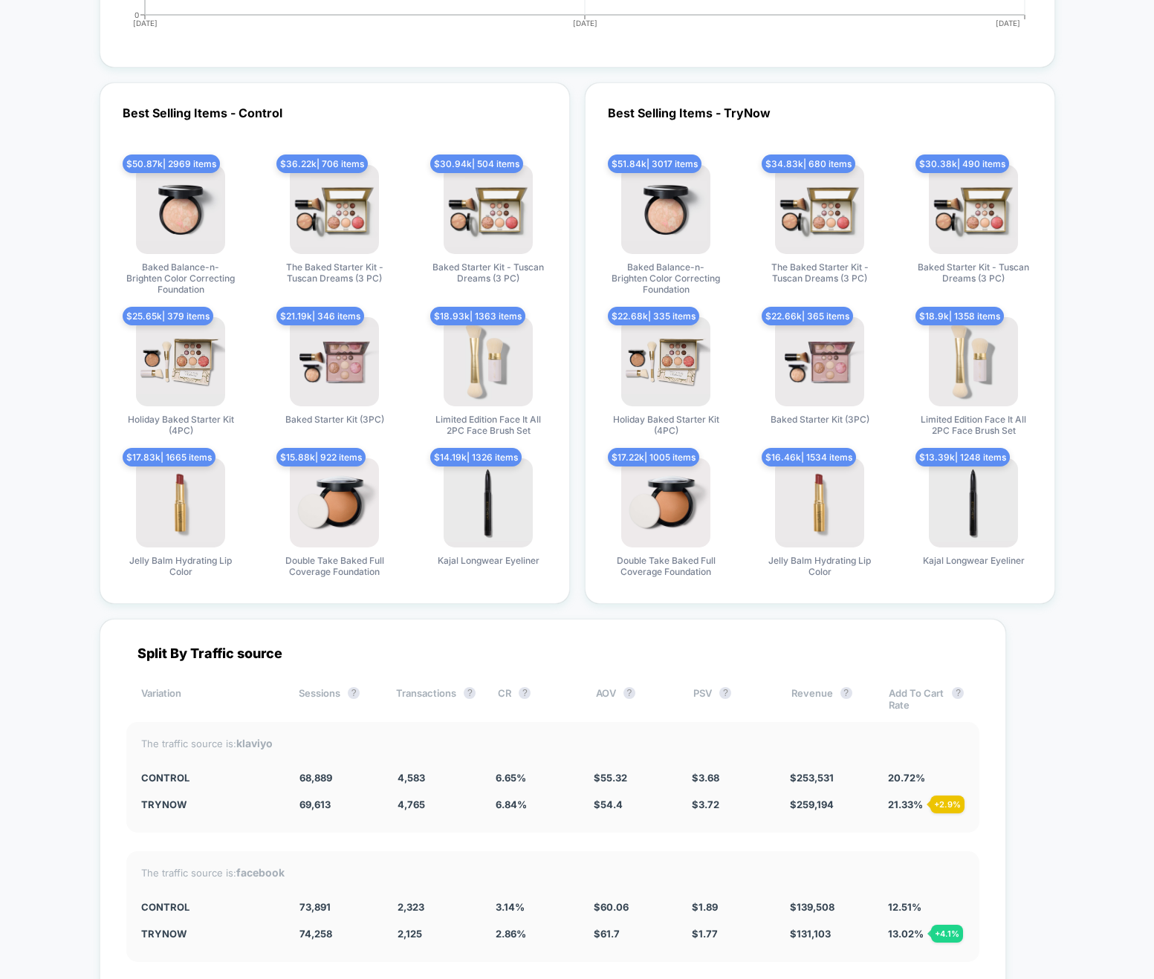
scroll to position [3787, 0]
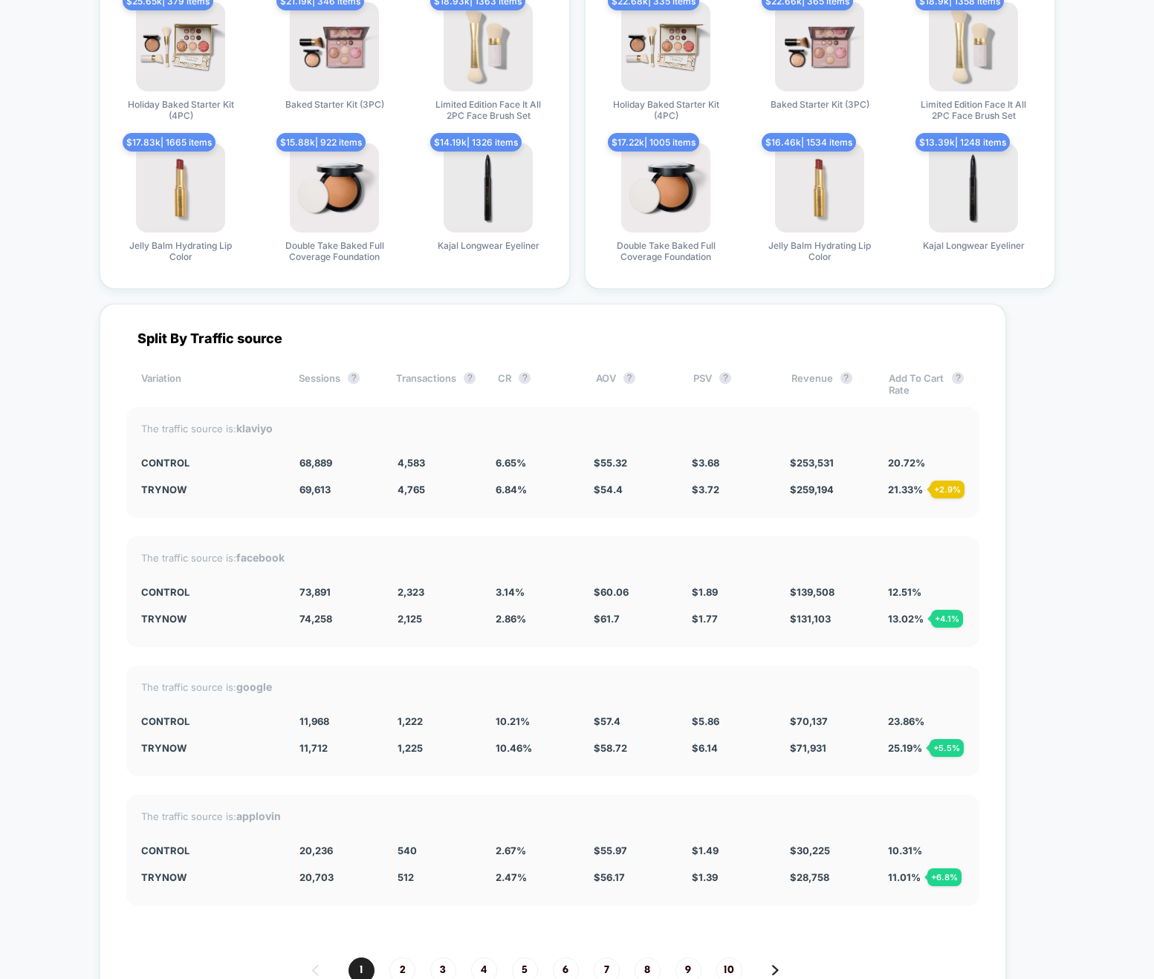
click at [463, 522] on div "Split By Traffic source Variation Sessions ? Transactions ? CR ? AOV ? PSV ? Re…" at bounding box center [553, 671] width 906 height 734
click at [710, 525] on div "Split By Traffic source Variation Sessions ? Transactions ? CR ? AOV ? PSV ? Re…" at bounding box center [553, 671] width 906 height 734
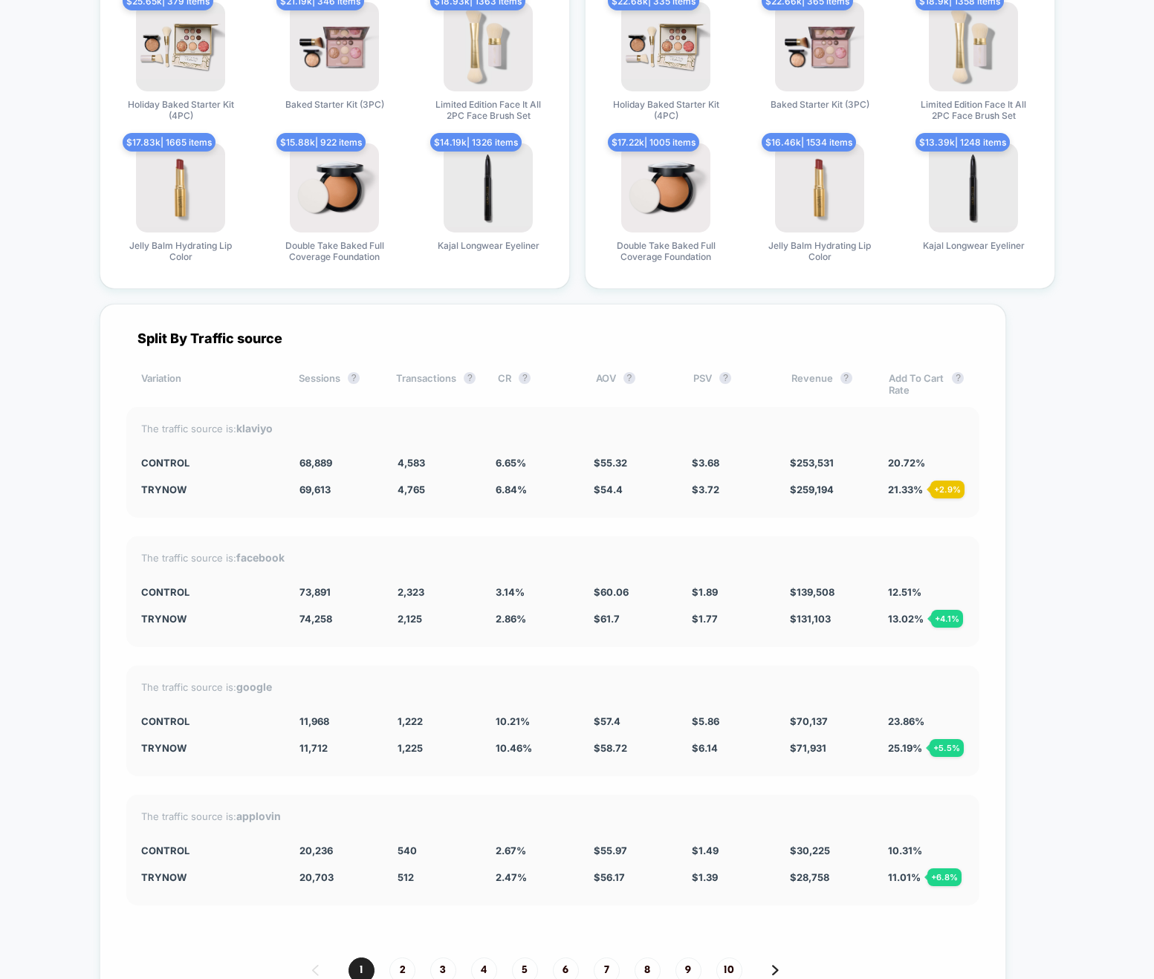
click at [510, 652] on div "Split By Traffic source Variation Sessions ? Transactions ? CR ? AOV ? PSV ? Re…" at bounding box center [553, 671] width 906 height 734
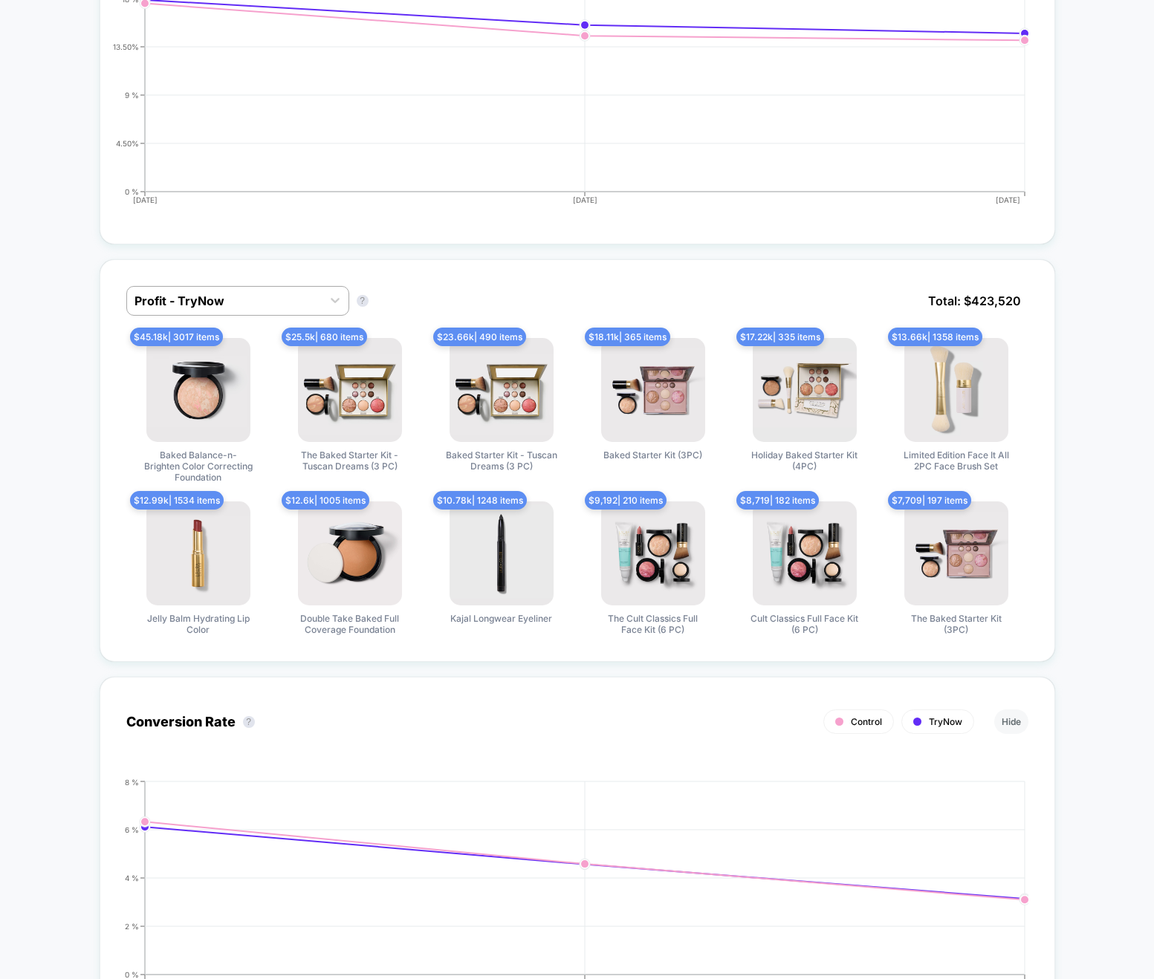
scroll to position [0, 0]
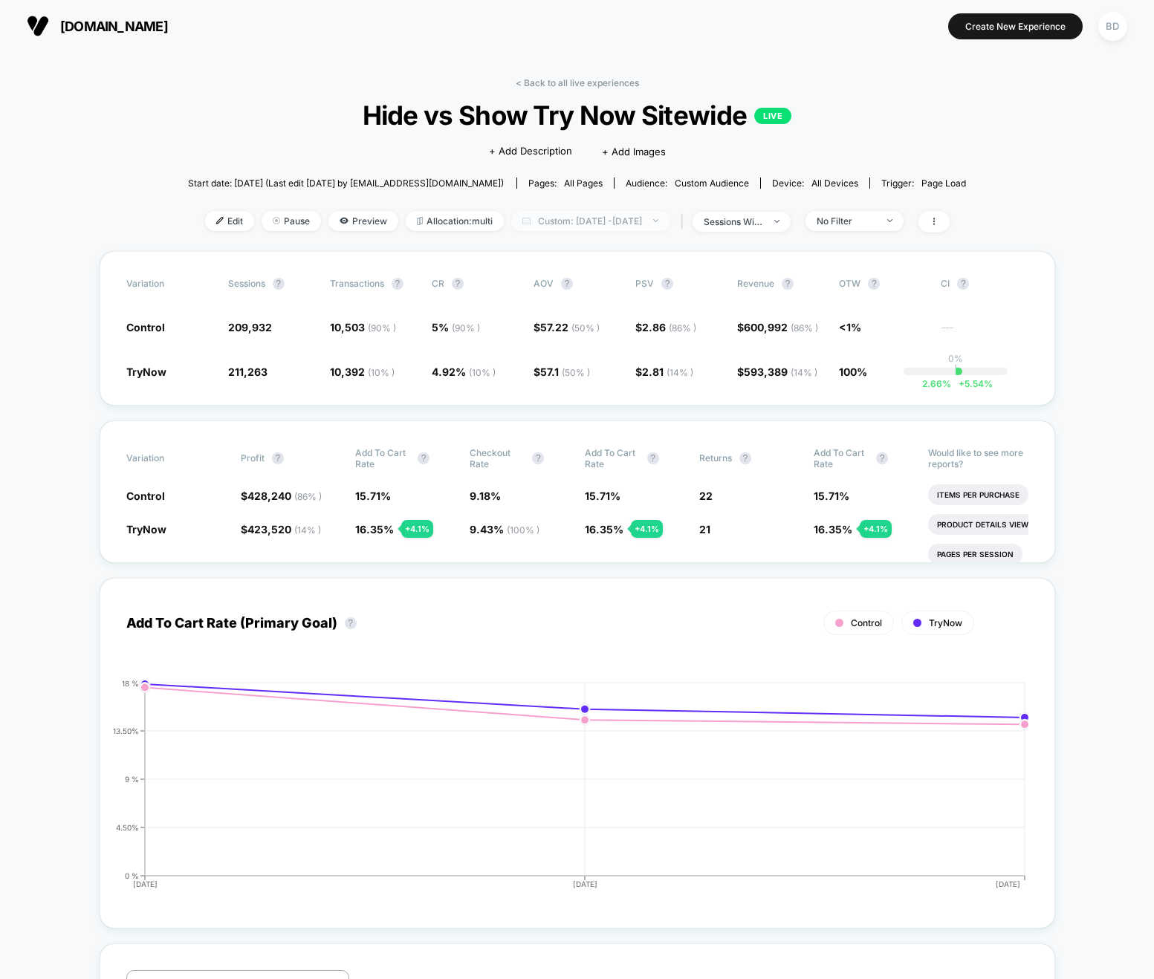
click at [608, 217] on span "Custom: Oct 12, 2025 - Oct 14, 2025" at bounding box center [590, 221] width 158 height 20
select select "*"
select select "****"
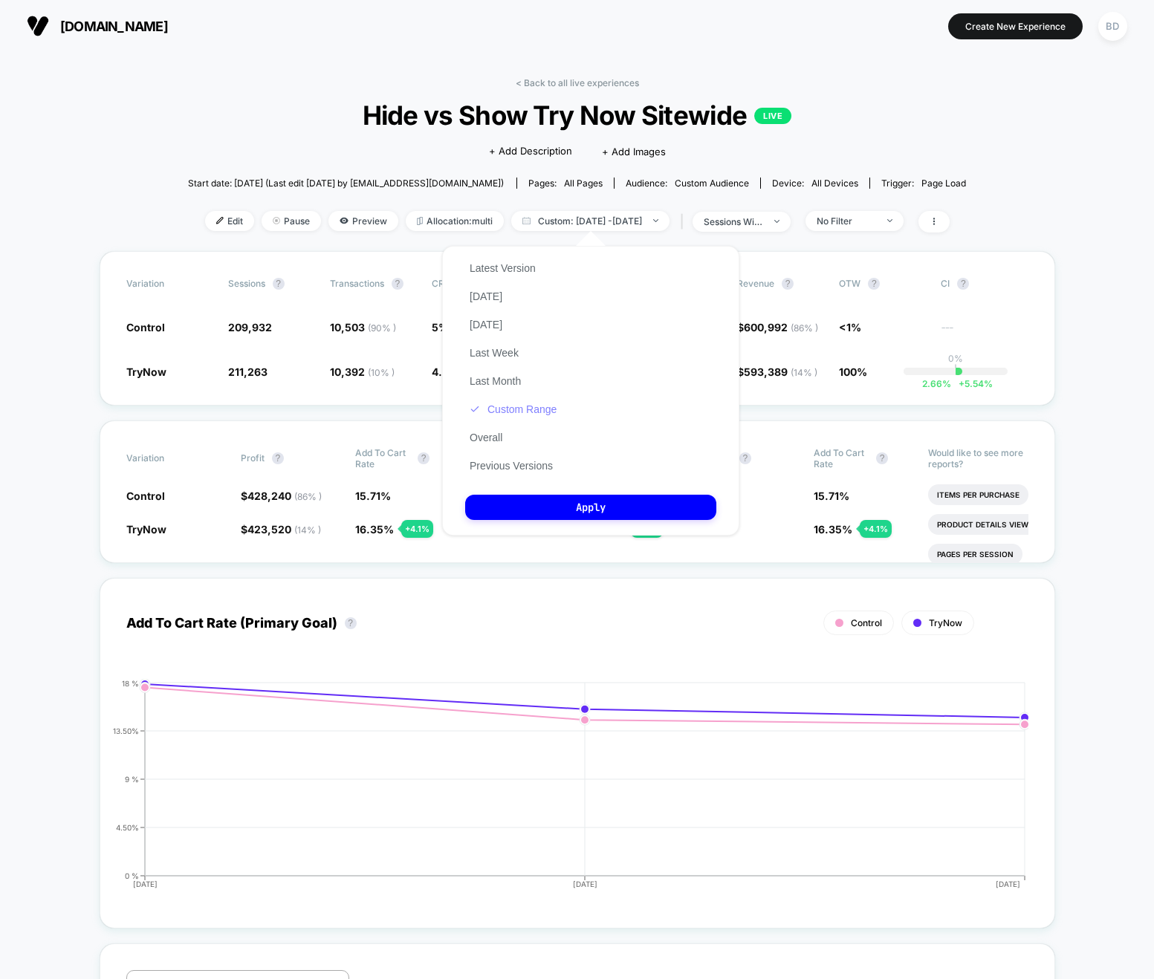
click at [513, 409] on button "Custom Range" at bounding box center [513, 409] width 96 height 13
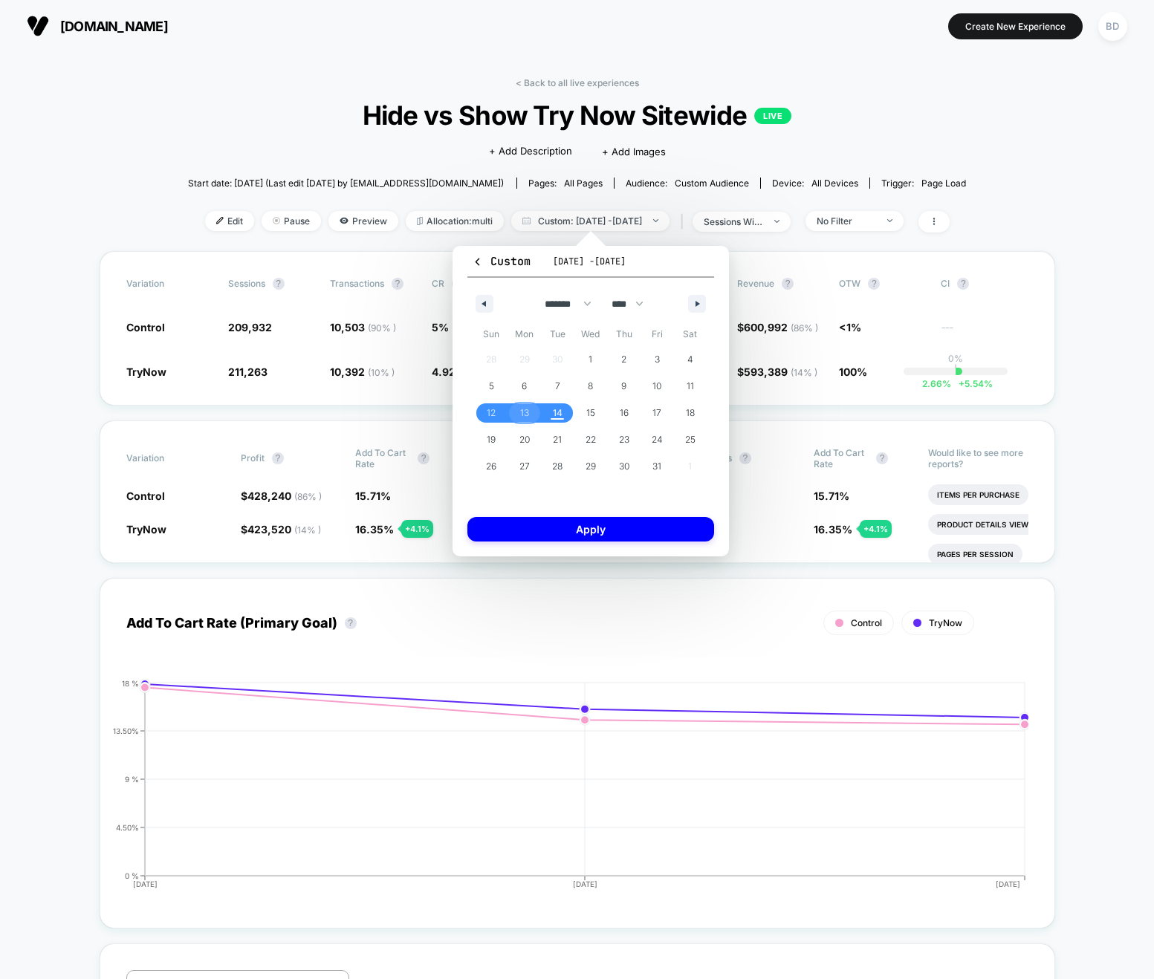
click at [522, 415] on span "13" at bounding box center [524, 413] width 9 height 27
click at [555, 415] on span "14" at bounding box center [558, 413] width 10 height 27
click at [574, 529] on button "Apply" at bounding box center [590, 529] width 247 height 25
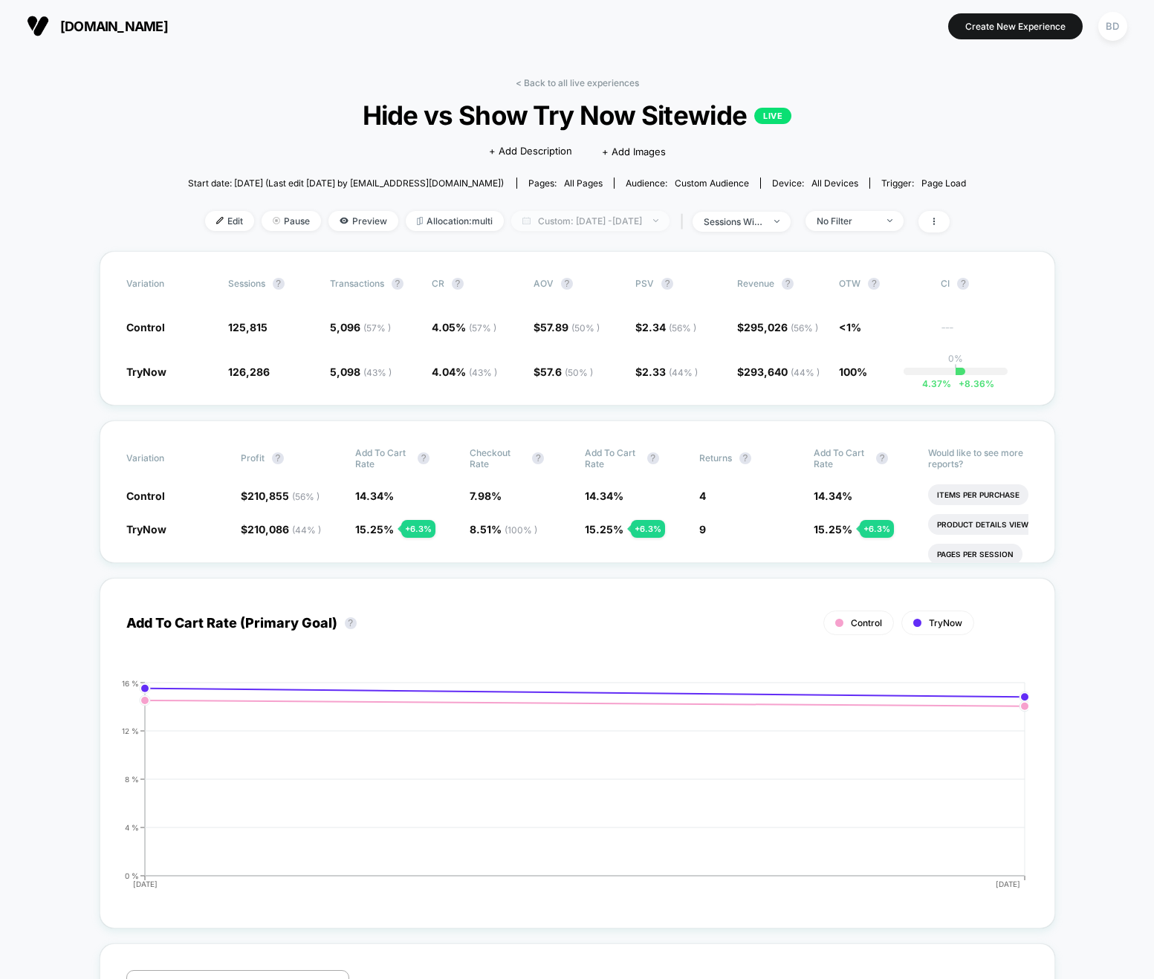
click at [591, 223] on span "Custom: Oct 13, 2025 - Oct 14, 2025" at bounding box center [590, 221] width 158 height 20
select select "*"
select select "****"
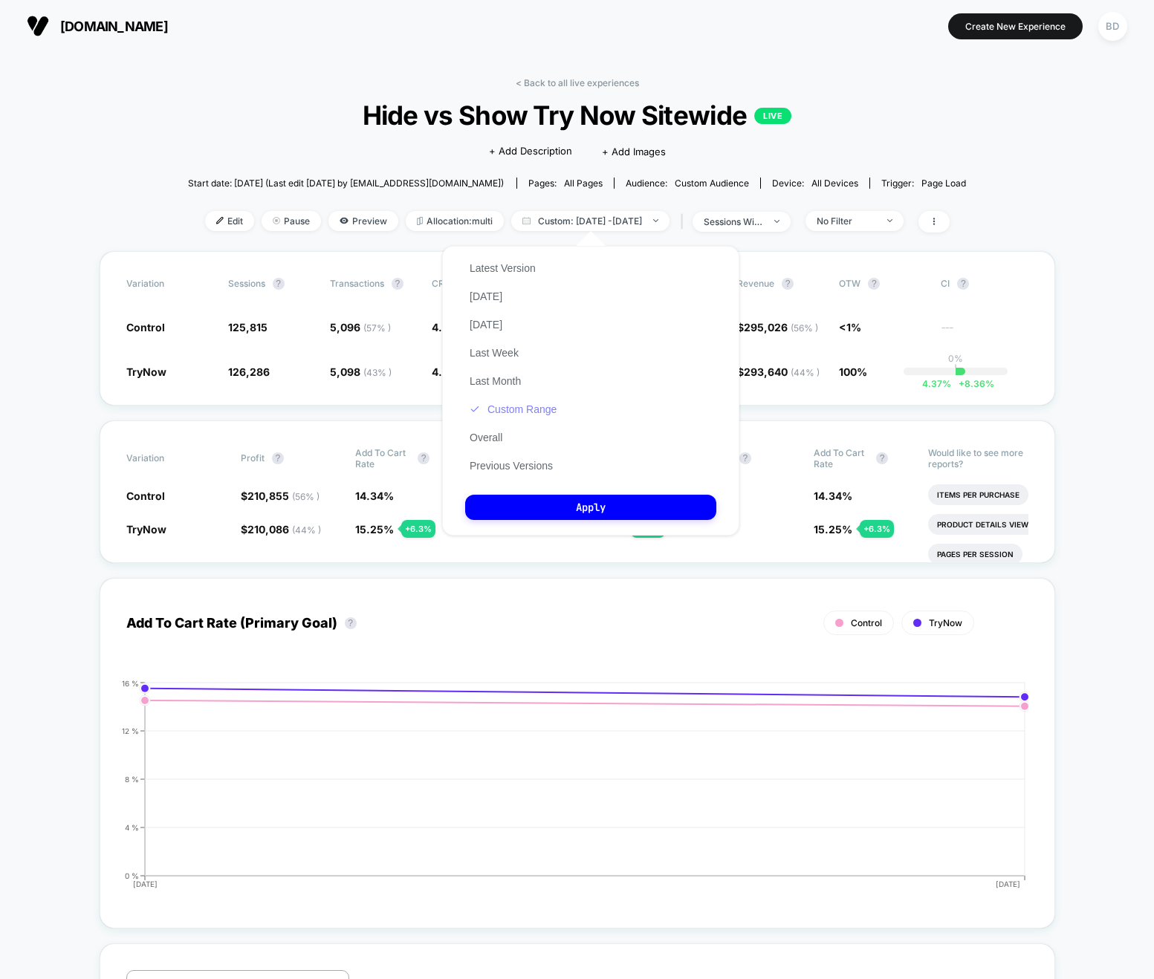
click at [516, 407] on button "Custom Range" at bounding box center [513, 409] width 96 height 13
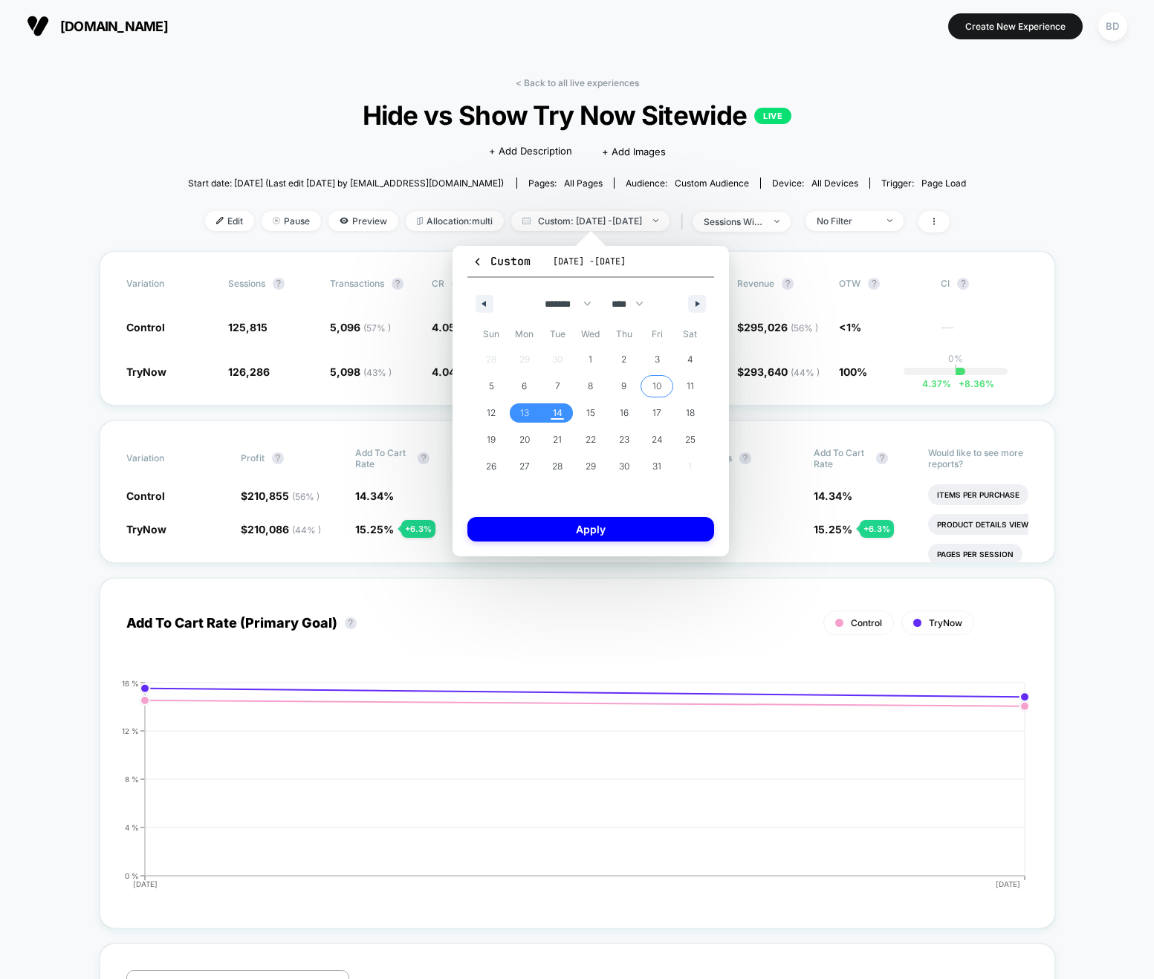
click at [652, 382] on span "10" at bounding box center [656, 386] width 9 height 27
click at [205, 89] on div "< Back to all live experiences Hide vs Show Try Now Sitewide LIVE Click to edit…" at bounding box center [577, 164] width 779 height 174
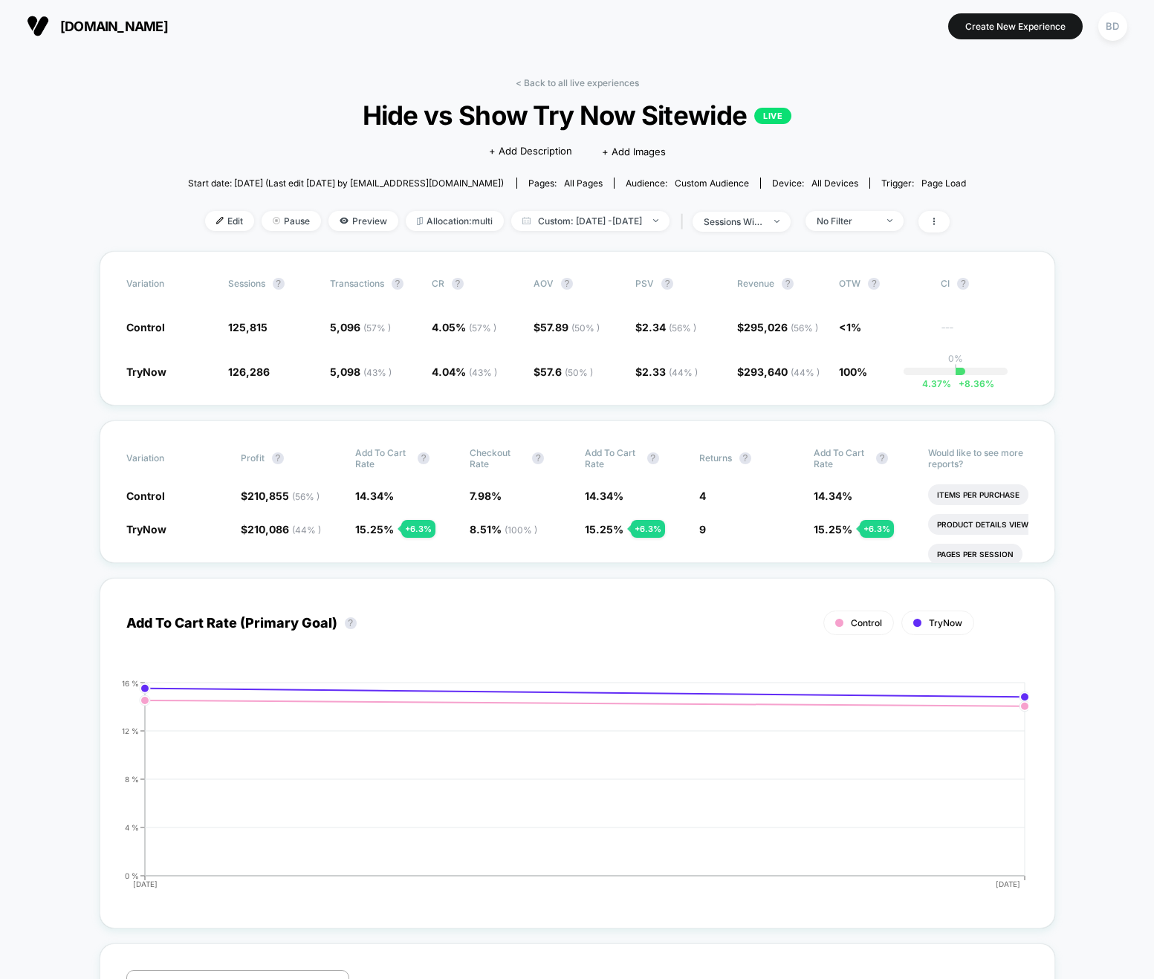
click at [612, 220] on span "Custom: Oct 13, 2025 - Oct 14, 2025" at bounding box center [590, 221] width 158 height 20
select select "*"
select select "****"
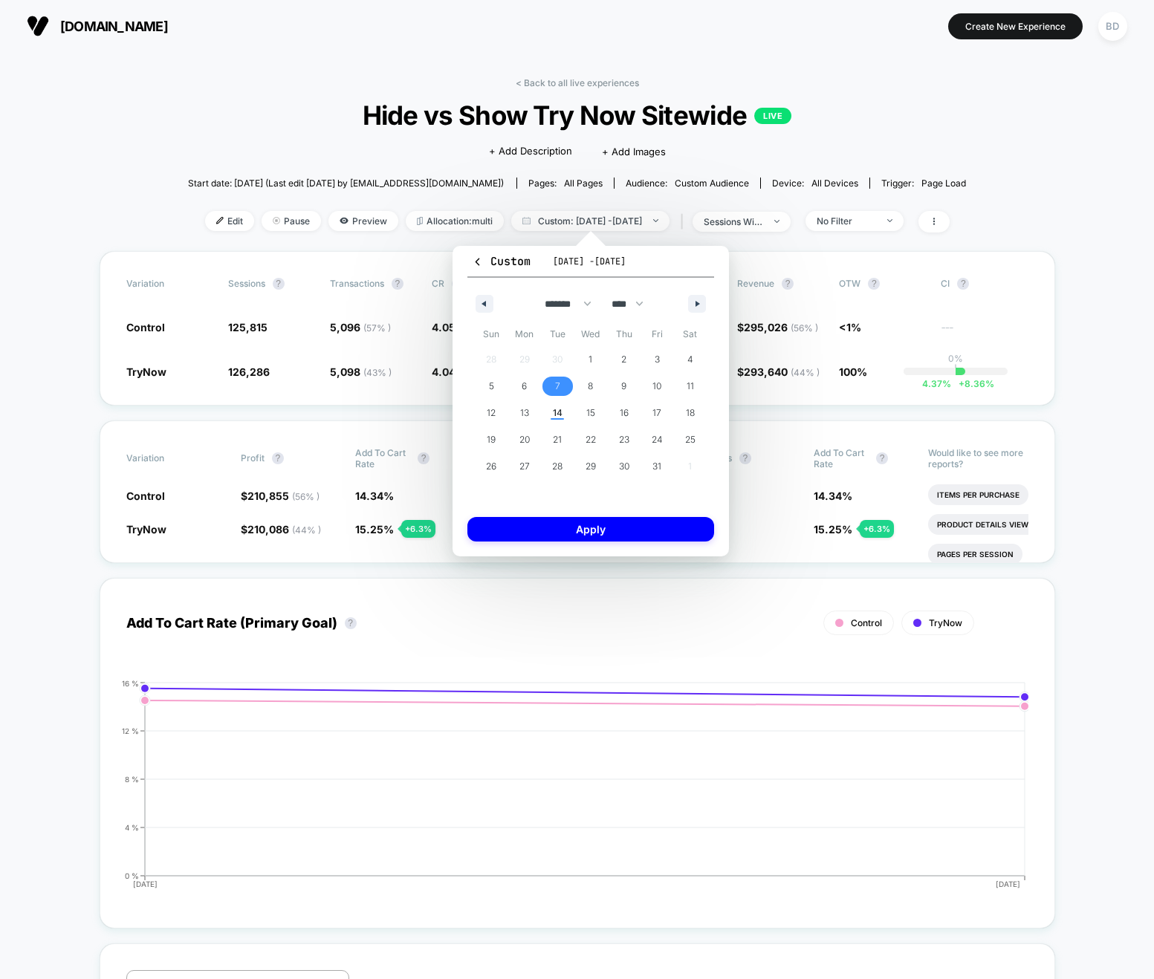
click at [560, 389] on span "7" at bounding box center [557, 386] width 33 height 19
click at [559, 409] on span "14" at bounding box center [558, 413] width 10 height 27
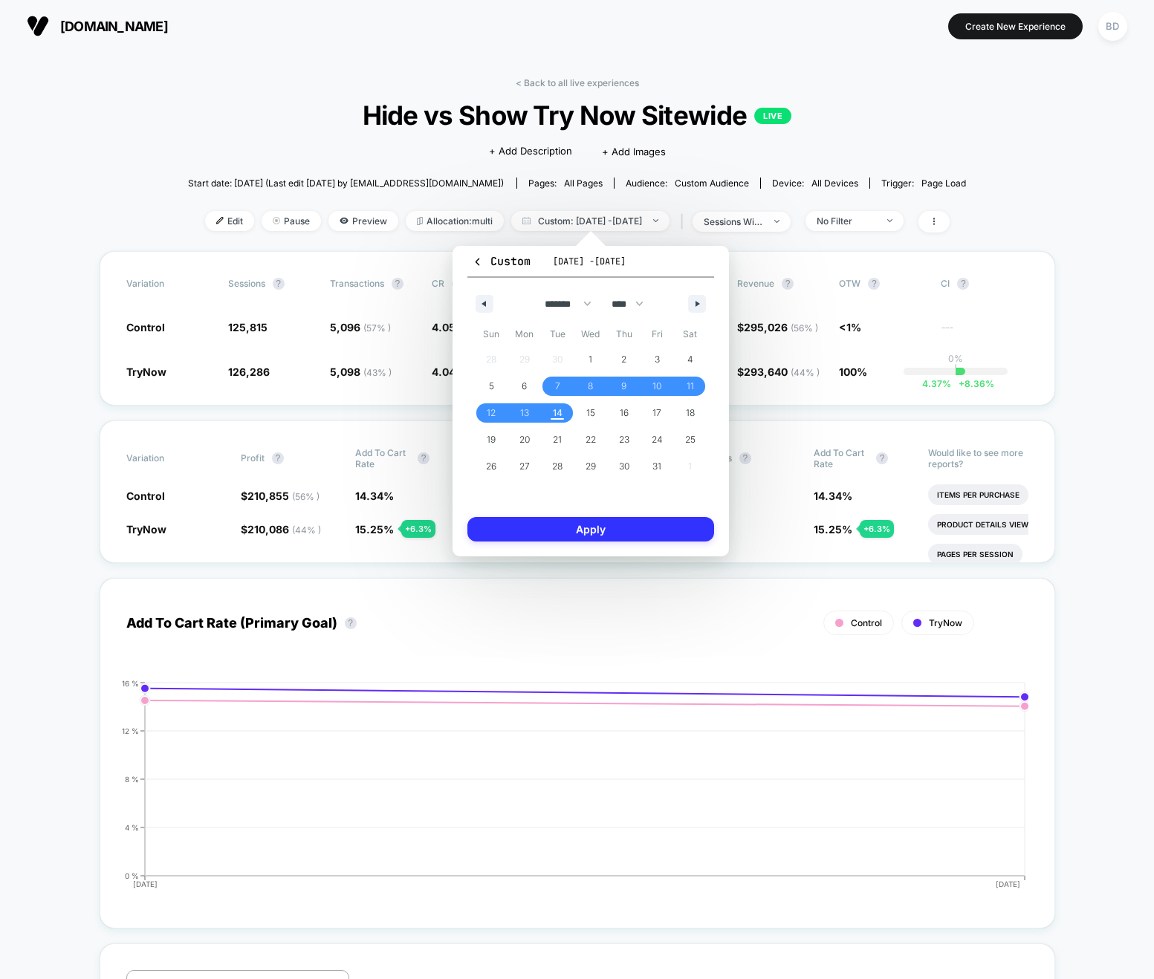
click at [577, 534] on button "Apply" at bounding box center [590, 529] width 247 height 25
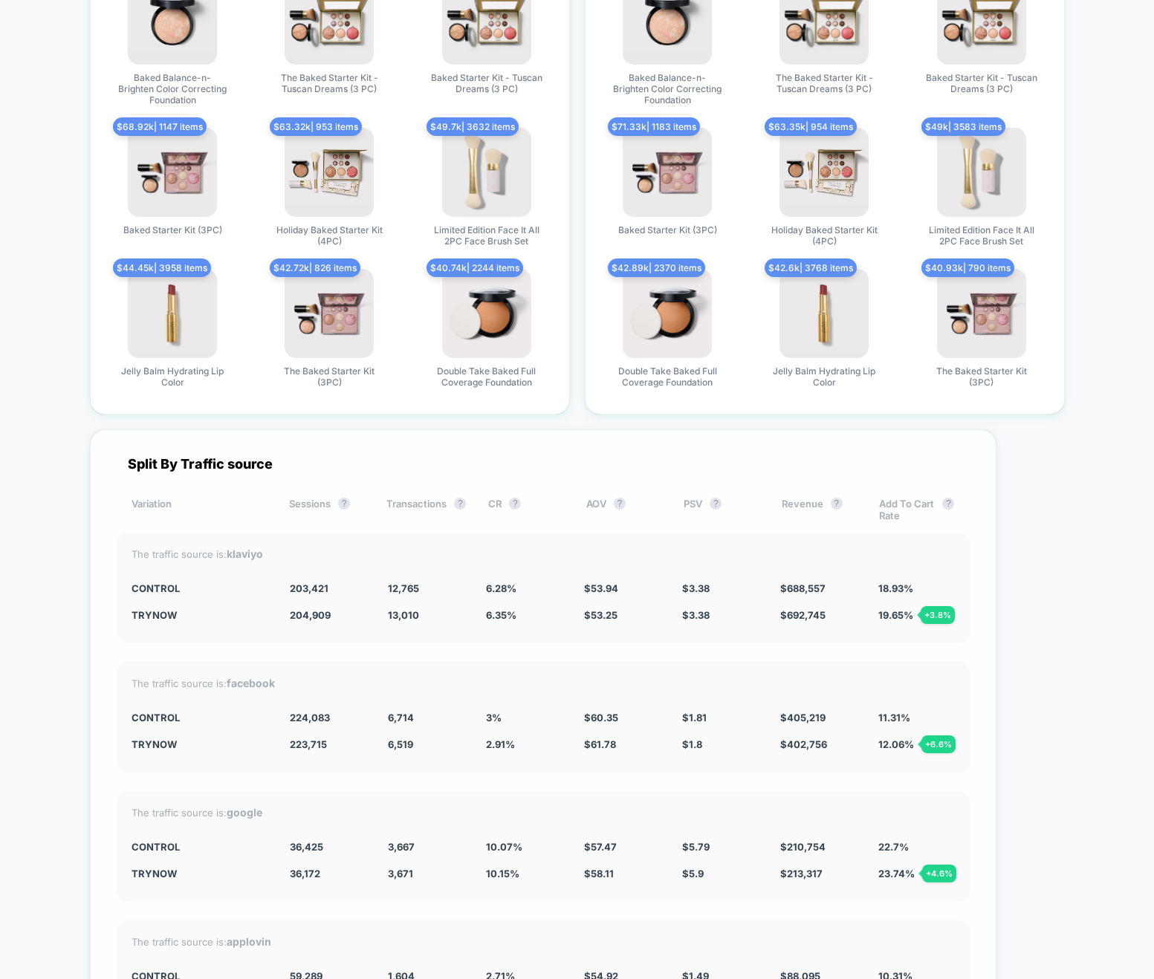
scroll to position [3787, 0]
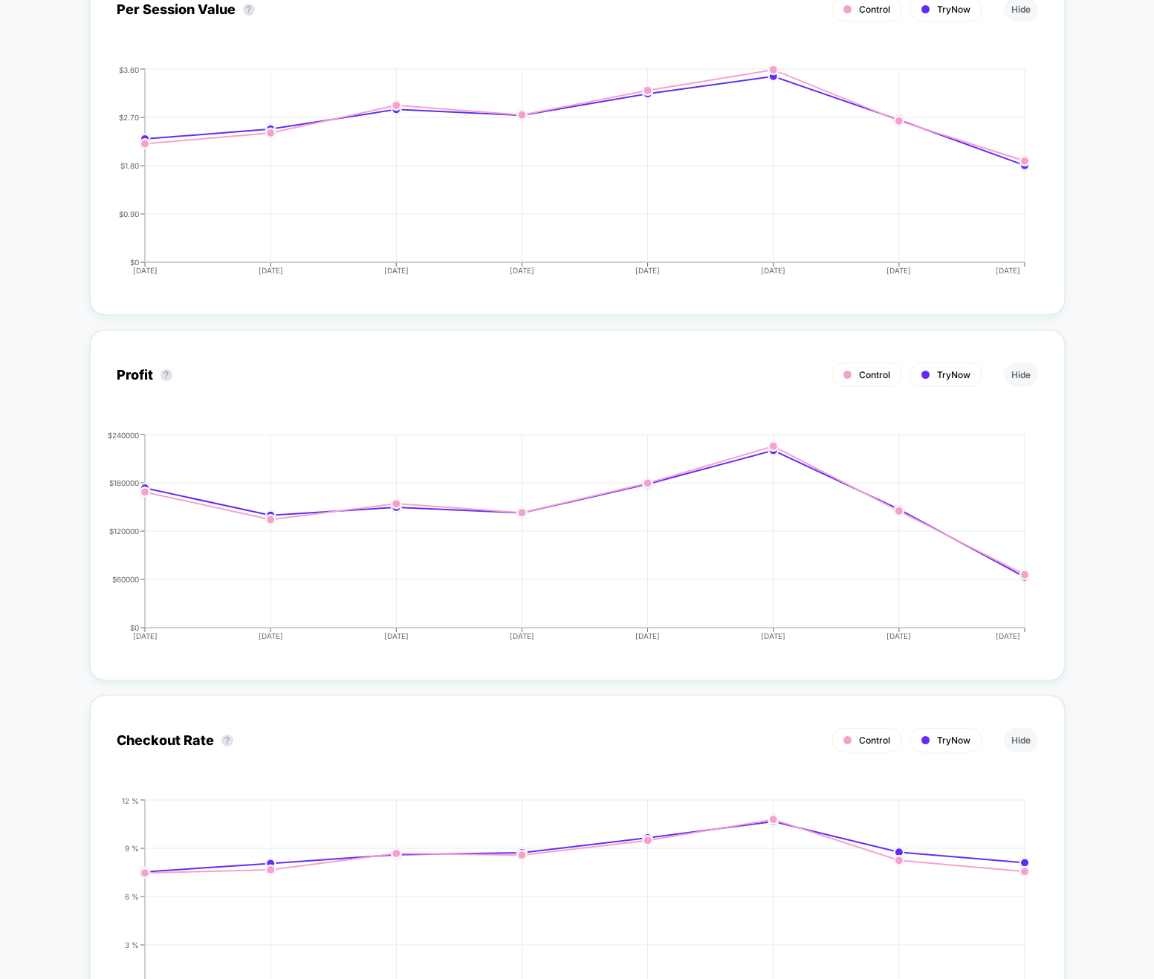
scroll to position [72, 0]
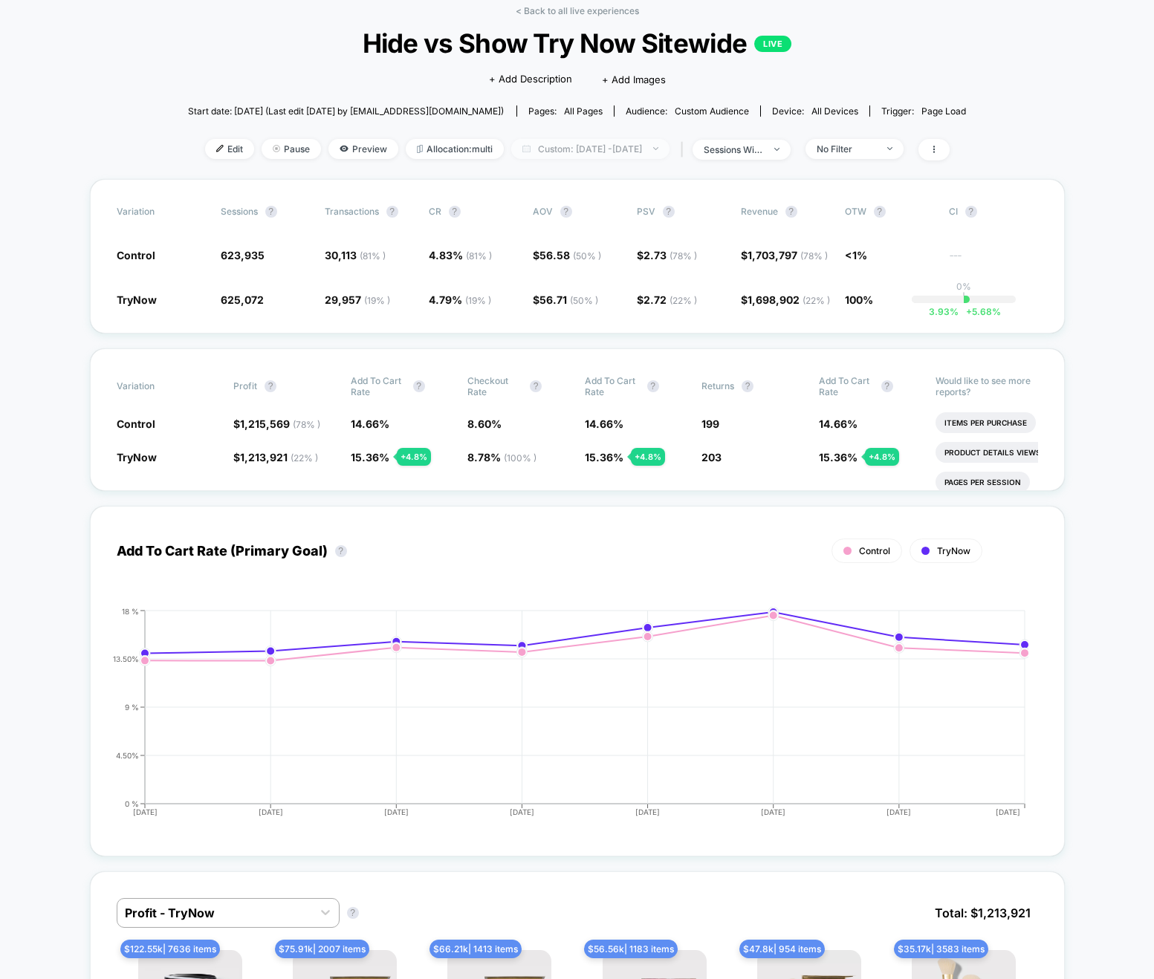
click at [594, 146] on span "Custom: Oct 7, 2025 - Oct 14, 2025" at bounding box center [590, 149] width 158 height 20
